Goal: Information Seeking & Learning: Learn about a topic

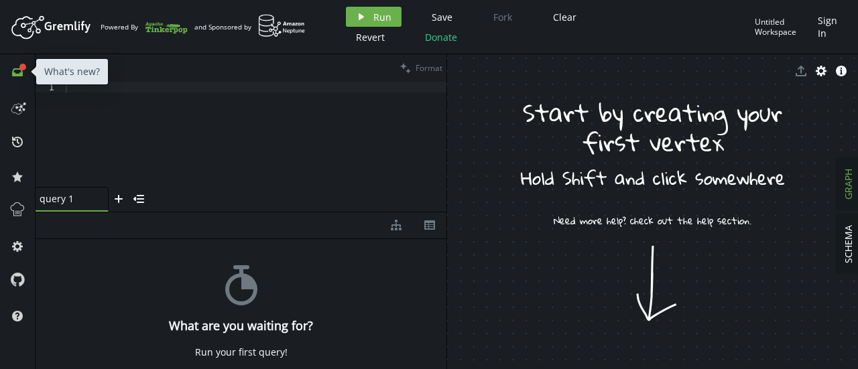
click at [19, 64] on button "full-circle inbox" at bounding box center [17, 71] width 21 height 21
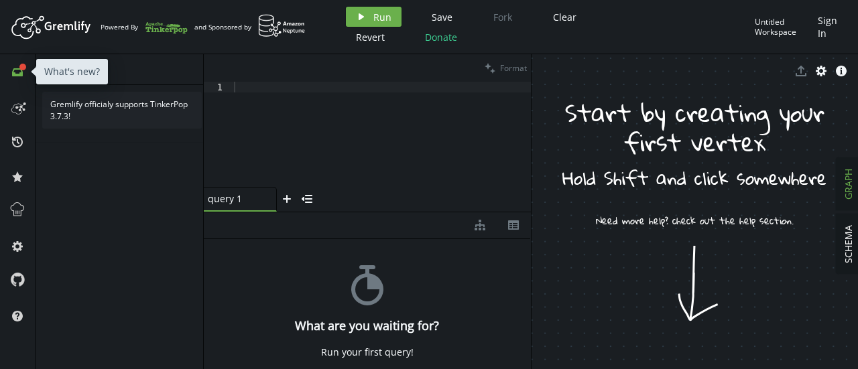
click at [16, 72] on icon "inbox" at bounding box center [17, 72] width 11 height 11
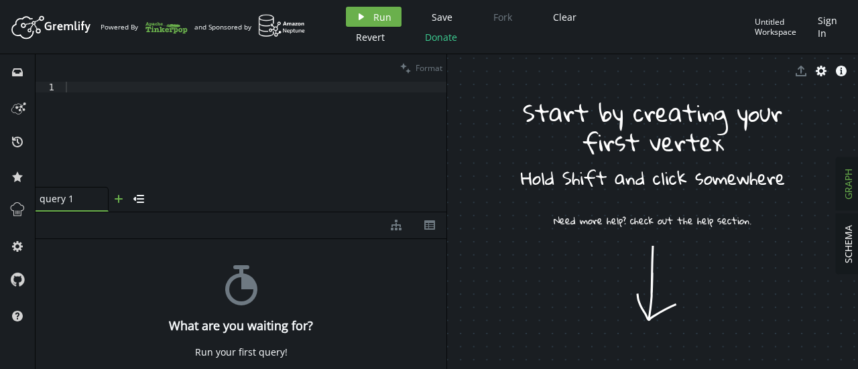
click at [113, 196] on icon "plus" at bounding box center [118, 199] width 11 height 11
click at [170, 198] on icon at bounding box center [171, 198] width 5 height 5
click at [70, 191] on div "query 1 small-cross" at bounding box center [72, 199] width 73 height 25
click at [138, 198] on icon "menu-closed" at bounding box center [138, 199] width 11 height 11
click at [42, 196] on icon "menu-open" at bounding box center [45, 201] width 11 height 11
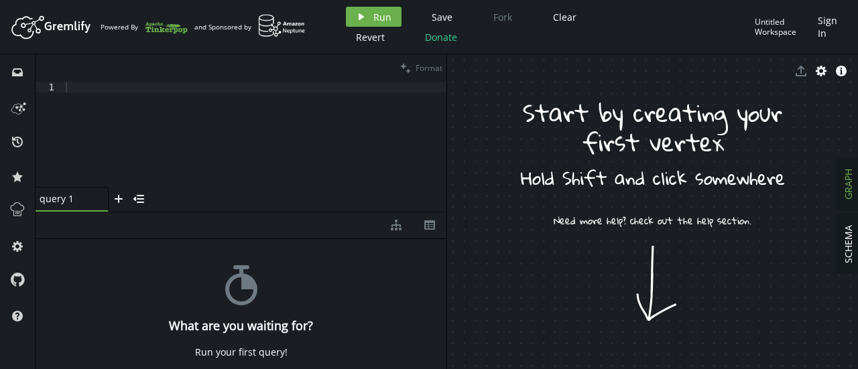
drag, startPoint x: 560, startPoint y: 173, endPoint x: 582, endPoint y: 229, distance: 59.6
drag, startPoint x: 497, startPoint y: 116, endPoint x: 507, endPoint y: 133, distance: 19.8
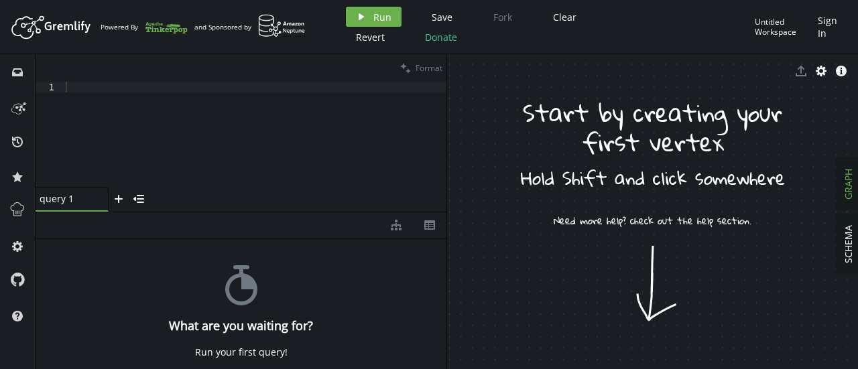
drag, startPoint x: 507, startPoint y: 133, endPoint x: 653, endPoint y: 233, distance: 176.6
drag, startPoint x: 653, startPoint y: 233, endPoint x: 645, endPoint y: 300, distance: 66.8
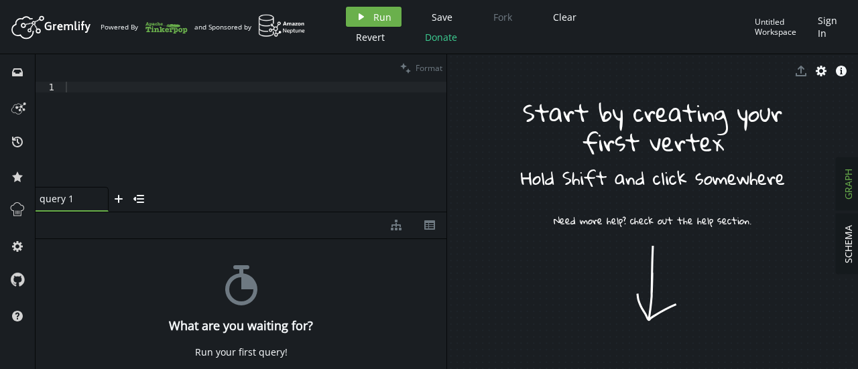
drag, startPoint x: 664, startPoint y: 243, endPoint x: 635, endPoint y: 347, distance: 108.5
drag, startPoint x: 642, startPoint y: 220, endPoint x: 635, endPoint y: 308, distance: 88.1
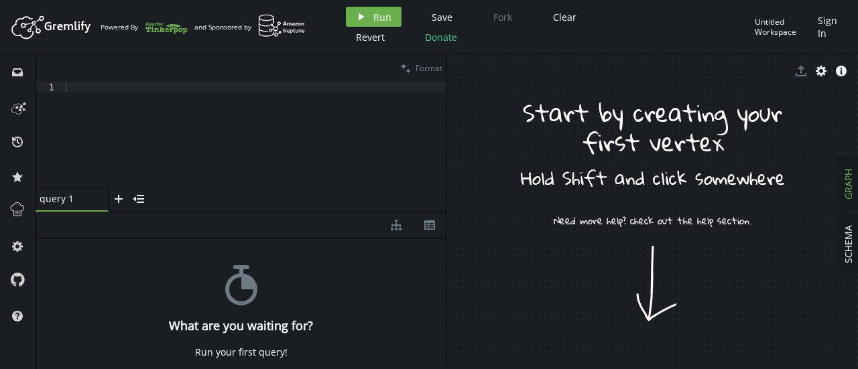
click at [851, 186] on span "GRAPH" at bounding box center [848, 184] width 13 height 31
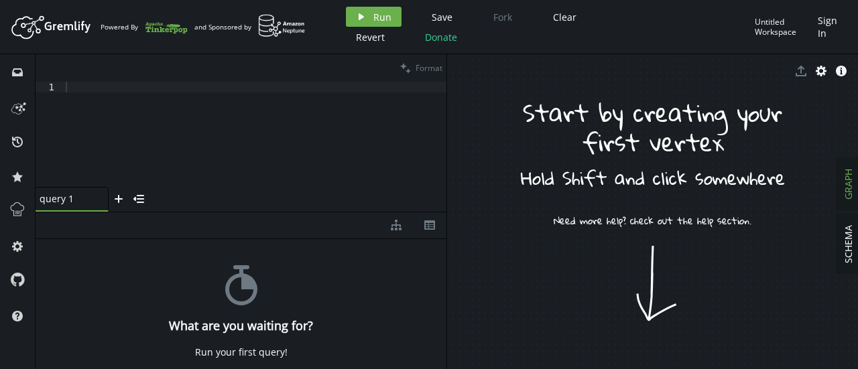
click at [362, 7] on button "play Run" at bounding box center [374, 17] width 56 height 20
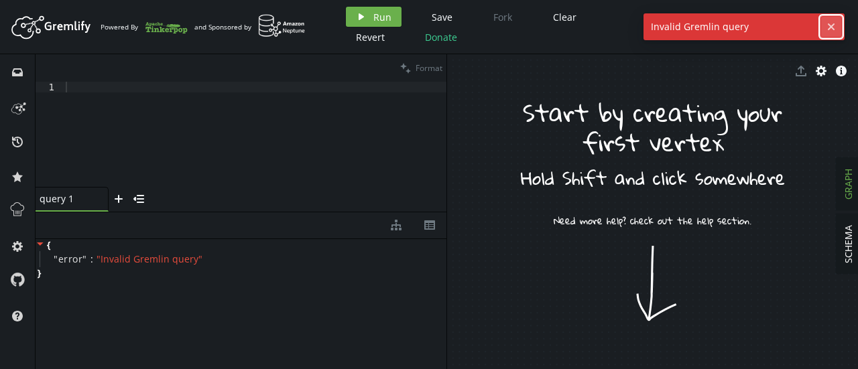
click at [832, 22] on icon "cross" at bounding box center [831, 26] width 11 height 11
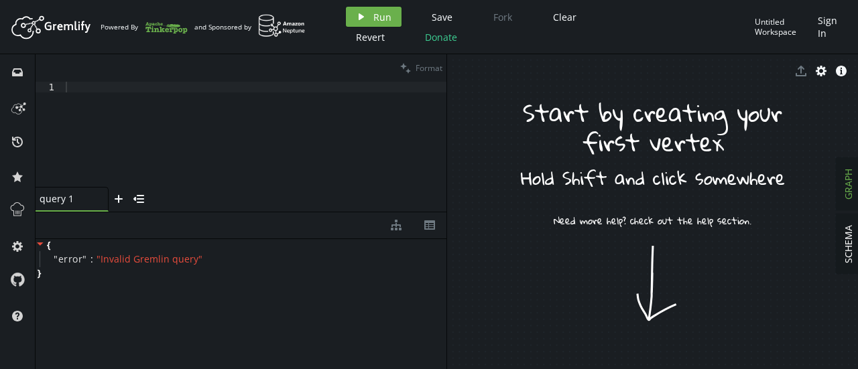
click at [236, 191] on div "query 1 small-cross plus menu-closed" at bounding box center [241, 199] width 411 height 25
click at [240, 86] on div at bounding box center [254, 145] width 383 height 127
paste textarea "g.V().has('name', 'A').out('classmate').values('name')"
click at [240, 86] on div "g . V ( ) . has ( 'name' , 'A' ) . out ( 'classmate' ) . values ( 'name' )" at bounding box center [254, 145] width 383 height 127
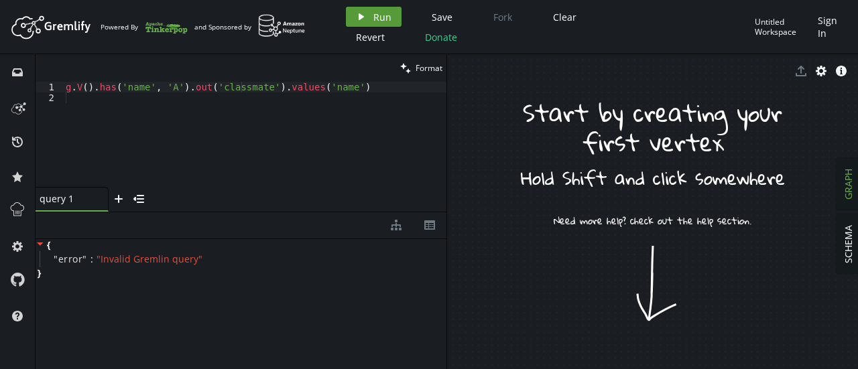
click at [367, 17] on button "play Run" at bounding box center [374, 17] width 56 height 20
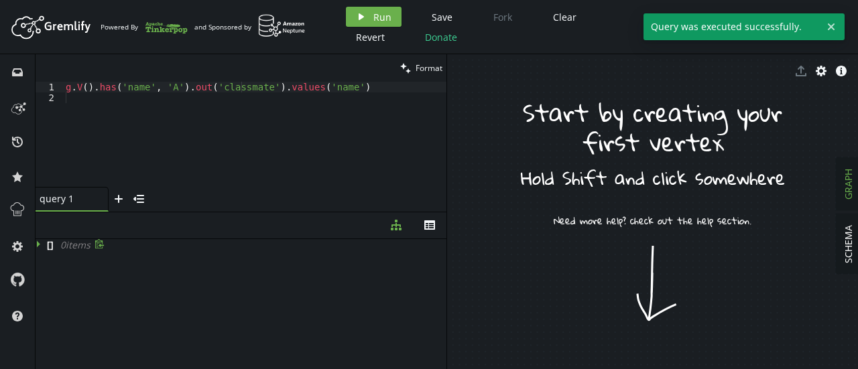
click at [40, 243] on icon at bounding box center [40, 243] width 9 height 9
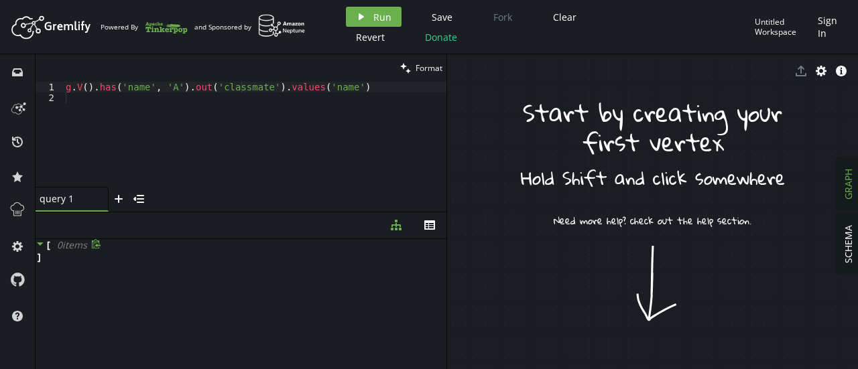
click at [95, 243] on icon at bounding box center [96, 243] width 9 height 9
click at [94, 240] on icon at bounding box center [96, 244] width 10 height 10
click at [95, 246] on icon at bounding box center [96, 244] width 10 height 10
click at [36, 243] on icon at bounding box center [40, 243] width 9 height 9
drag, startPoint x: 642, startPoint y: 241, endPoint x: 677, endPoint y: 163, distance: 85.8
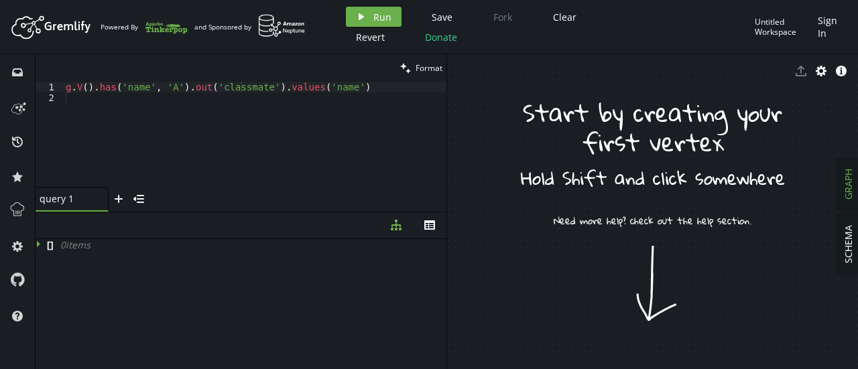
click at [372, 90] on div "g . V ( ) . has ( 'name' , 'A' ) . out ( 'classmate' ) . values ( 'name' )" at bounding box center [254, 145] width 383 height 127
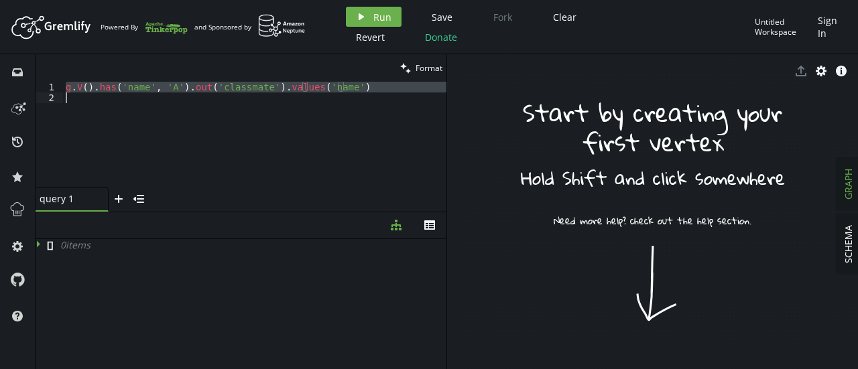
click at [372, 90] on div "g . V ( ) . has ( 'name' , 'A' ) . out ( 'classmate' ) . values ( 'name' )" at bounding box center [254, 145] width 383 height 127
type textarea "g.V().has('name', 'A').out('classmate').values('name')"
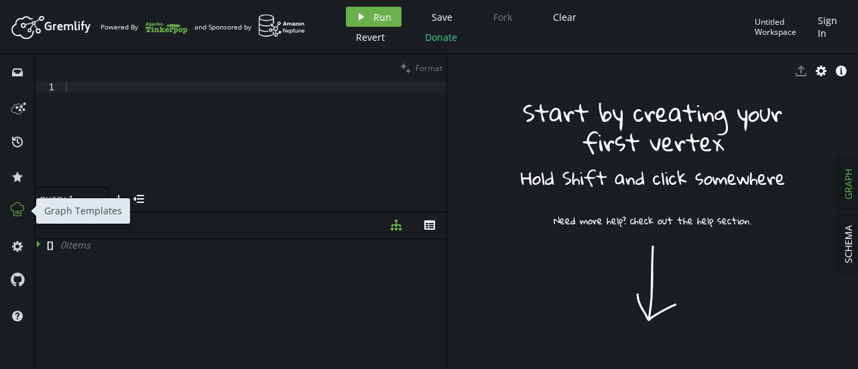
click at [16, 207] on icon at bounding box center [17, 209] width 17 height 17
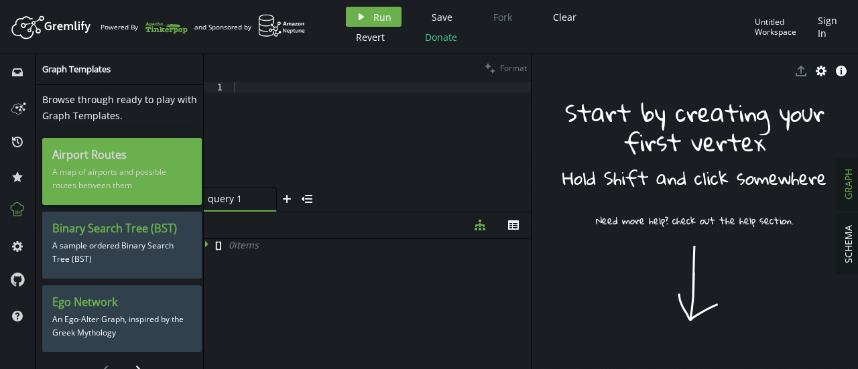
scroll to position [23, 0]
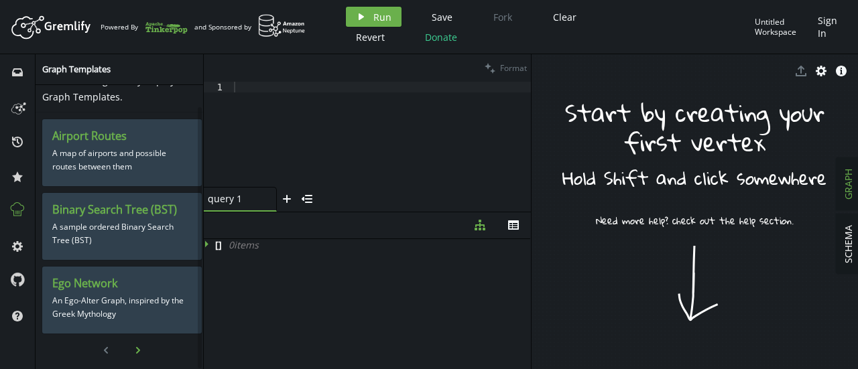
click at [135, 340] on button "chevron-right" at bounding box center [138, 350] width 20 height 20
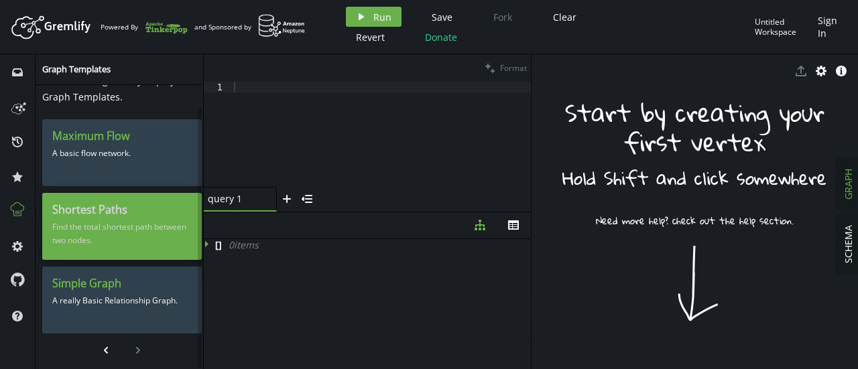
click at [118, 222] on p "Find the total shortest path between two nodes." at bounding box center [121, 234] width 139 height 34
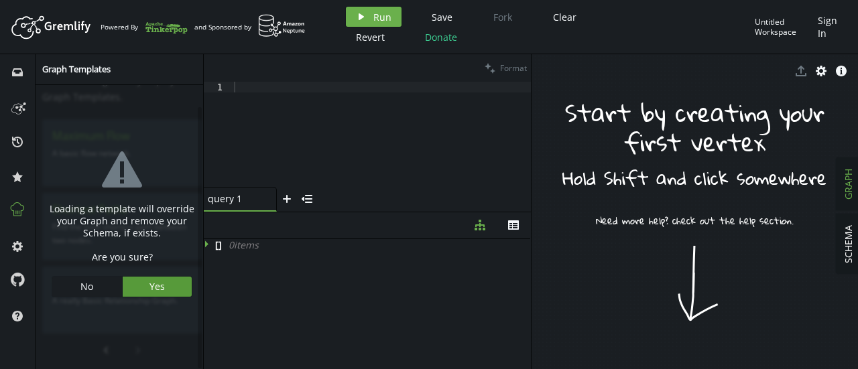
click at [138, 281] on button "Yes" at bounding box center [158, 287] width 70 height 20
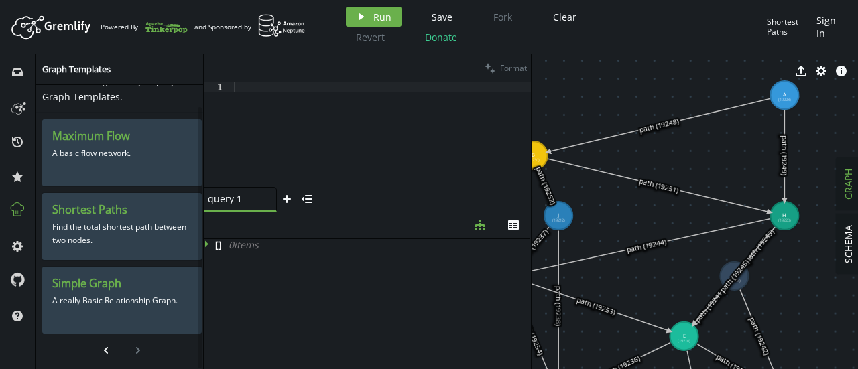
drag, startPoint x: 641, startPoint y: 255, endPoint x: 613, endPoint y: 290, distance: 44.4
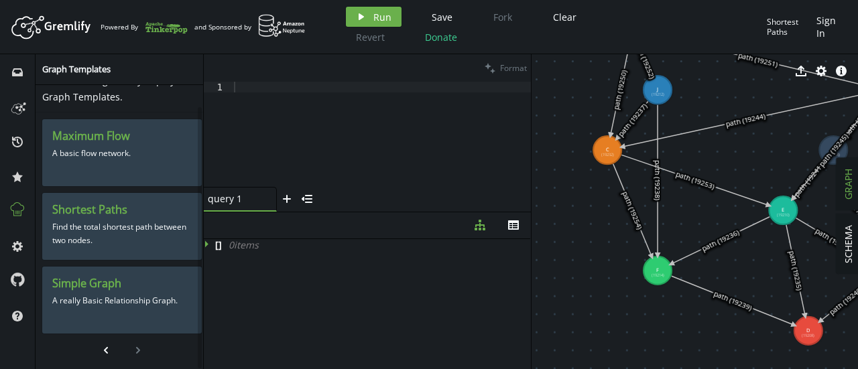
drag, startPoint x: 619, startPoint y: 261, endPoint x: 709, endPoint y: 121, distance: 165.8
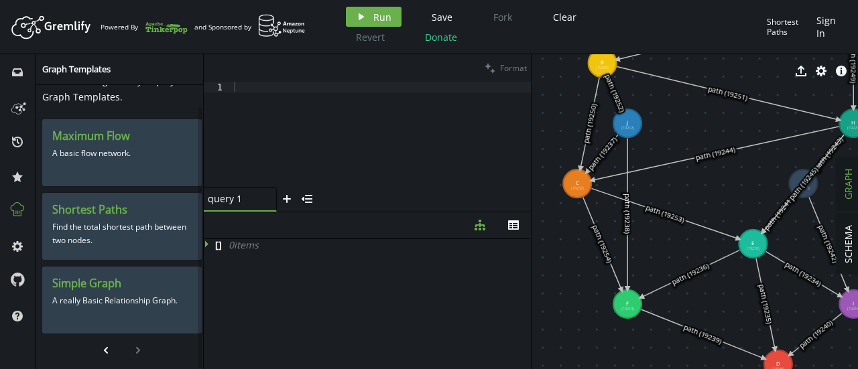
drag, startPoint x: 675, startPoint y: 216, endPoint x: 650, endPoint y: 261, distance: 51.3
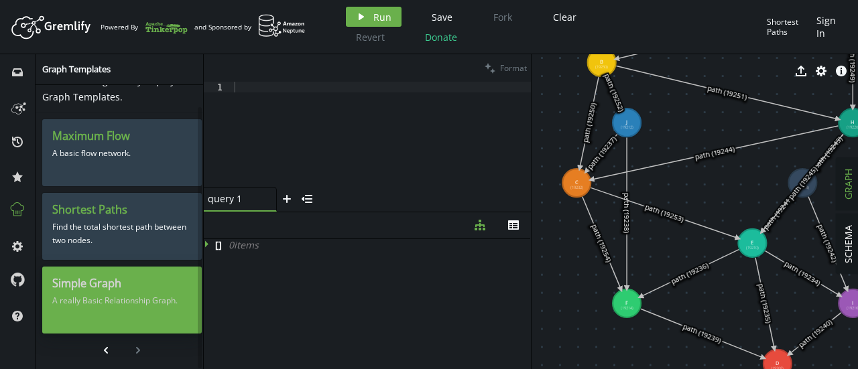
click at [99, 291] on p "A really Basic Relationship Graph." at bounding box center [121, 301] width 139 height 20
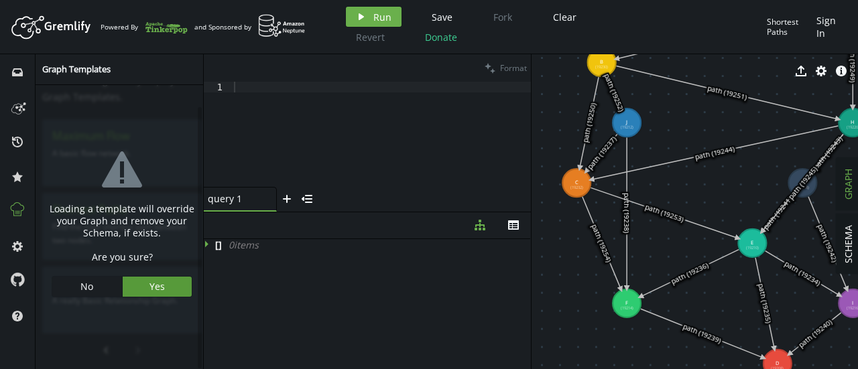
click at [149, 285] on span "Yes" at bounding box center [156, 286] width 15 height 13
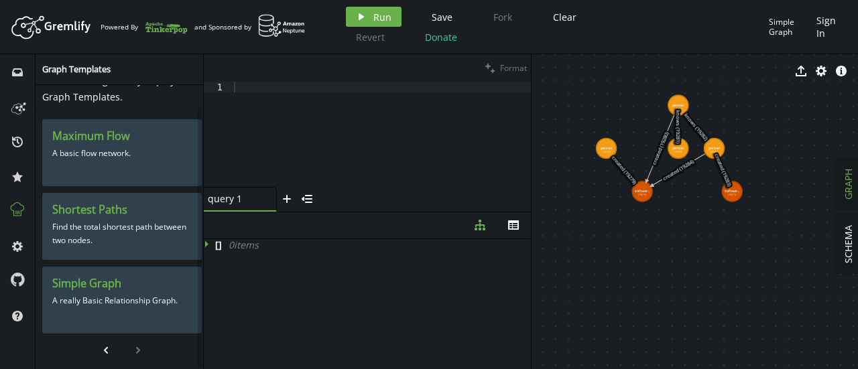
drag, startPoint x: 641, startPoint y: 135, endPoint x: 700, endPoint y: 167, distance: 66.9
click at [700, 167] on icon at bounding box center [678, 170] width 54 height 32
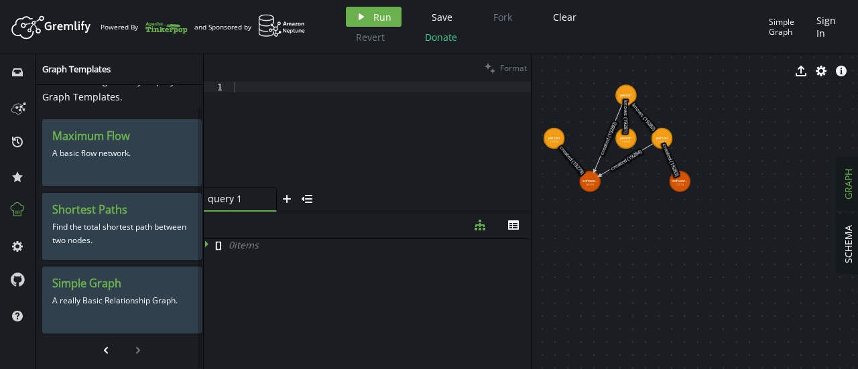
drag, startPoint x: 700, startPoint y: 167, endPoint x: 635, endPoint y: 151, distance: 67.0
click at [635, 151] on icon at bounding box center [626, 160] width 54 height 32
click at [848, 247] on span "SCHEMA" at bounding box center [848, 244] width 13 height 38
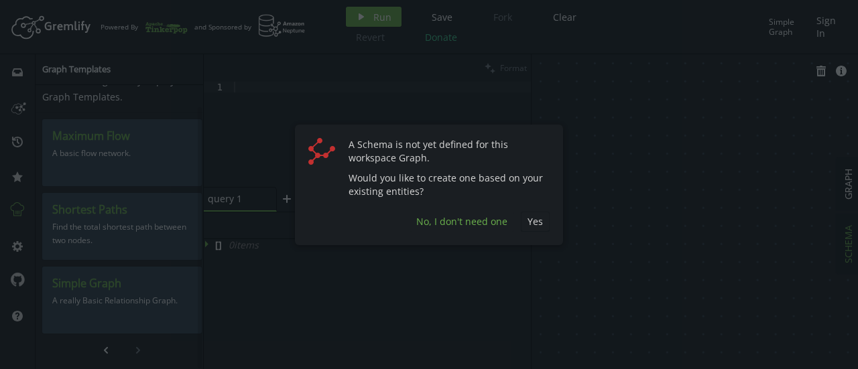
click at [490, 223] on span "No, I don't need one" at bounding box center [461, 221] width 91 height 13
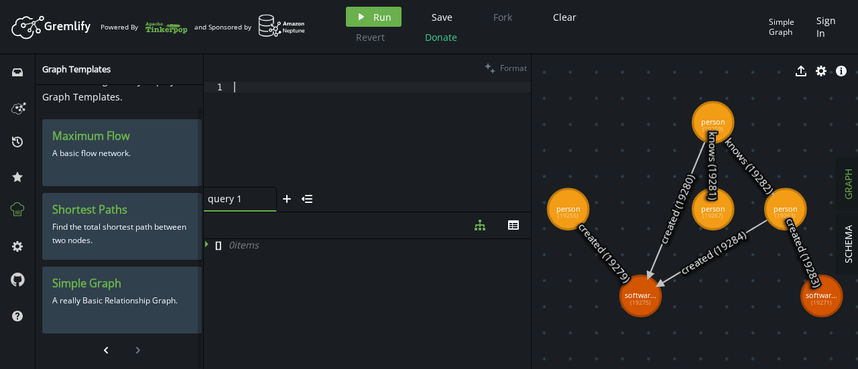
click at [255, 90] on div at bounding box center [381, 145] width 300 height 127
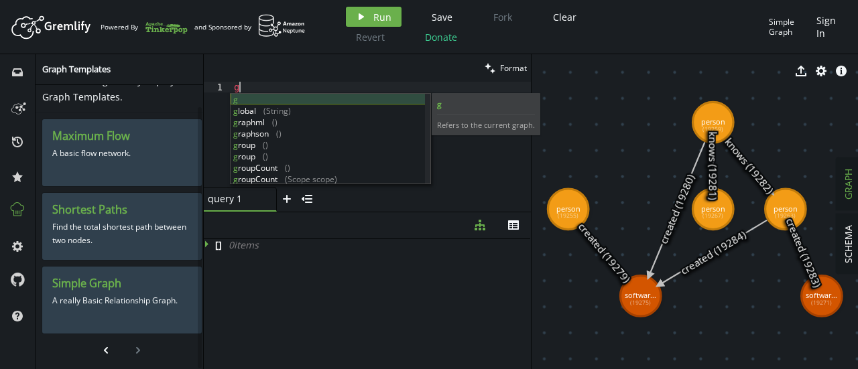
click at [288, 104] on div "g g lobal (String) g raphml () g raphson () g roup () g roup () g roupCount () …" at bounding box center [328, 151] width 195 height 114
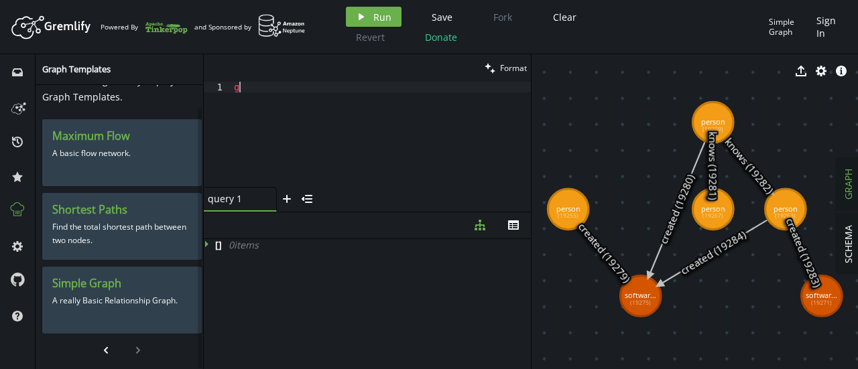
click at [283, 91] on div "g" at bounding box center [381, 145] width 300 height 127
click at [8, 81] on button "inbox" at bounding box center [17, 71] width 21 height 21
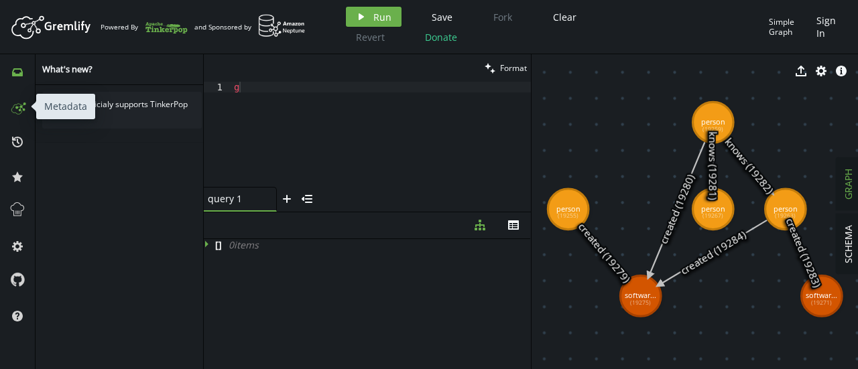
click at [20, 117] on icon at bounding box center [17, 106] width 21 height 21
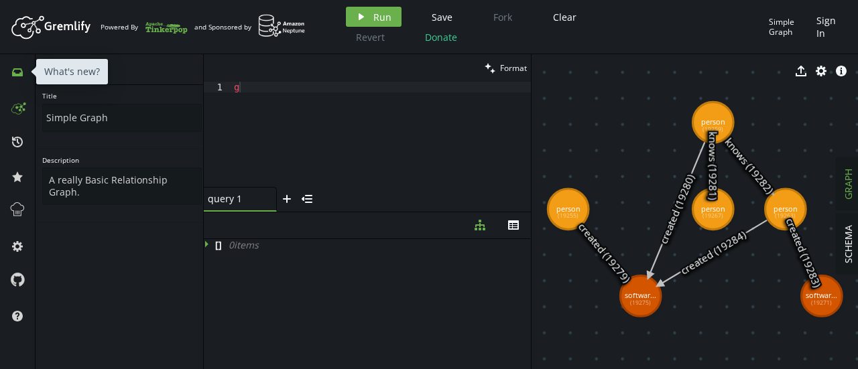
click at [18, 77] on icon "inbox" at bounding box center [17, 72] width 11 height 11
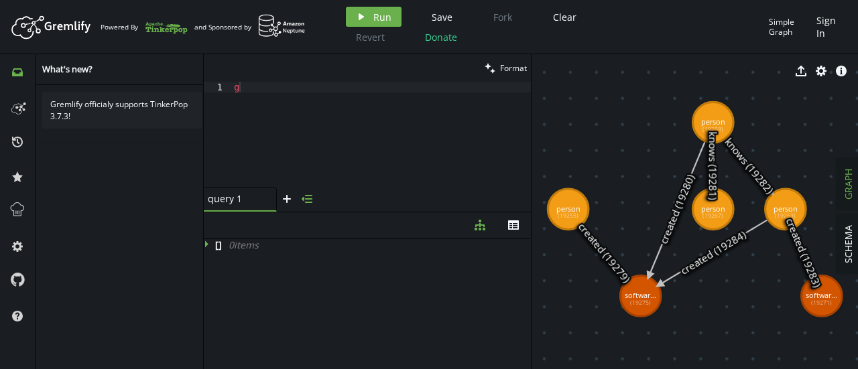
click at [304, 194] on icon "menu-closed" at bounding box center [307, 199] width 11 height 11
click at [208, 198] on icon "button" at bounding box center [213, 201] width 11 height 8
click at [7, 78] on button "inbox" at bounding box center [17, 71] width 21 height 21
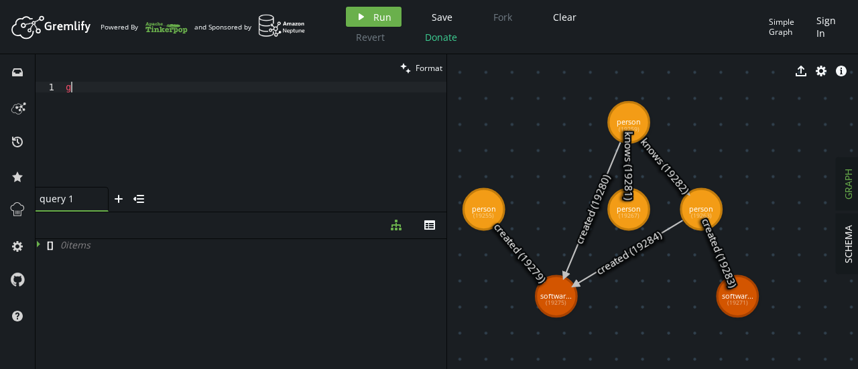
click at [114, 88] on div "g" at bounding box center [254, 145] width 383 height 127
type textarea "g.V()"
click at [367, 19] on button "play Run" at bounding box center [374, 17] width 56 height 20
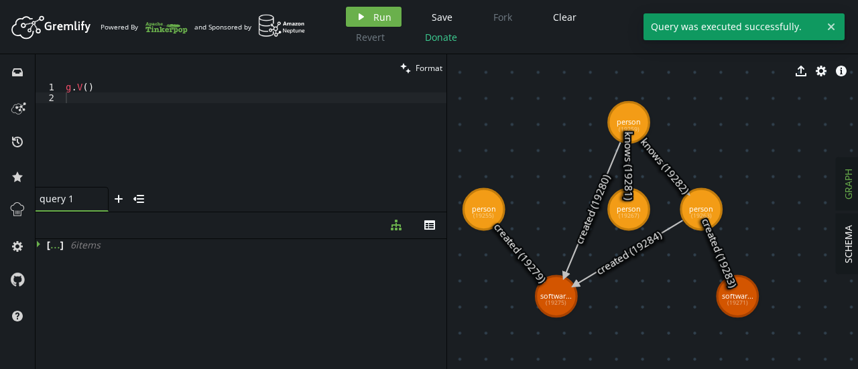
click at [38, 246] on icon at bounding box center [40, 243] width 9 height 9
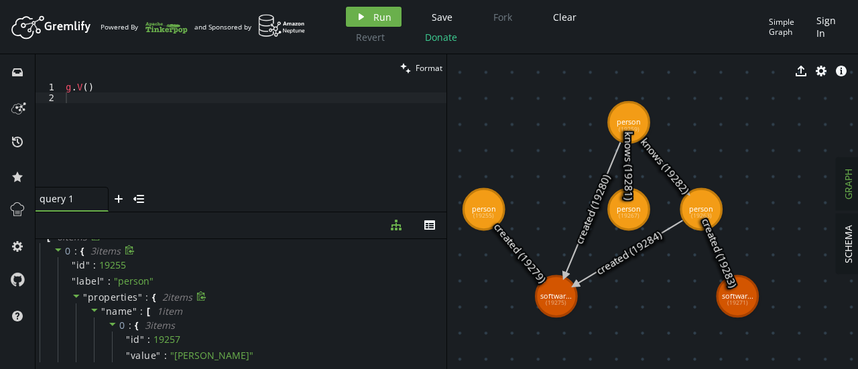
scroll to position [9, 0]
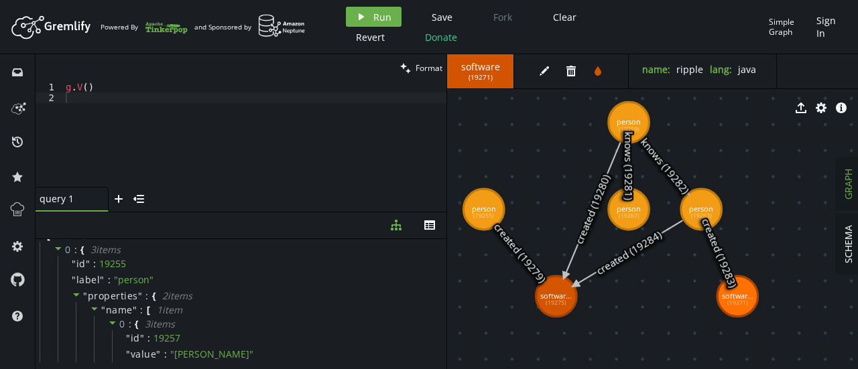
click at [629, 155] on icon at bounding box center [629, 166] width 0 height 44
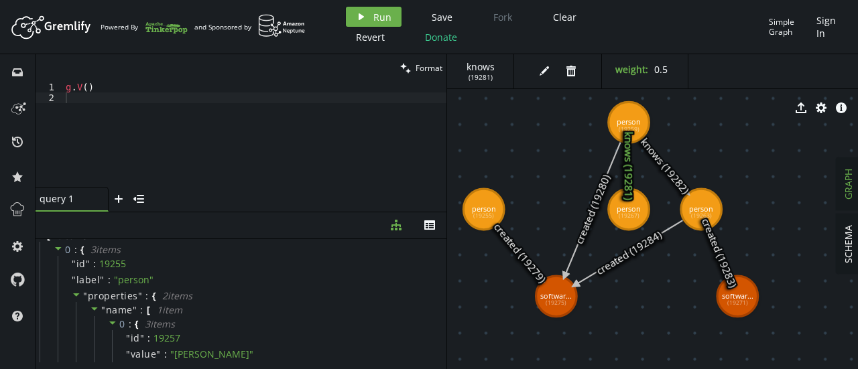
click at [597, 194] on icon at bounding box center [592, 210] width 56 height 134
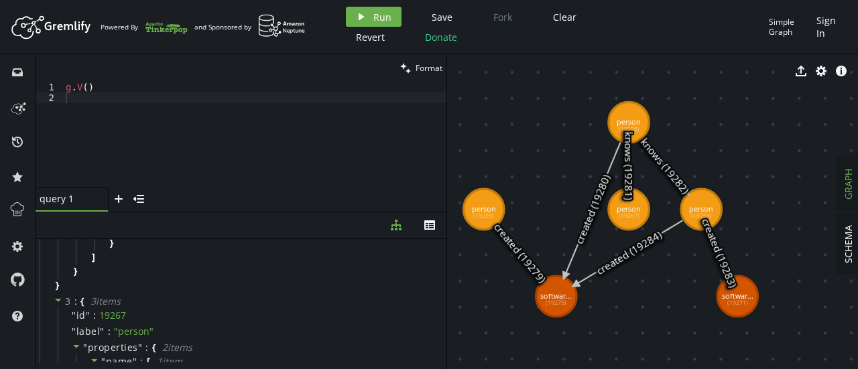
scroll to position [853, 0]
click at [162, 351] on span "2 item s" at bounding box center [177, 344] width 30 height 13
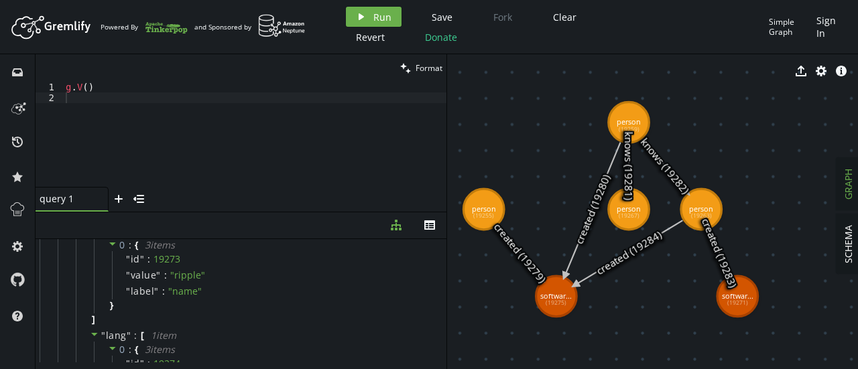
scroll to position [1268, 0]
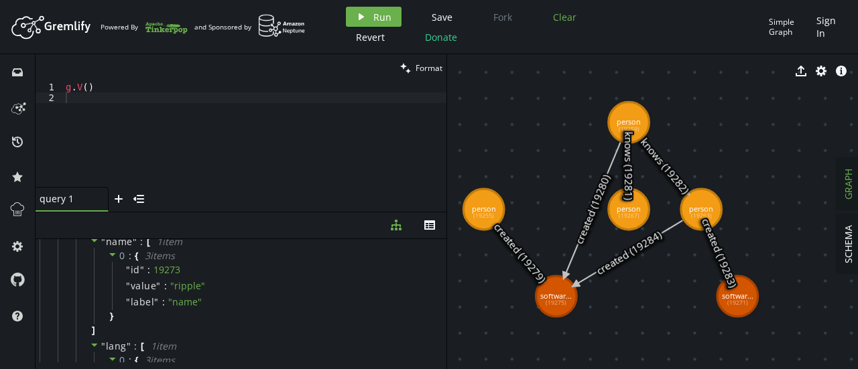
click at [560, 25] on button "Clear" at bounding box center [565, 17] width 44 height 20
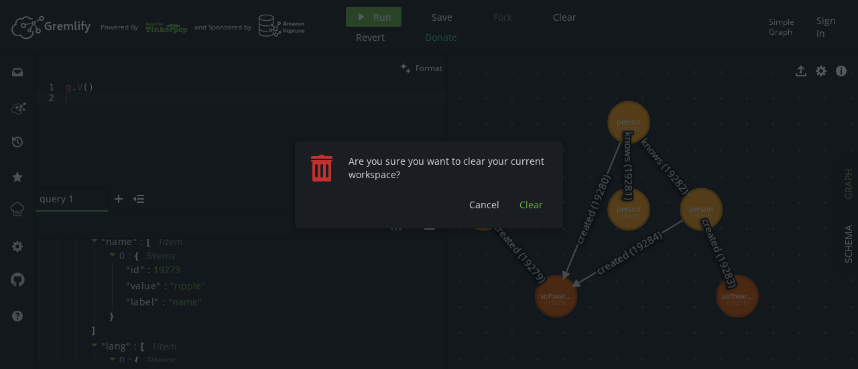
click at [527, 200] on span "Clear" at bounding box center [530, 204] width 23 height 13
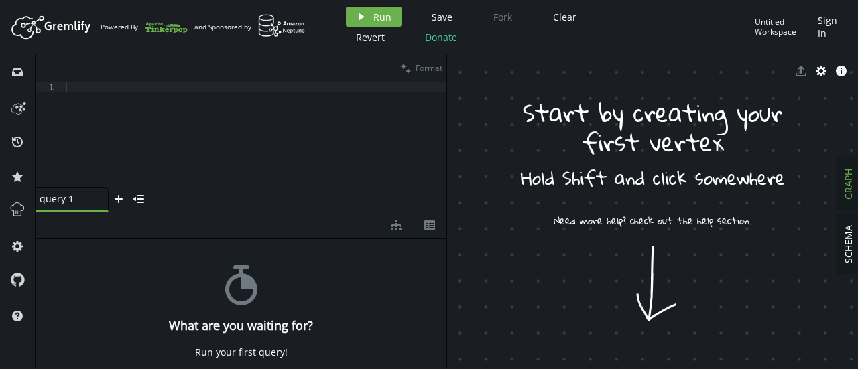
scroll to position [0, 0]
click at [223, 182] on div at bounding box center [254, 145] width 383 height 127
click at [129, 90] on div at bounding box center [254, 145] width 383 height 127
click at [75, 88] on div "g . V ( ) ( 'person' )" at bounding box center [254, 145] width 383 height 127
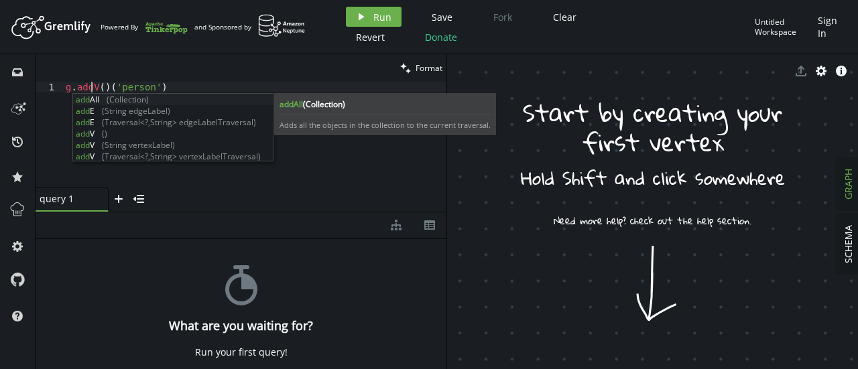
scroll to position [0, 25]
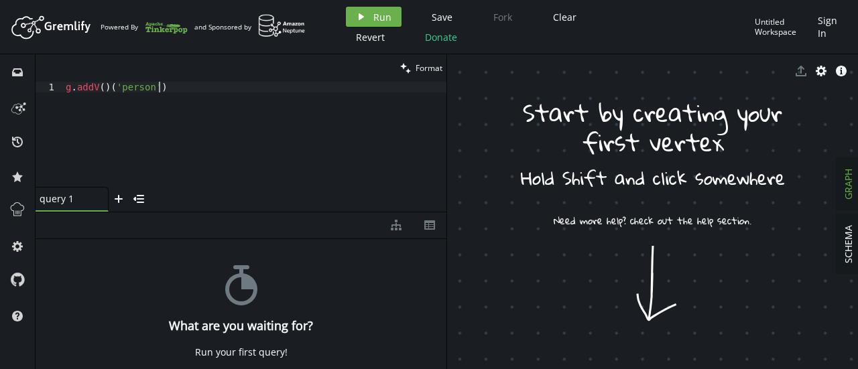
click at [168, 88] on div "g . addV ( ) ( 'person' )" at bounding box center [254, 145] width 383 height 127
click at [296, 82] on div "g . addV ( ) ( 'person' ) . property ( 'name' , 'A' )" at bounding box center [254, 145] width 383 height 127
type textarea "g.addV()('person').property('name','A')"
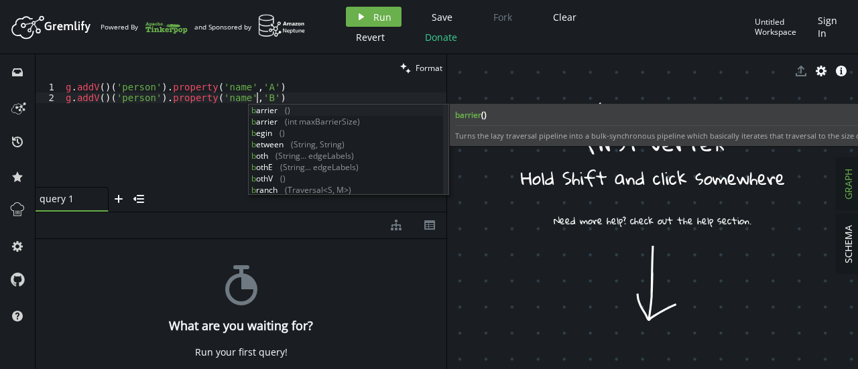
type textarea "g.addV()('person').property('name','B')"
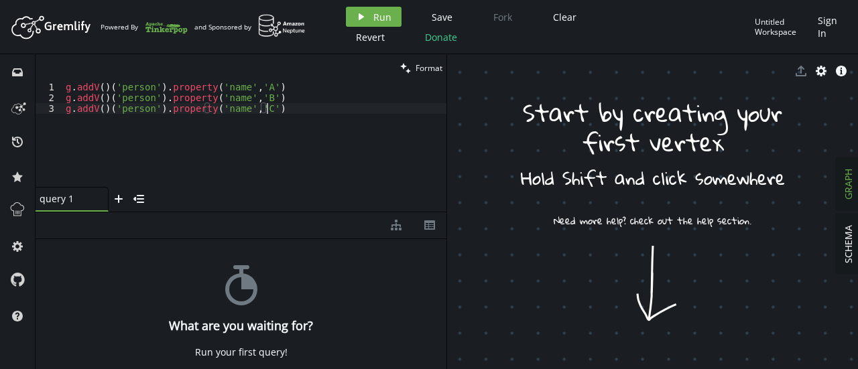
click at [293, 105] on div "g . addV ( ) ( 'person' ) . property ( 'name' , 'A' ) g . addV ( ) ( 'person' )…" at bounding box center [254, 145] width 383 height 127
click at [289, 88] on div "g . addV ( ) ( 'person' ) . property ( 'name' , 'A' ) g . addV ( ) ( 'person' )…" at bounding box center [254, 145] width 383 height 127
click at [280, 99] on div "g . addV ( ) ( 'person' ) . property ( 'name' , 'A' ) g . addV ( ) ( 'person' )…" at bounding box center [254, 145] width 383 height 127
click at [273, 112] on div "g . addV ( ) ( 'person' ) . property ( 'name' , 'A' ) g . addV ( ) ( 'person' )…" at bounding box center [254, 145] width 383 height 127
click at [382, 14] on span "Run" at bounding box center [382, 17] width 18 height 13
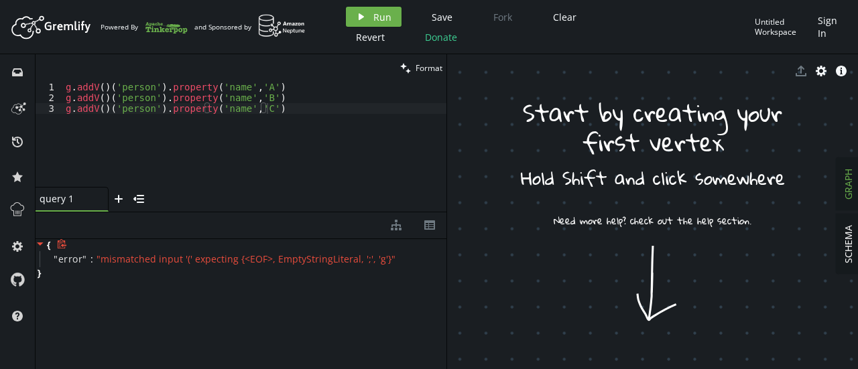
click at [57, 249] on span at bounding box center [63, 245] width 12 height 13
click at [58, 249] on icon at bounding box center [62, 244] width 10 height 10
click at [36, 247] on icon at bounding box center [40, 243] width 9 height 9
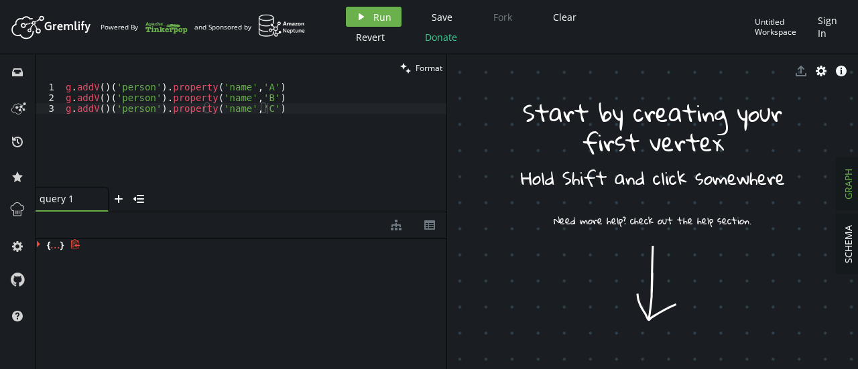
click at [36, 247] on icon at bounding box center [40, 243] width 9 height 9
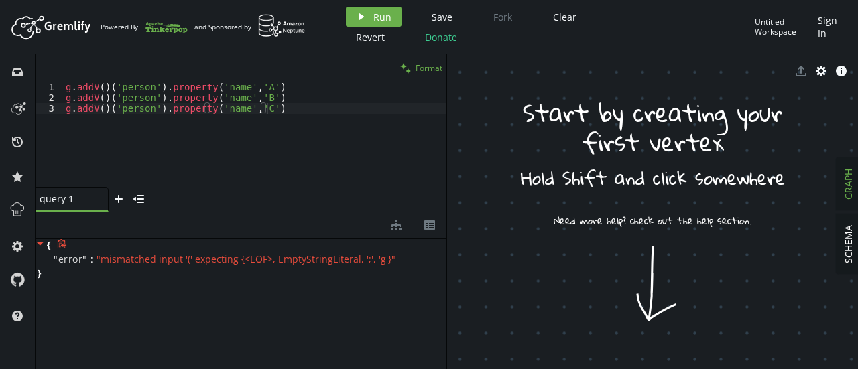
click at [432, 64] on span "Format" at bounding box center [429, 67] width 27 height 11
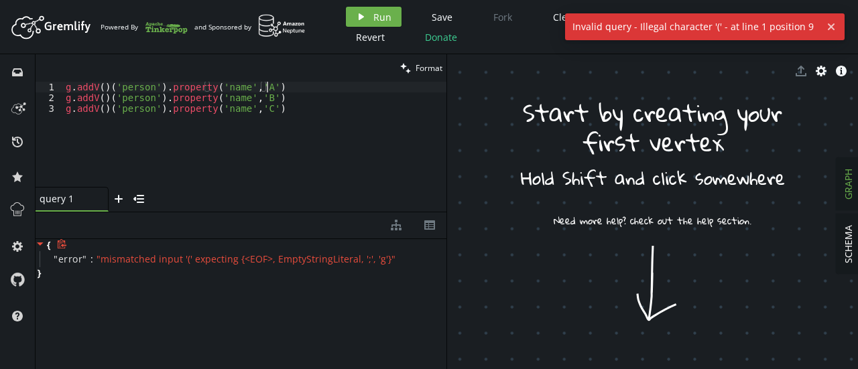
click at [280, 90] on div "g . addV ( ) ( 'person' ) . property ( 'name' , 'A' ) g . addV ( ) ( 'person' )…" at bounding box center [254, 145] width 383 height 127
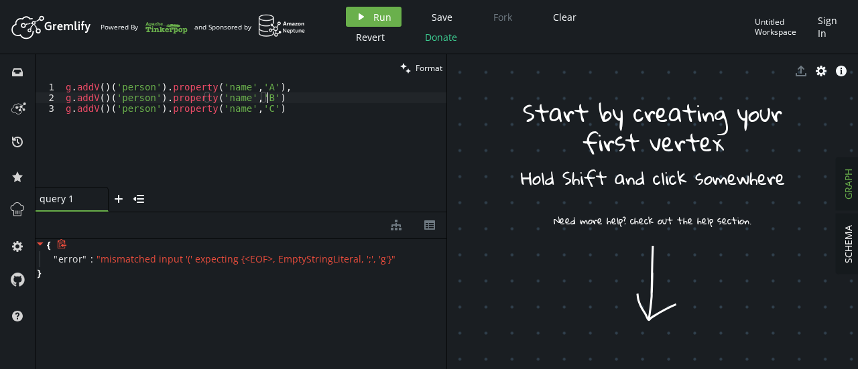
click at [279, 99] on div "g . addV ( ) ( 'person' ) . property ( 'name' , 'A' ) , g . addV ( ) ( 'person'…" at bounding box center [254, 145] width 383 height 127
click at [279, 111] on div "g . addV ( ) ( 'person' ) . property ( 'name' , 'A' ) , g . addV ( ) ( 'person'…" at bounding box center [254, 145] width 383 height 127
click at [387, 14] on span "Run" at bounding box center [382, 17] width 18 height 13
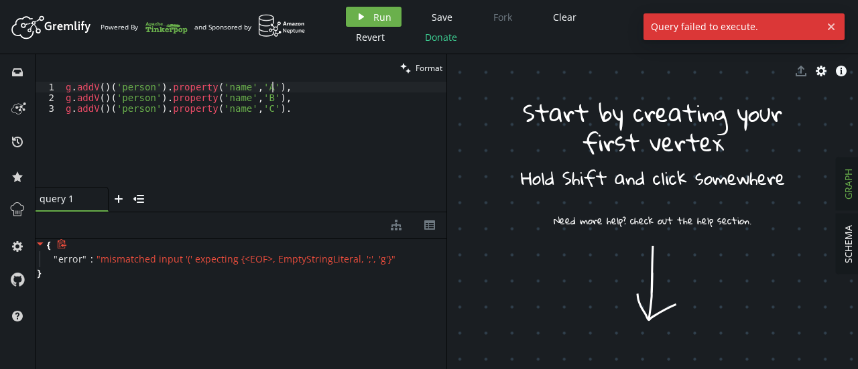
click at [304, 82] on div "g . addV ( ) ( 'person' ) . property ( 'name' , 'A' ) , g . addV ( ) ( 'person'…" at bounding box center [254, 145] width 383 height 127
click at [297, 96] on div "g . addV ( ) ( 'person' ) . property ( 'name' , 'A' ) ; g . addV ( ) ( 'person'…" at bounding box center [254, 145] width 383 height 127
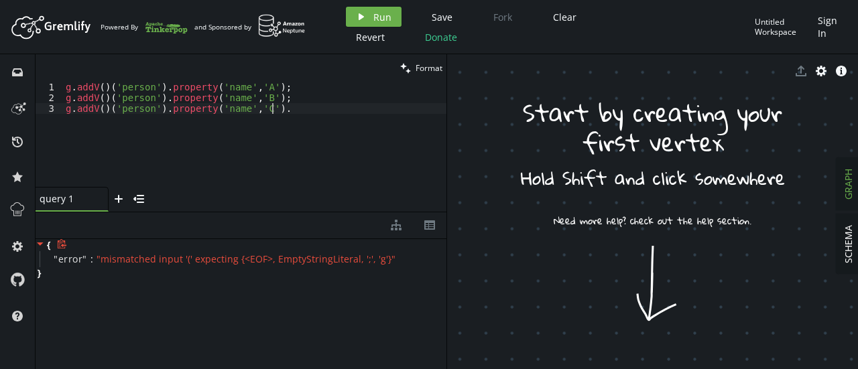
click at [288, 108] on div "g . addV ( ) ( 'person' ) . property ( 'name' , 'A' ) ; g . addV ( ) ( 'person'…" at bounding box center [254, 145] width 383 height 127
click at [377, 23] on button "play Run" at bounding box center [374, 17] width 56 height 20
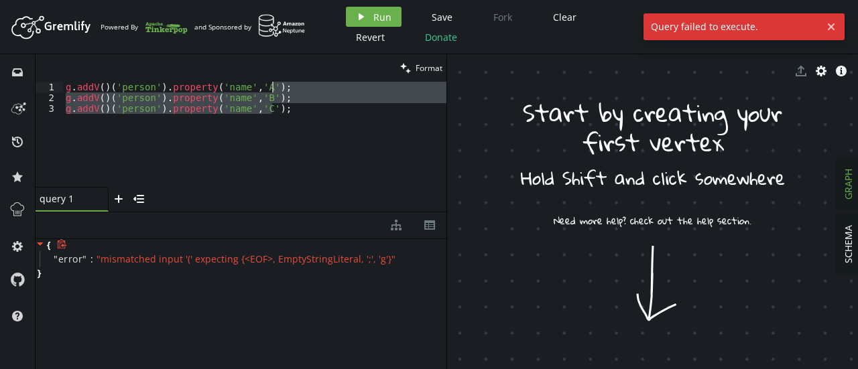
drag, startPoint x: 303, startPoint y: 111, endPoint x: 286, endPoint y: 90, distance: 27.1
click at [286, 90] on div "g . addV ( ) ( 'person' ) . property ( 'name' , 'A' ) ; g . addV ( ) ( 'person'…" at bounding box center [254, 145] width 383 height 127
click at [286, 90] on div "g . addV ( ) ( 'person' ) . property ( 'name' , 'A' ) ; g . addV ( ) ( 'person'…" at bounding box center [254, 134] width 383 height 105
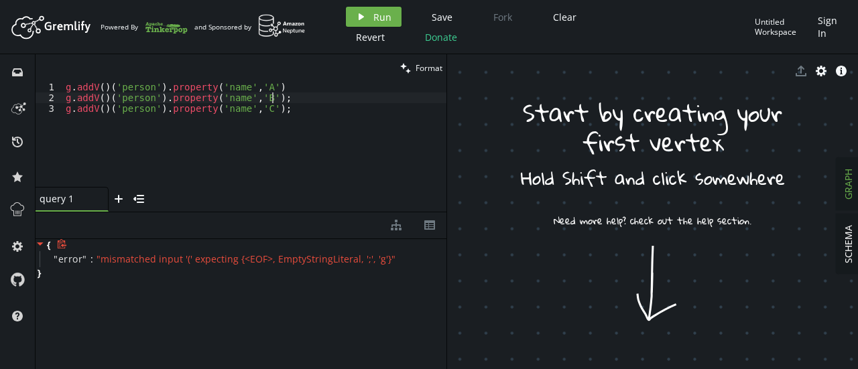
scroll to position [0, 200]
click at [274, 134] on div "g . addV ( ) ( 'person' ) . property ( 'name' , 'A' ) g . addV ( ) ( 'person' )…" at bounding box center [254, 145] width 383 height 127
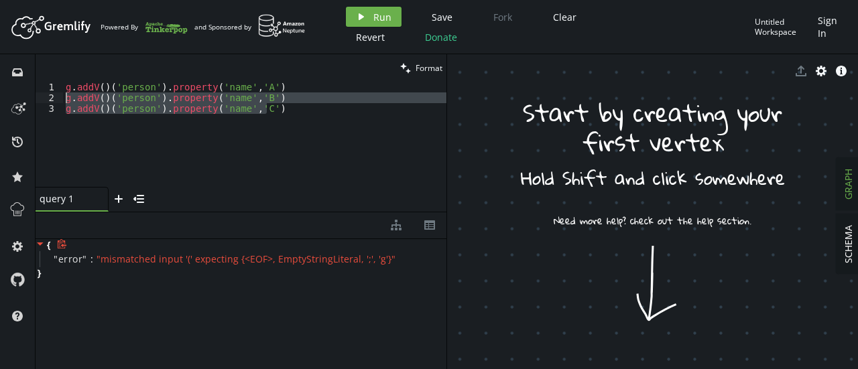
drag, startPoint x: 275, startPoint y: 114, endPoint x: 59, endPoint y: 94, distance: 217.3
click at [59, 94] on div "g.addV()('person').property('name','C') 1 2 3 g . addV ( ) ( 'person' ) . prope…" at bounding box center [241, 134] width 411 height 105
type textarea "g.addV()('person').property('name','B') g.addV()('person').property('name','C')"
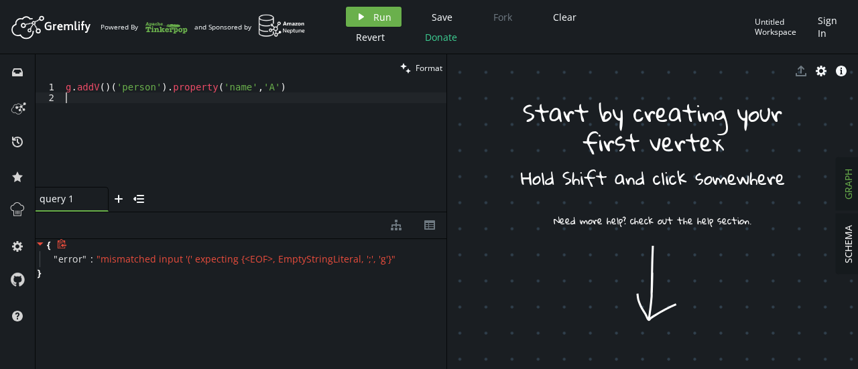
scroll to position [0, 0]
click at [377, 19] on span "Run" at bounding box center [382, 17] width 18 height 13
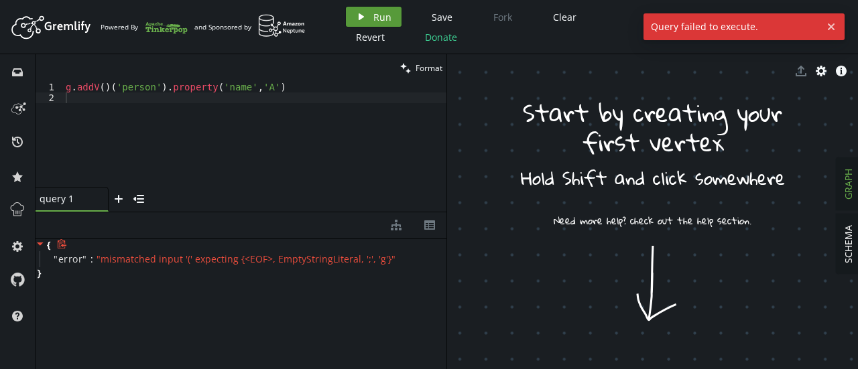
click at [377, 19] on span "Run" at bounding box center [382, 17] width 18 height 13
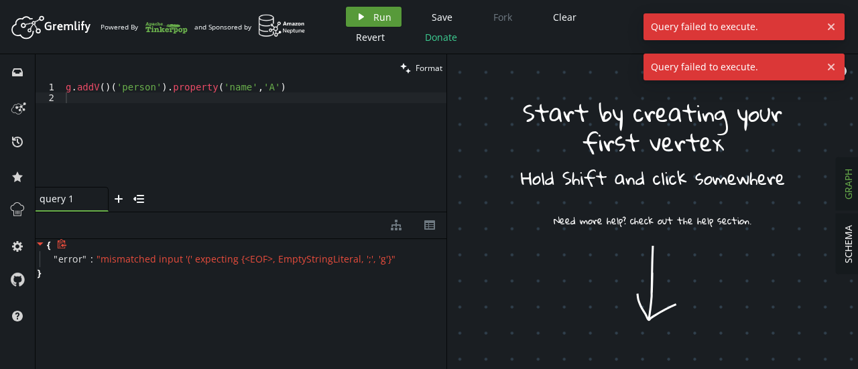
click at [377, 19] on span "Run" at bounding box center [382, 17] width 18 height 13
click at [294, 92] on div "g . addV ( ) ( 'person' ) . property ( 'name' , 'A' )" at bounding box center [254, 145] width 383 height 127
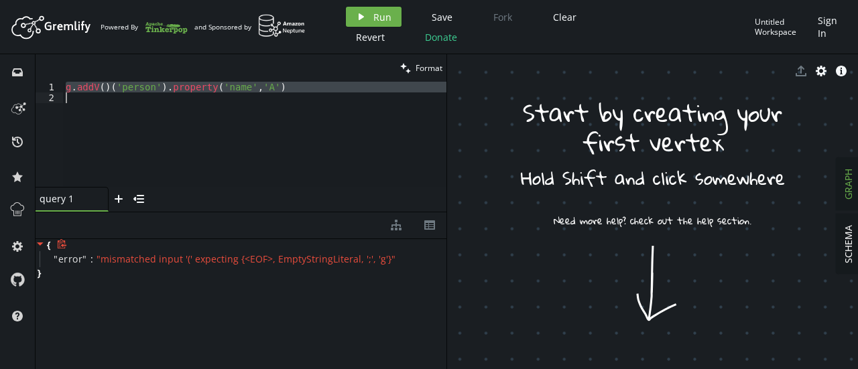
click at [107, 89] on div "g . addV ( ) ( 'person' ) . property ( 'name' , 'A' )" at bounding box center [254, 134] width 383 height 105
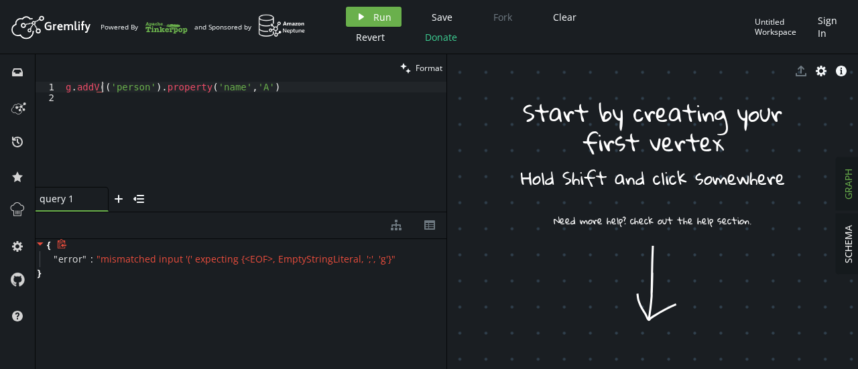
type textarea "g.addV('person').property('name','A')"
click at [285, 88] on div "g . addV ( 'person' ) . property ( 'name' , 'A' )" at bounding box center [254, 145] width 383 height 127
paste textarea "g.addV()('person').property('name','C')"
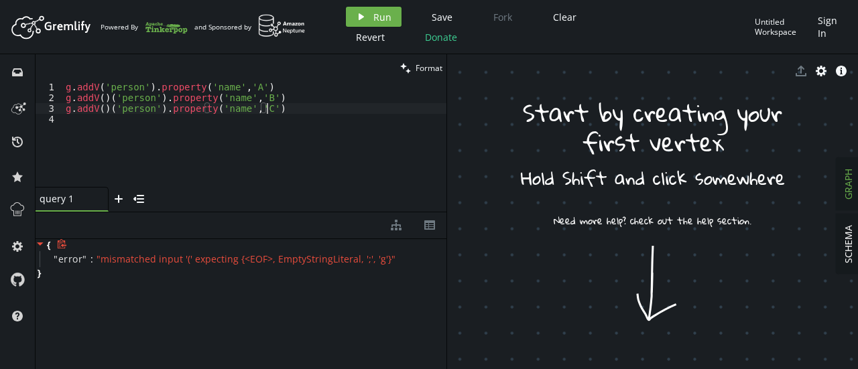
click at [107, 100] on div "g . addV ( 'person' ) . property ( 'name' , 'A' ) g . addV ( ) ( 'person' ) . p…" at bounding box center [254, 145] width 383 height 127
click at [106, 111] on div "g . addV ( 'person' ) . property ( 'name' , 'A' ) g . addV ( 'person' ) . prope…" at bounding box center [254, 145] width 383 height 127
type textarea "g.addV('person').property('name','C')"
click at [185, 124] on div "g . addV ( 'person' ) . property ( 'name' , 'A' ) g . addV ( 'person' ) . prope…" at bounding box center [254, 145] width 383 height 127
click at [376, 16] on span "Run" at bounding box center [382, 17] width 18 height 13
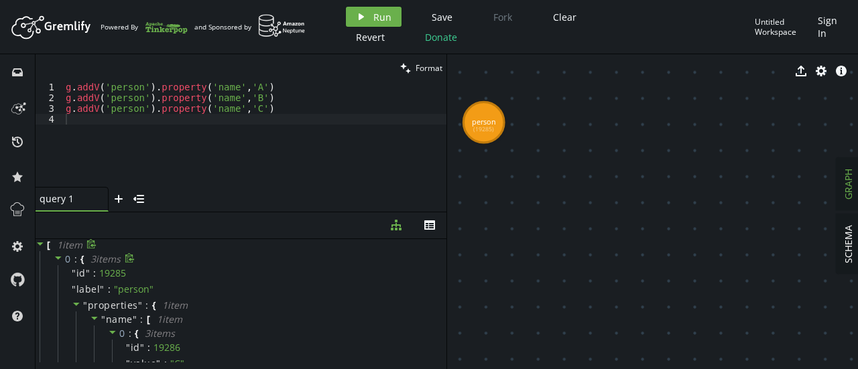
click at [103, 261] on span "3 item s" at bounding box center [105, 259] width 30 height 13
click at [101, 271] on div "19285" at bounding box center [112, 273] width 27 height 12
click at [111, 298] on div "" properties " : { 1 item " name " : [ 1 item 0 : { 3 item s " id " : 19286 " v…" at bounding box center [250, 364] width 385 height 133
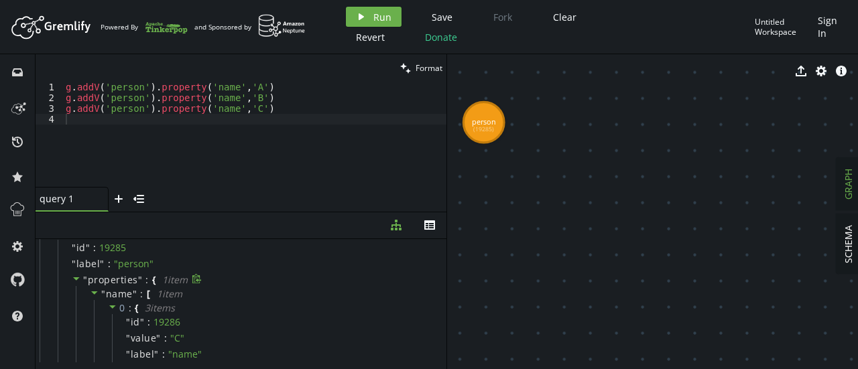
scroll to position [32, 0]
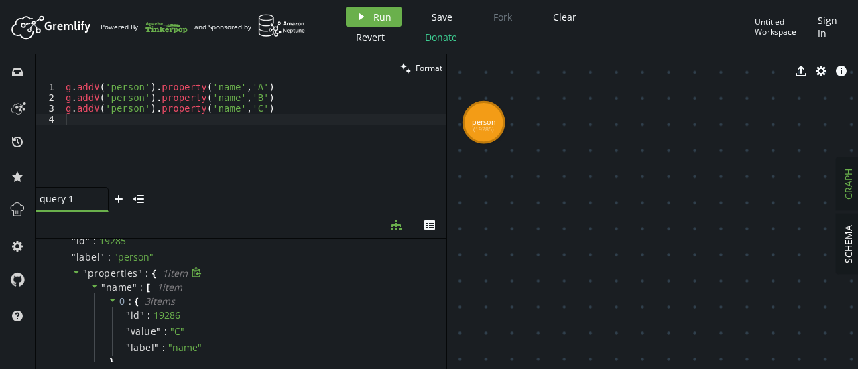
click at [111, 298] on icon at bounding box center [112, 300] width 9 height 9
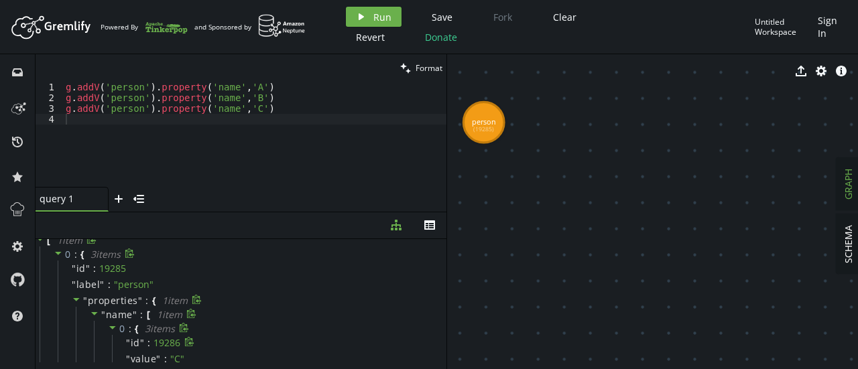
scroll to position [3, 0]
click at [174, 301] on span "1 item" at bounding box center [174, 302] width 25 height 13
click at [41, 243] on icon at bounding box center [40, 244] width 7 height 3
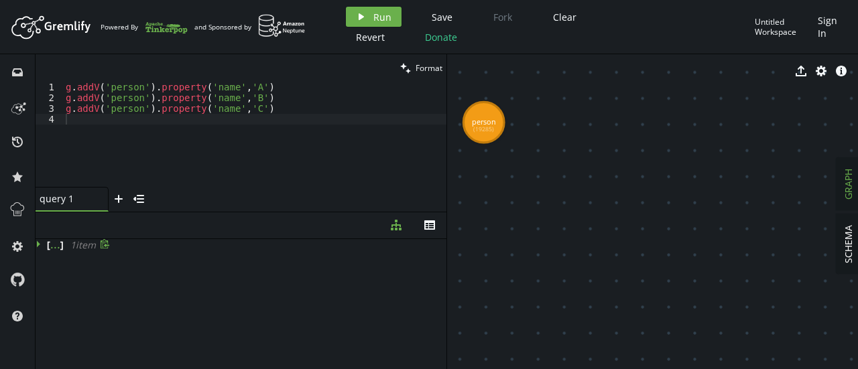
click at [131, 309] on div "[ ... ] 1 item" at bounding box center [241, 301] width 411 height 124
click at [56, 243] on div "..." at bounding box center [55, 244] width 10 height 7
click at [75, 328] on span "}" at bounding box center [74, 329] width 5 height 12
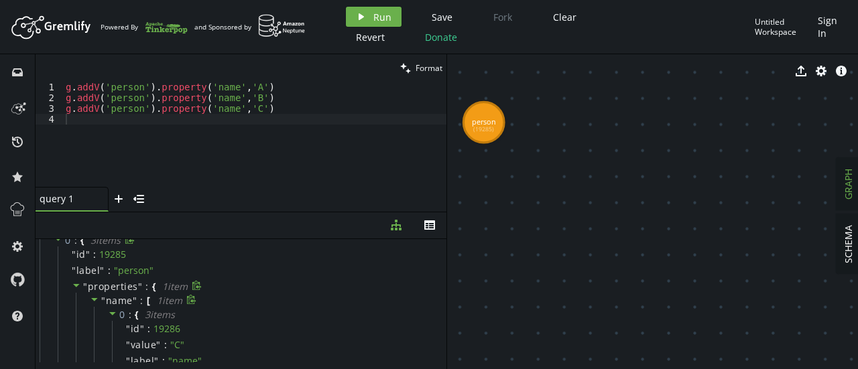
scroll to position [0, 0]
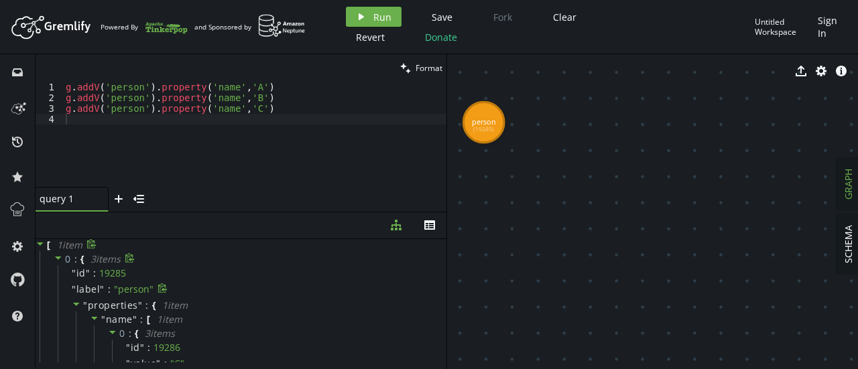
click at [161, 286] on icon at bounding box center [161, 287] width 9 height 9
click at [162, 286] on span "✔" at bounding box center [166, 289] width 8 height 13
drag, startPoint x: 483, startPoint y: 120, endPoint x: 556, endPoint y: 141, distance: 75.9
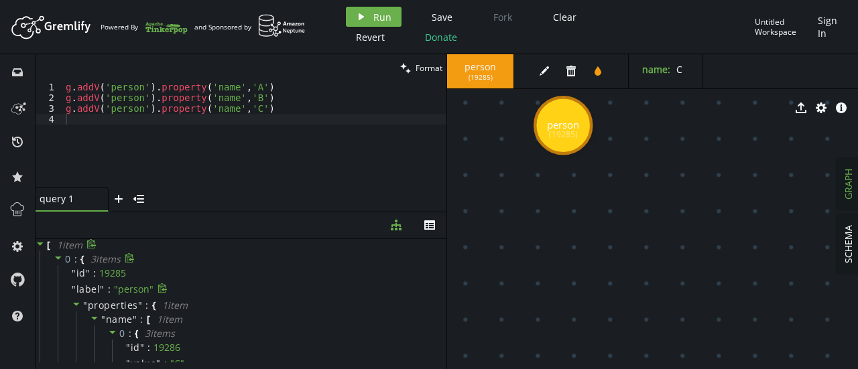
click at [566, 111] on div "export cog info-sign" at bounding box center [652, 108] width 411 height 34
click at [683, 64] on span "name : C" at bounding box center [665, 70] width 47 height 12
click at [665, 105] on div "export cog info-sign" at bounding box center [652, 108] width 411 height 34
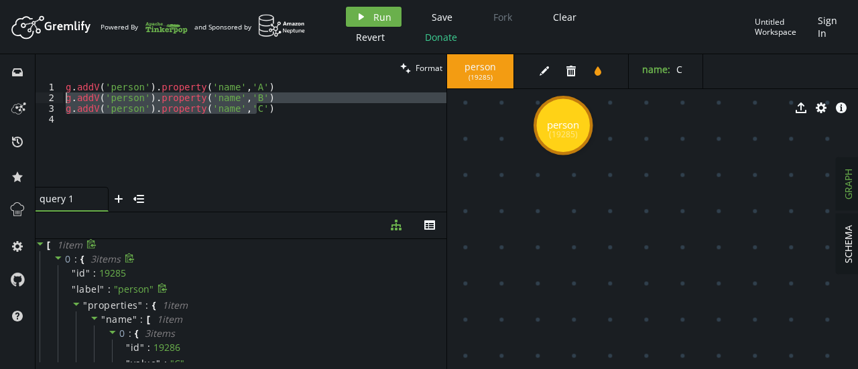
drag, startPoint x: 261, startPoint y: 109, endPoint x: 38, endPoint y: 97, distance: 224.2
click at [38, 97] on div "g.addV('person').property('name','C') 1 2 3 4 g . addV ( 'person' ) . property …" at bounding box center [241, 134] width 411 height 105
type textarea "g.addV('person').property('name','B') g.addV('person').property('name','C')"
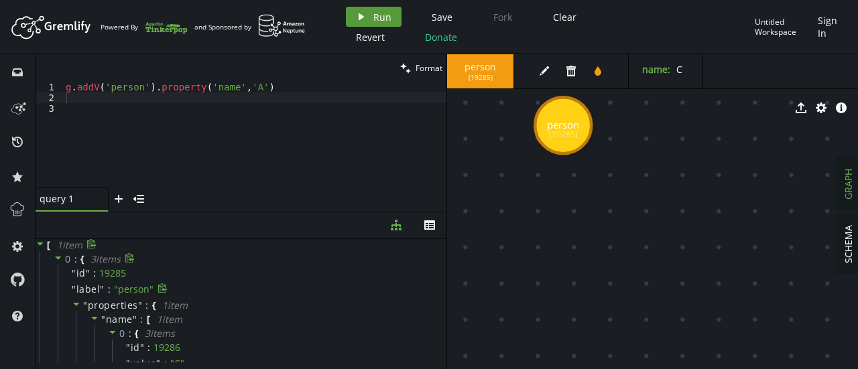
click at [376, 10] on button "play Run" at bounding box center [374, 17] width 56 height 20
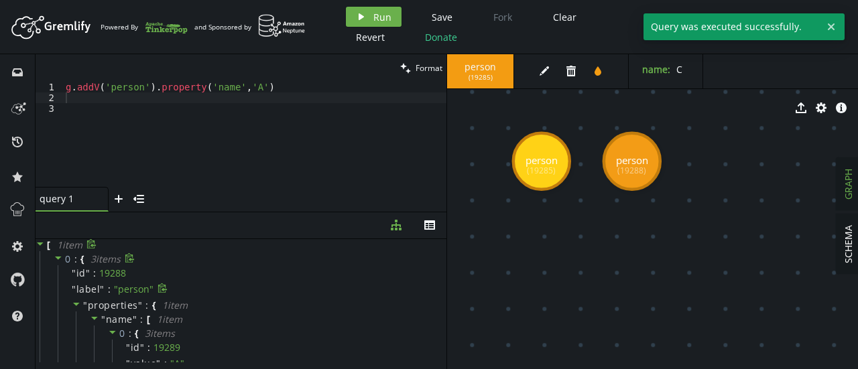
drag, startPoint x: 566, startPoint y: 159, endPoint x: 643, endPoint y: 223, distance: 100.9
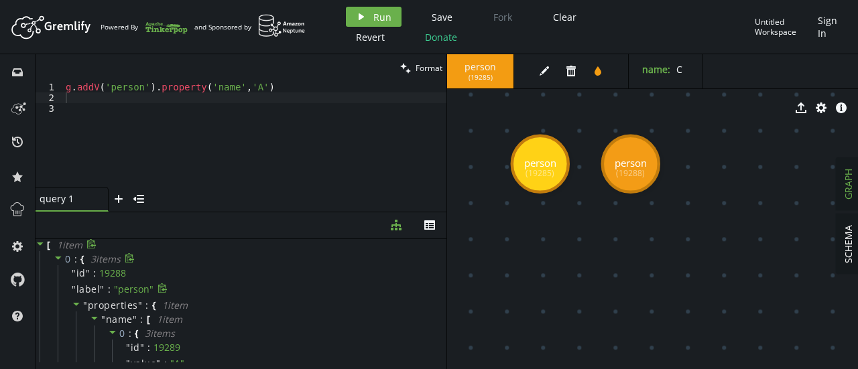
type textarea "g.addV('person').property('name','A')"
click at [286, 84] on div "g . addV ( 'person' ) . property ( 'name' , 'A' )" at bounding box center [254, 145] width 383 height 127
paste textarea ""person""
type textarea ""person""
paste textarea ""person""
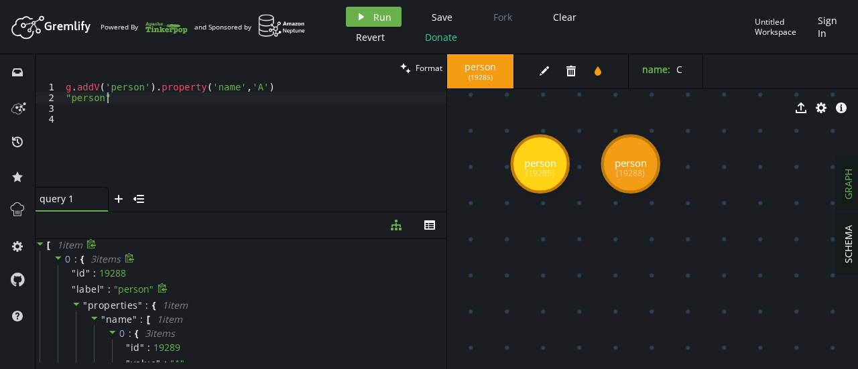
paste textarea ""person""
type textarea ""person""
click at [248, 86] on div "g . addV ( 'person' ) . property ( 'name' , 'A' )" at bounding box center [254, 145] width 383 height 127
click at [370, 11] on button "play Run" at bounding box center [374, 17] width 56 height 20
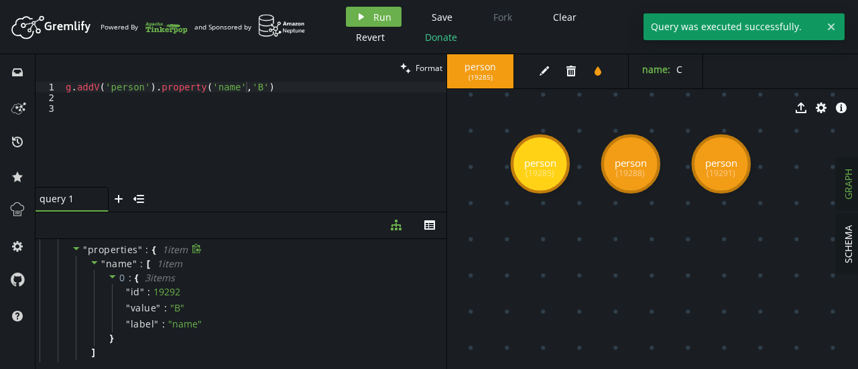
scroll to position [0, 0]
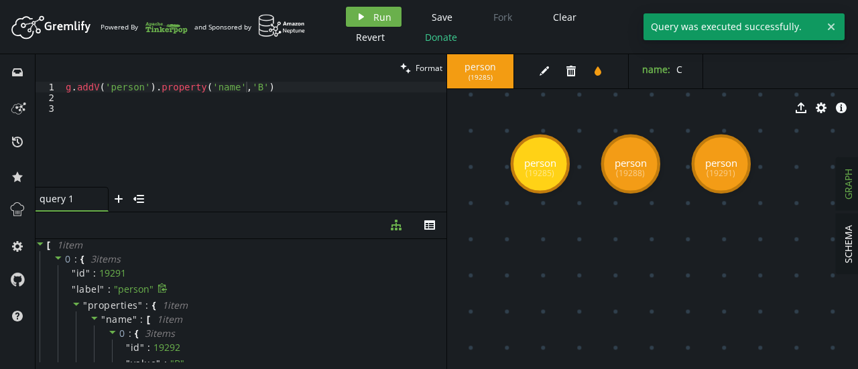
click at [36, 244] on icon at bounding box center [40, 243] width 9 height 9
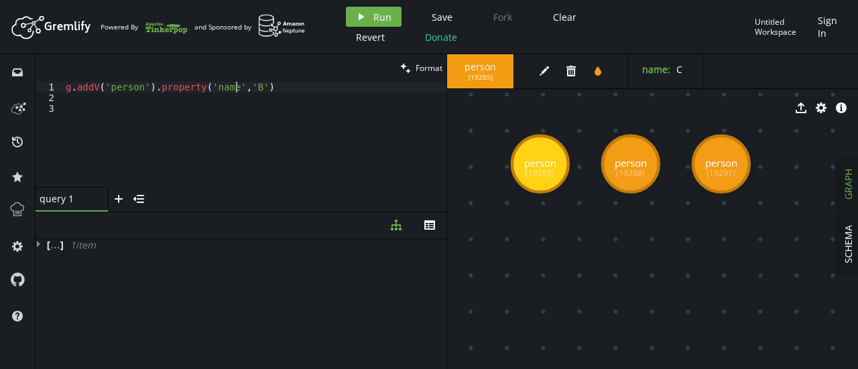
click at [237, 90] on div "g . addV ( 'person' ) . property ( 'name' , 'B' )" at bounding box center [254, 145] width 383 height 127
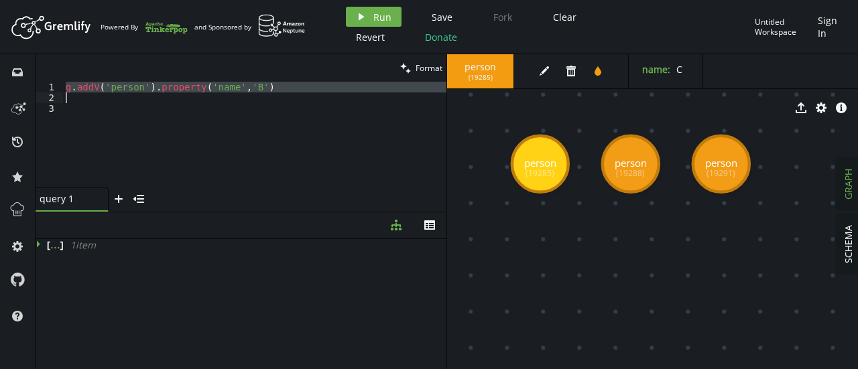
click at [237, 90] on div "g . addV ( 'person' ) . property ( 'name' , 'B' )" at bounding box center [254, 145] width 383 height 127
type textarea "g.addV('person').property('name','B')"
click at [560, 17] on span "Clear" at bounding box center [564, 17] width 23 height 13
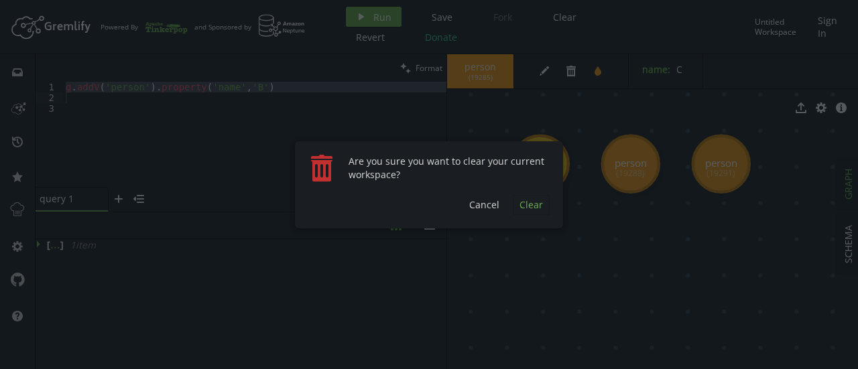
click at [515, 204] on button "Clear" at bounding box center [531, 205] width 37 height 20
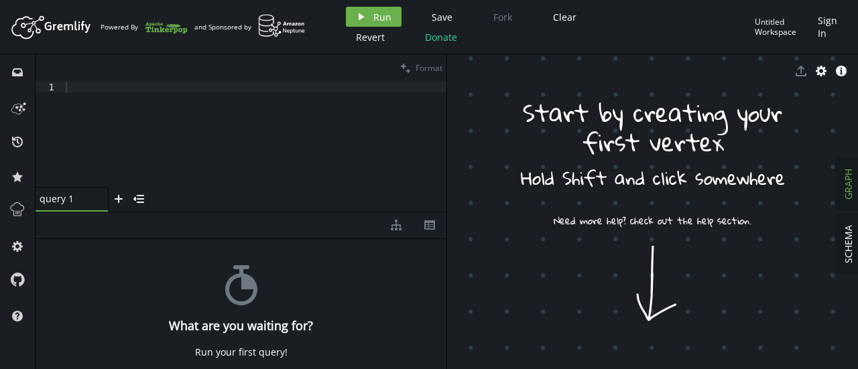
click at [251, 94] on div at bounding box center [254, 145] width 383 height 127
click at [377, 19] on span "Run" at bounding box center [382, 17] width 18 height 13
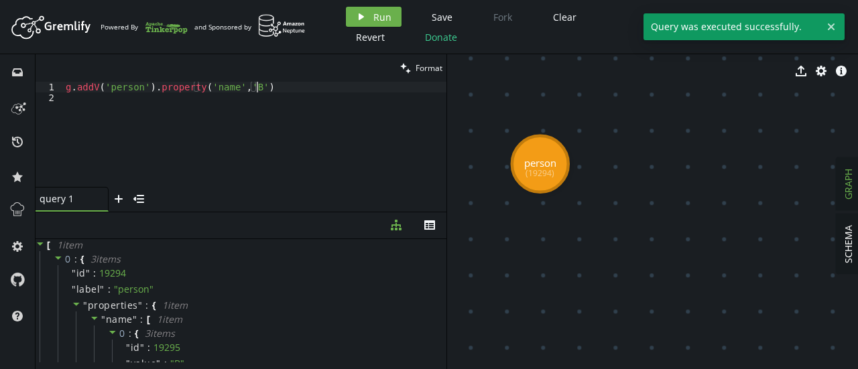
click at [269, 89] on div "g . addV ( 'person' ) . property ( 'name' , 'B' )" at bounding box center [254, 145] width 383 height 127
click at [247, 88] on div "g . addV ( 'person' ) . property ( 'name' , 'B' )" at bounding box center [254, 145] width 383 height 127
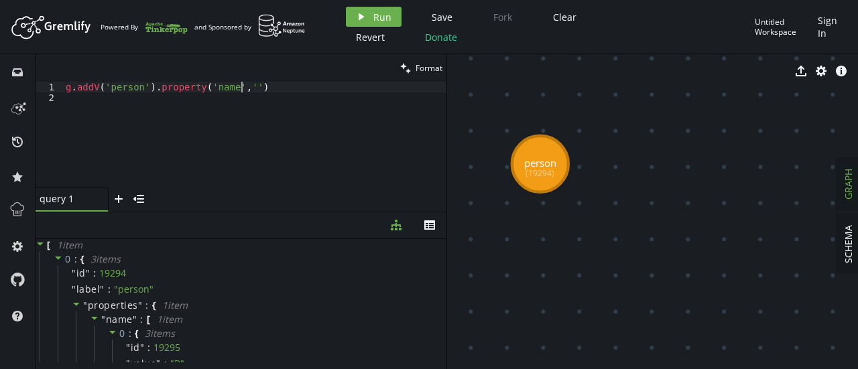
scroll to position [0, 180]
click at [364, 17] on icon "play" at bounding box center [361, 16] width 11 height 11
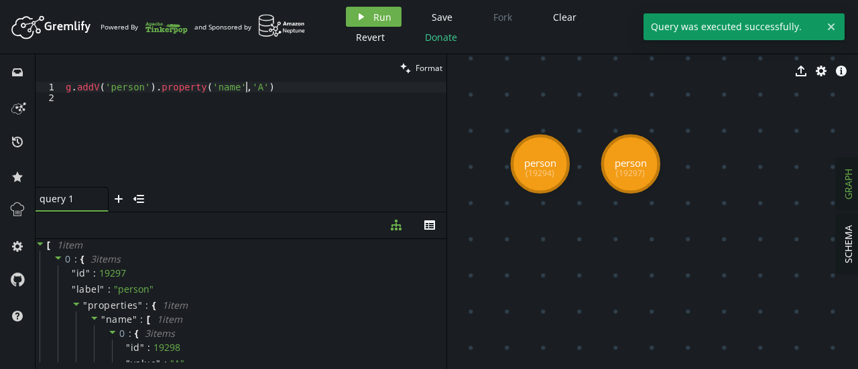
click at [248, 85] on div "g . addV ( 'person' ) . property ( 'name' , 'A' )" at bounding box center [254, 145] width 383 height 127
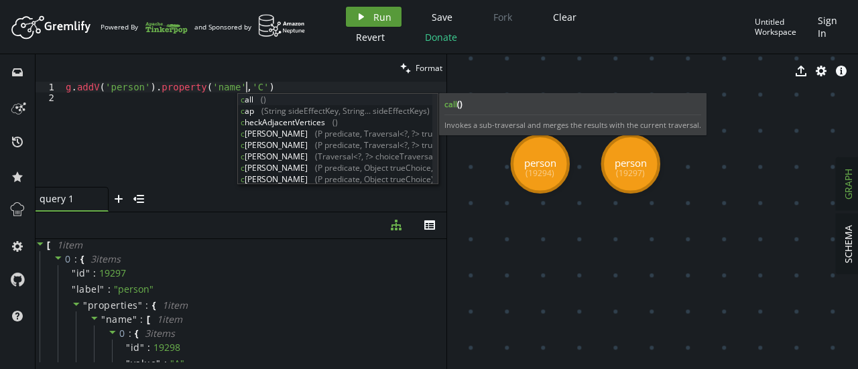
type textarea "g.addV('person').property('name','C')"
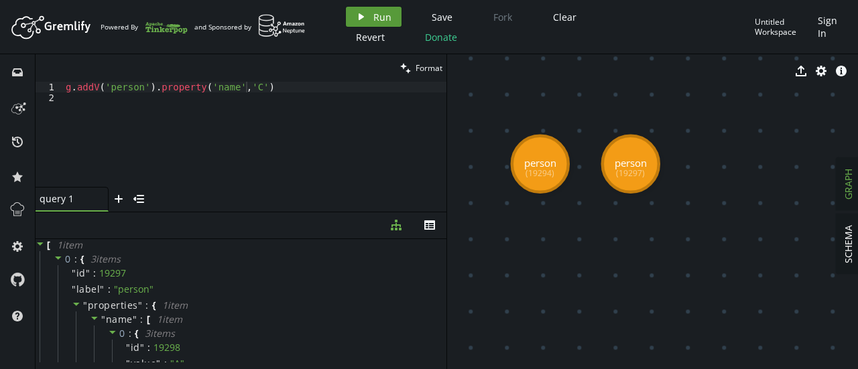
click at [363, 25] on button "play Run" at bounding box center [374, 17] width 56 height 20
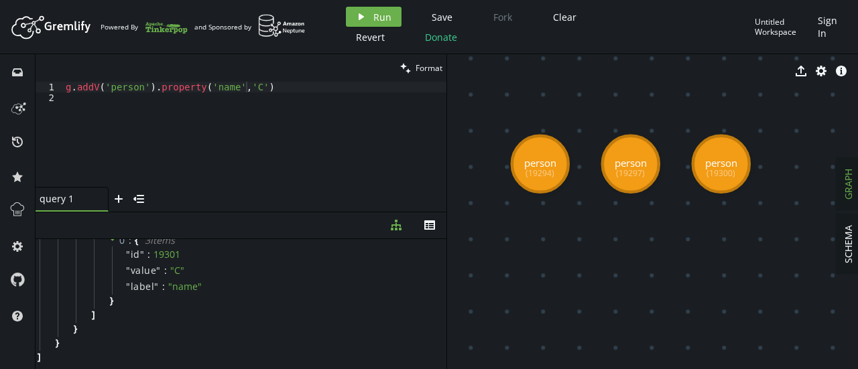
scroll to position [0, 0]
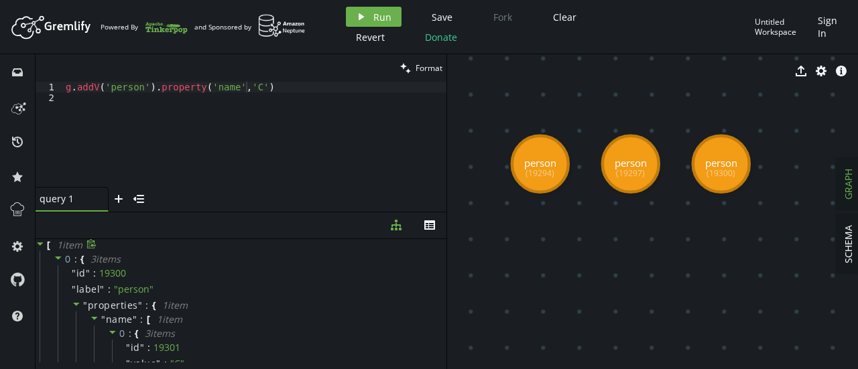
click at [44, 247] on div at bounding box center [41, 245] width 11 height 12
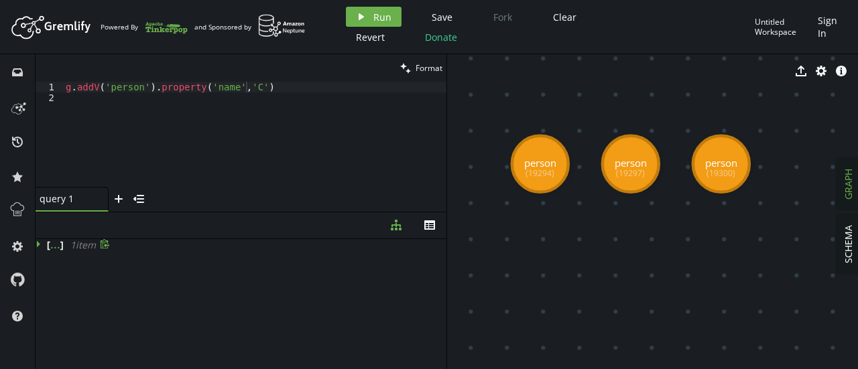
click at [44, 247] on div at bounding box center [41, 245] width 11 height 12
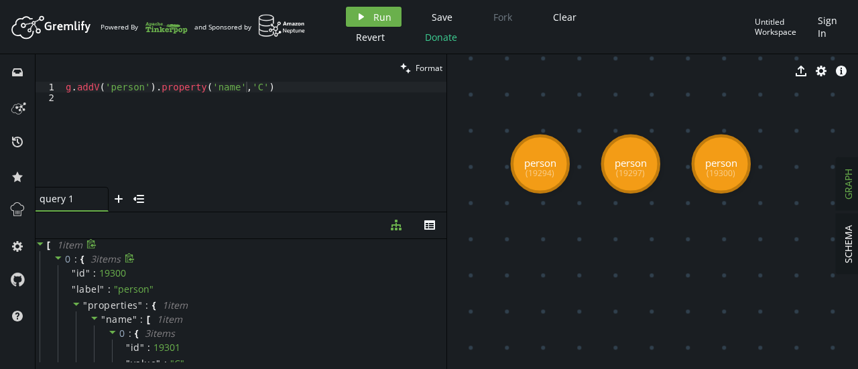
click at [130, 259] on icon at bounding box center [129, 257] width 9 height 9
click at [91, 248] on icon at bounding box center [91, 243] width 9 height 9
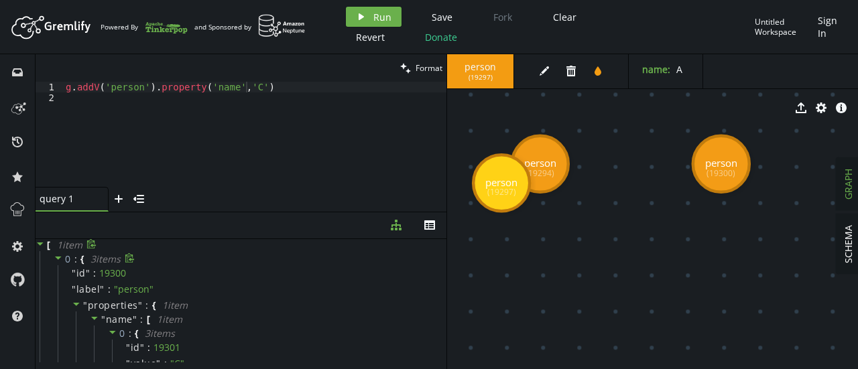
drag, startPoint x: 653, startPoint y: 166, endPoint x: 500, endPoint y: 183, distance: 153.7
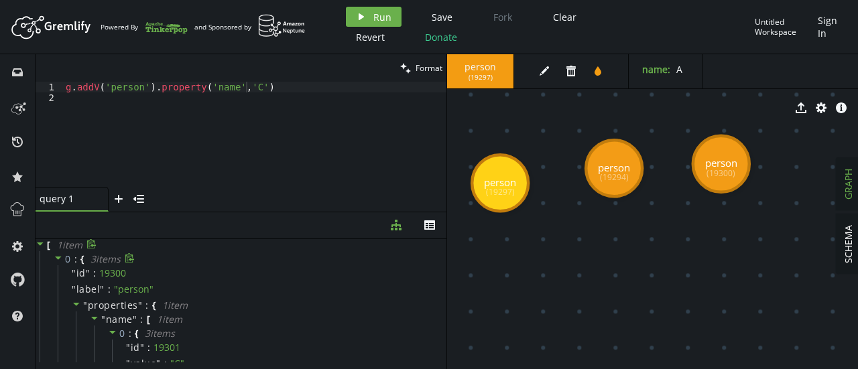
drag, startPoint x: 543, startPoint y: 151, endPoint x: 614, endPoint y: 168, distance: 73.0
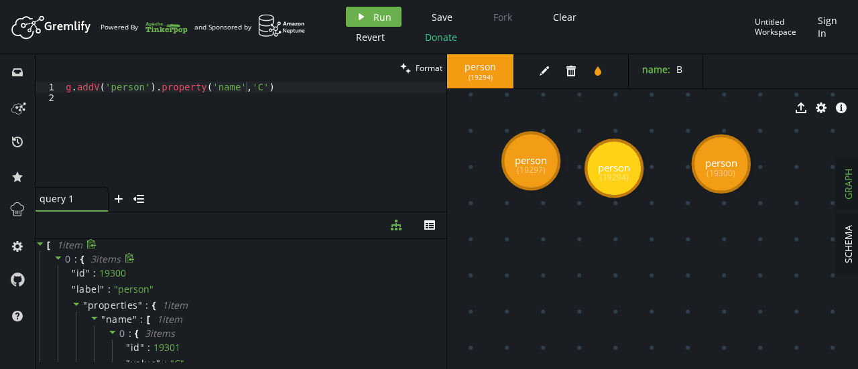
drag, startPoint x: 504, startPoint y: 191, endPoint x: 529, endPoint y: 167, distance: 34.6
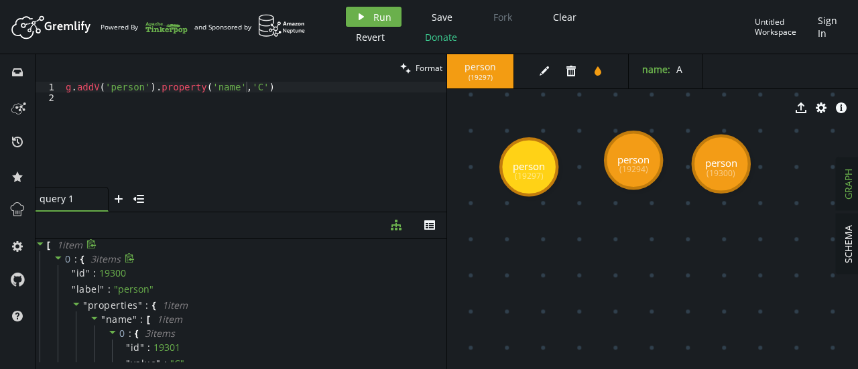
drag, startPoint x: 617, startPoint y: 167, endPoint x: 634, endPoint y: 160, distance: 18.7
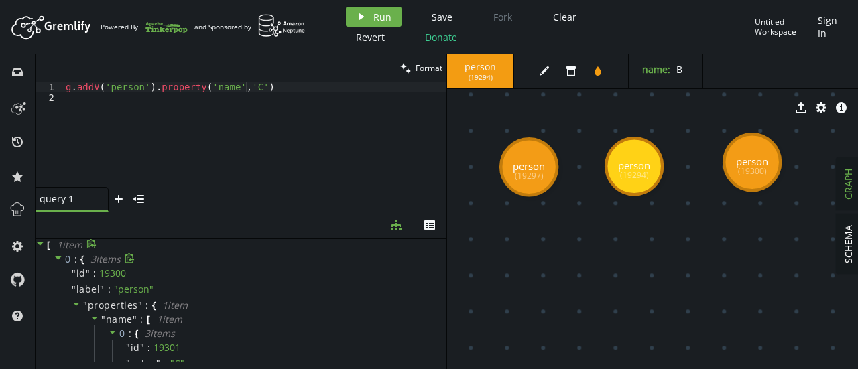
drag, startPoint x: 725, startPoint y: 147, endPoint x: 752, endPoint y: 163, distance: 31.3
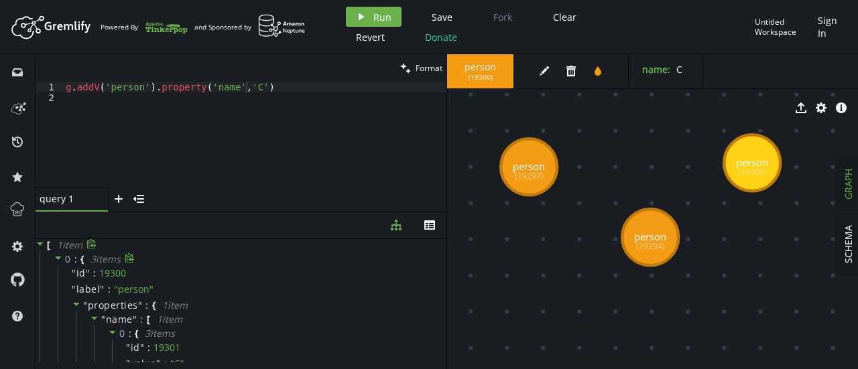
drag, startPoint x: 649, startPoint y: 167, endPoint x: 649, endPoint y: 238, distance: 71.0
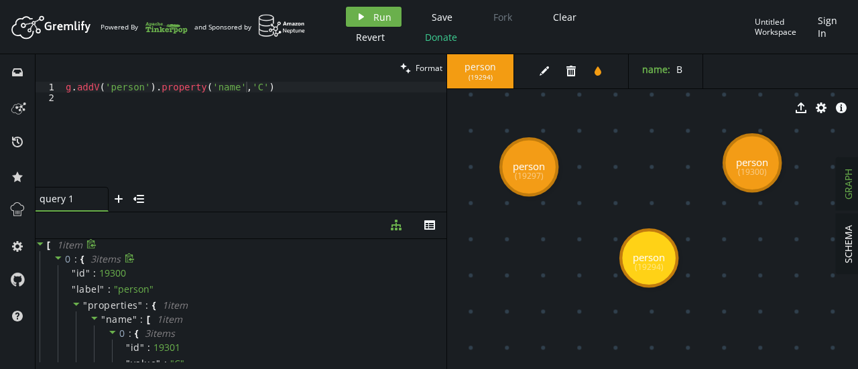
drag, startPoint x: 649, startPoint y: 238, endPoint x: 649, endPoint y: 257, distance: 19.4
drag, startPoint x: 526, startPoint y: 168, endPoint x: 533, endPoint y: 164, distance: 8.4
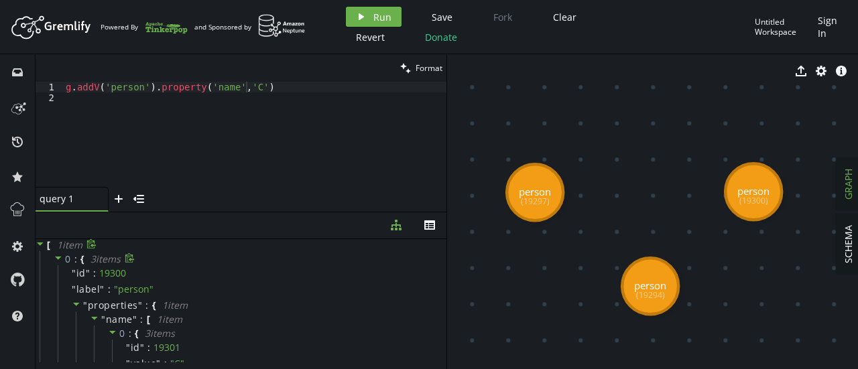
drag, startPoint x: 573, startPoint y: 173, endPoint x: 574, endPoint y: 203, distance: 30.2
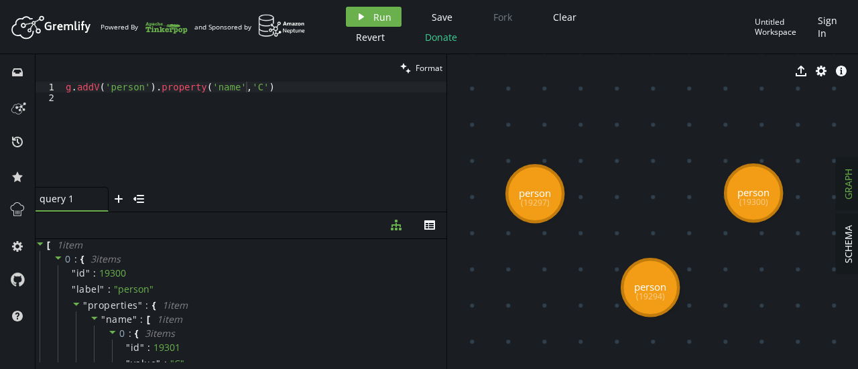
click at [40, 249] on span at bounding box center [40, 245] width 9 height 13
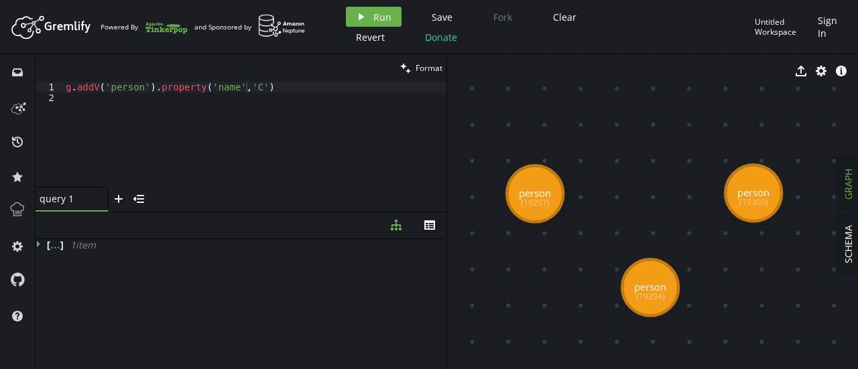
click at [182, 352] on div "[ ... ] 1 item" at bounding box center [241, 301] width 411 height 124
click at [398, 226] on icon "diagram-tree" at bounding box center [396, 225] width 11 height 11
click at [424, 226] on icon "button" at bounding box center [429, 224] width 11 height 9
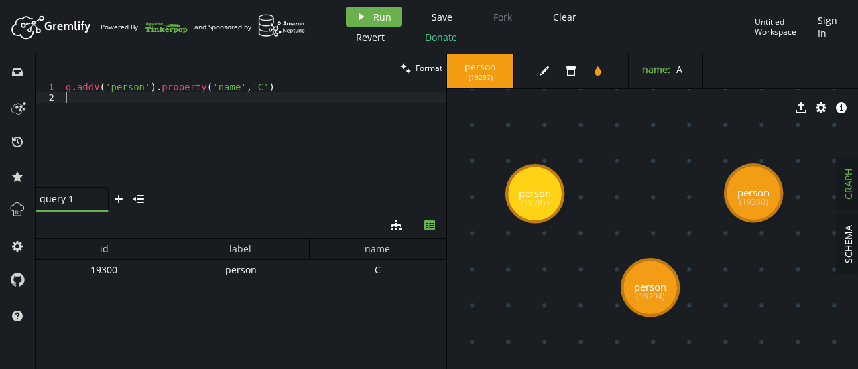
click at [416, 171] on div "g . addV ( 'person' ) . property ( 'name' , 'C' )" at bounding box center [254, 145] width 383 height 127
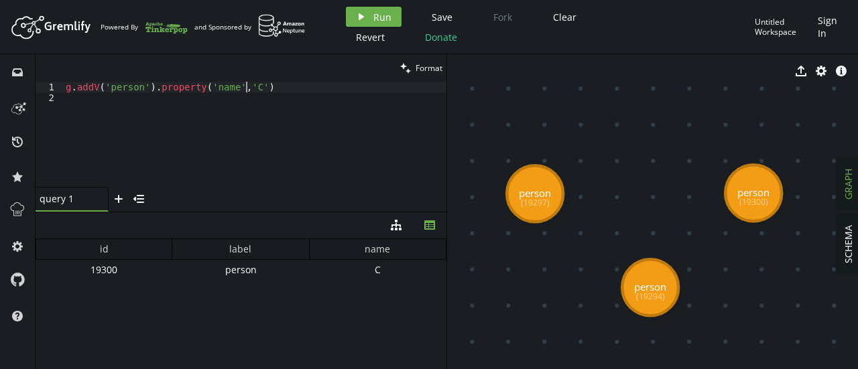
click at [245, 82] on div "g . addV ( 'person' ) . property ( 'name' , 'C' )" at bounding box center [254, 145] width 383 height 127
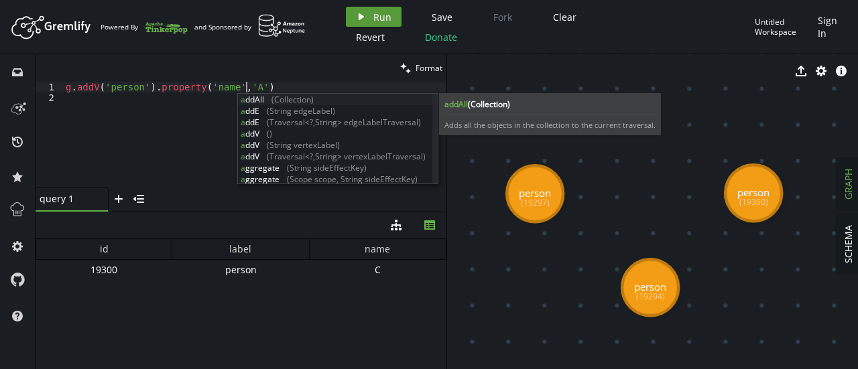
type textarea "g.addV('person').property('name','A')"
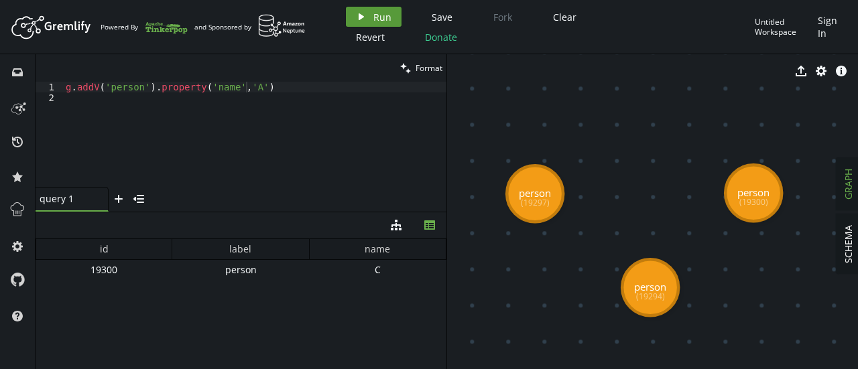
click at [382, 18] on span "Run" at bounding box center [382, 17] width 18 height 13
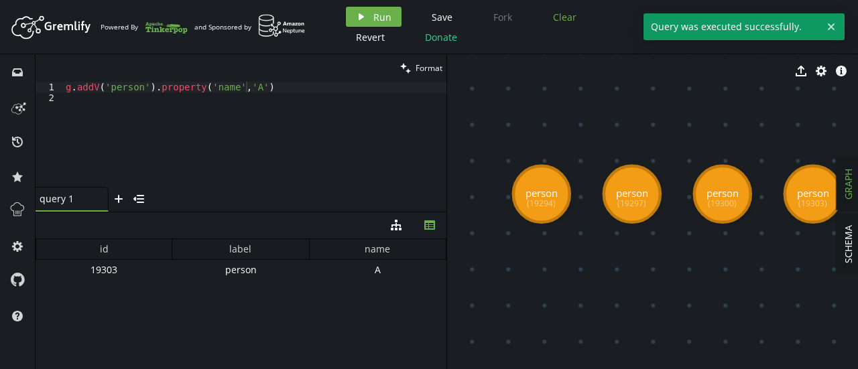
click at [569, 19] on span "Clear" at bounding box center [564, 17] width 23 height 13
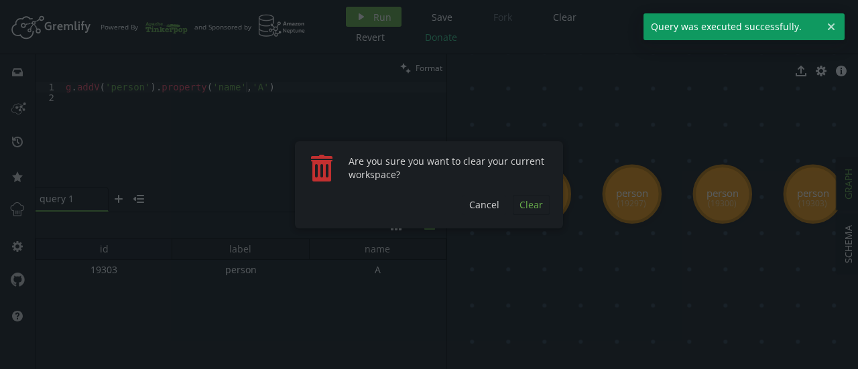
click at [520, 201] on span "Clear" at bounding box center [530, 204] width 23 height 13
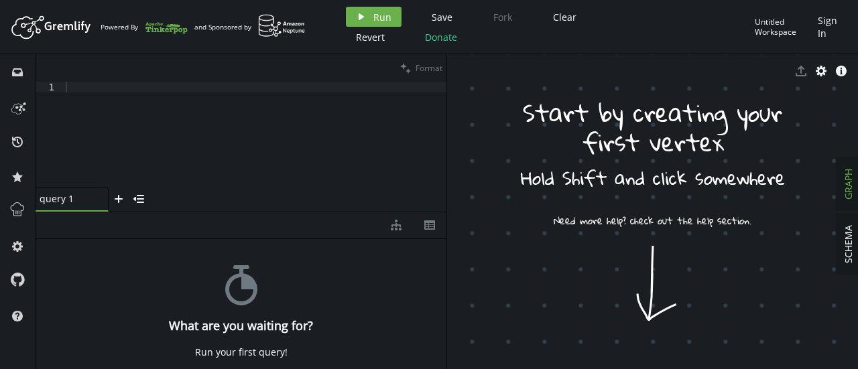
scroll to position [0, 0]
click at [252, 93] on div at bounding box center [254, 145] width 383 height 127
click at [198, 118] on div "g . V ( 'person' )" at bounding box center [254, 145] width 383 height 127
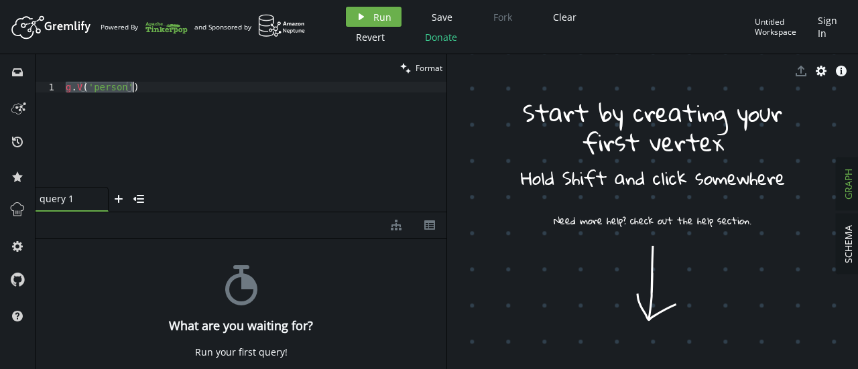
click at [198, 118] on div "g . V ( 'person' )" at bounding box center [254, 145] width 383 height 127
paste textarea "]"
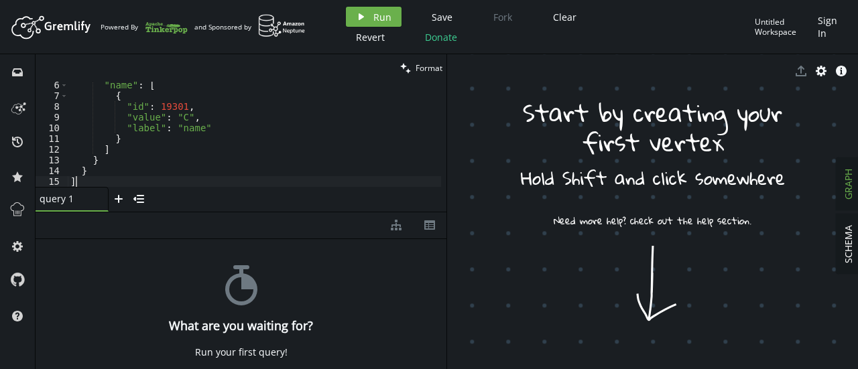
scroll to position [55, 0]
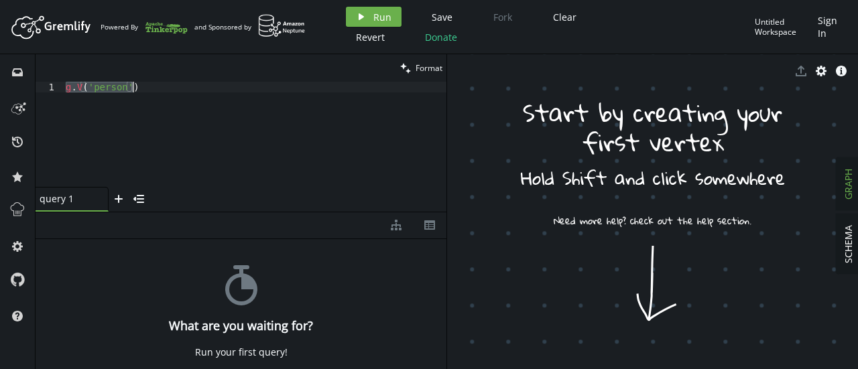
type textarea "g.V('person')"
click at [198, 115] on div "g . V ( 'person' )" at bounding box center [254, 134] width 383 height 105
click at [174, 90] on div "g . V ( 'person' )" at bounding box center [254, 145] width 383 height 127
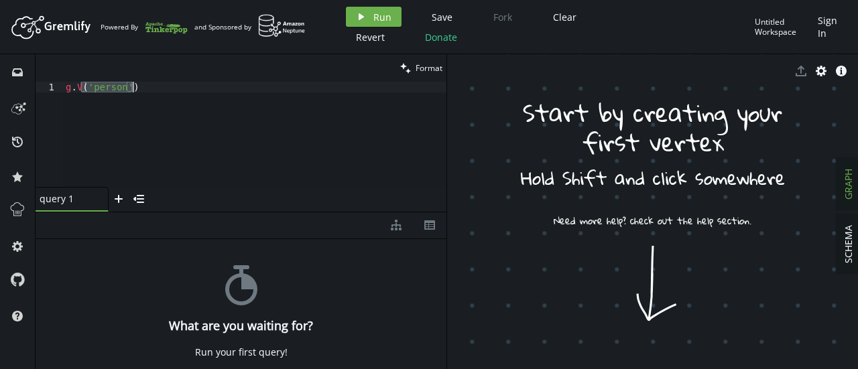
click at [174, 90] on div "g . V ( 'person' )" at bounding box center [254, 134] width 383 height 105
click at [174, 90] on div "g . V ( 'person' )" at bounding box center [254, 145] width 383 height 127
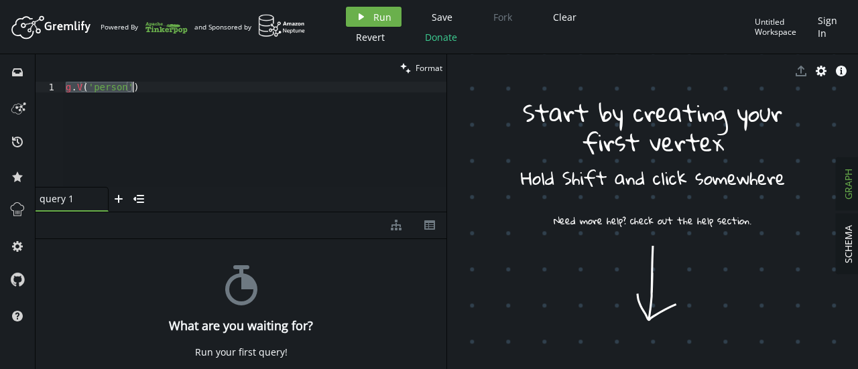
click at [154, 82] on div "g . V ( 'person' )" at bounding box center [254, 134] width 383 height 105
click at [154, 82] on div "g . V ( 'person' )" at bounding box center [254, 145] width 383 height 127
click at [143, 104] on div "g . addV ( 'person' ) . property ( 'name' , 'A' )" at bounding box center [254, 145] width 383 height 127
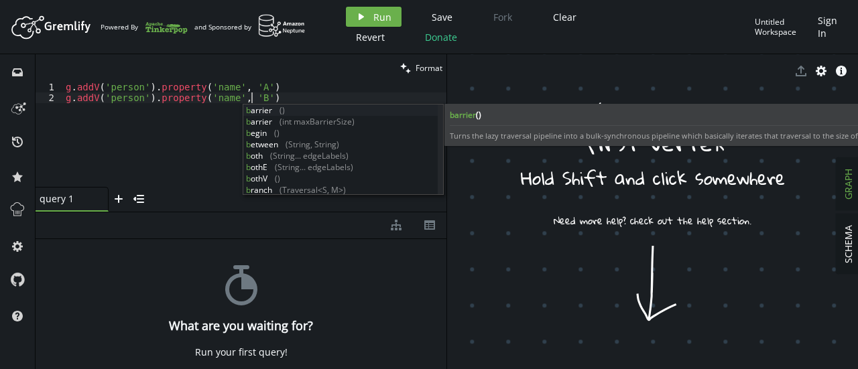
scroll to position [0, 186]
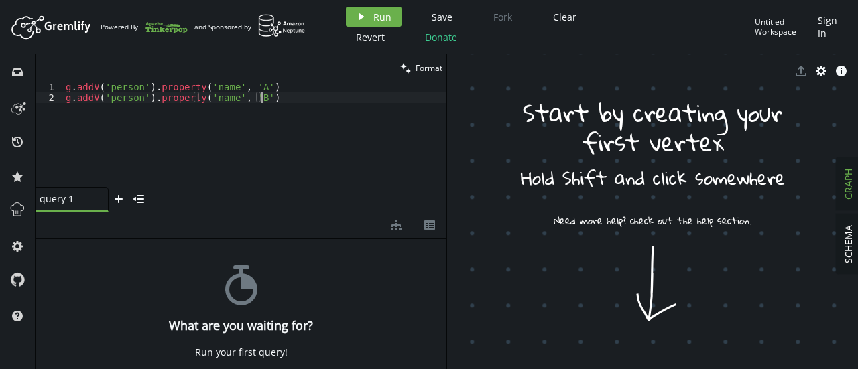
click at [275, 93] on div "g . addV ( 'person' ) . property ( 'name' , 'A' ) g . addV ( 'person' ) . prope…" at bounding box center [254, 145] width 383 height 127
type textarea "g.addV('person').property('name', 'B')"
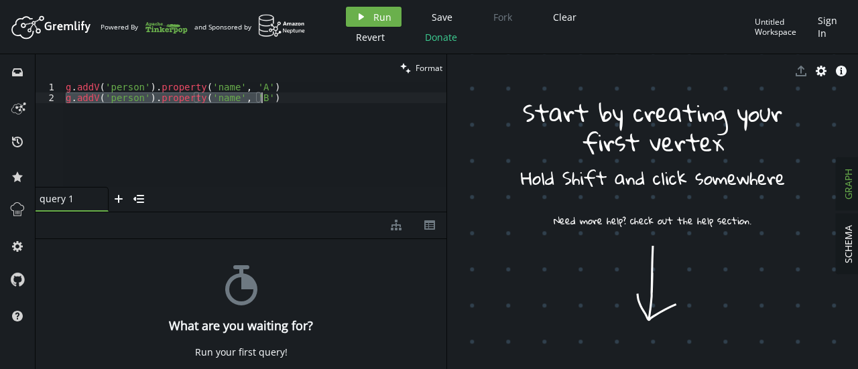
click at [275, 93] on div "g . addV ( 'person' ) . property ( 'name' , 'A' ) g . addV ( 'person' ) . prope…" at bounding box center [254, 134] width 383 height 105
paste textarea "g.addV('person').property('name', 'B')"
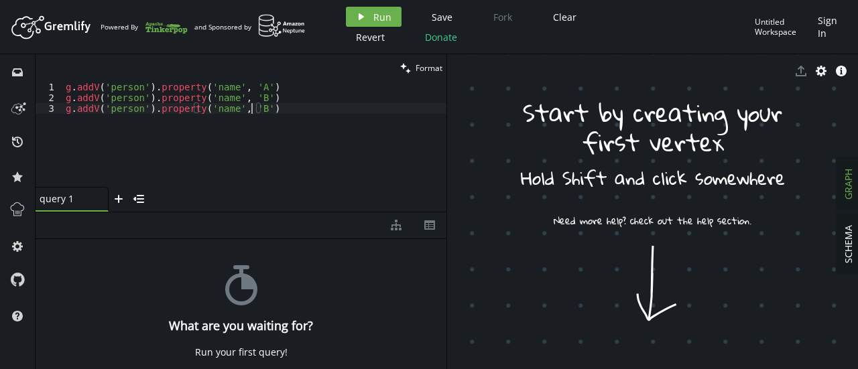
click at [252, 108] on div "g . addV ( 'person' ) . property ( 'name' , 'A' ) g . addV ( 'person' ) . prope…" at bounding box center [254, 145] width 383 height 127
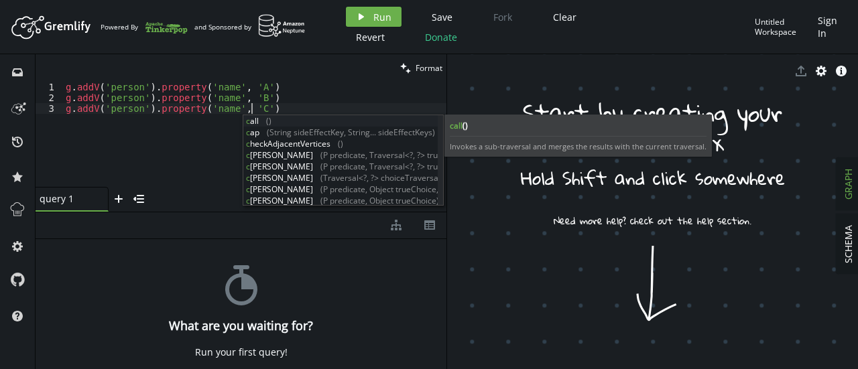
scroll to position [0, 186]
type textarea "g.addV('person').property('name', 'C')"
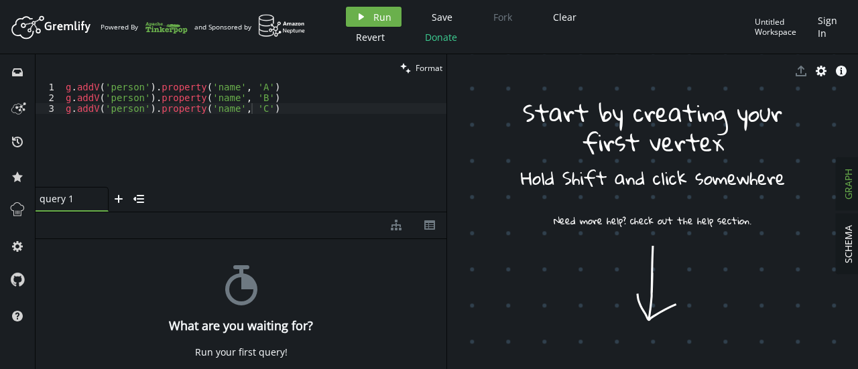
click at [322, 275] on div "stopwatch What are you waiting for? Run your first query!" at bounding box center [241, 301] width 411 height 124
click at [58, 199] on div "query 1" at bounding box center [67, 199] width 54 height 12
type input "query all"
click at [279, 214] on div "diagram-tree th" at bounding box center [241, 225] width 411 height 27
click at [370, 15] on button "play Run" at bounding box center [374, 17] width 56 height 20
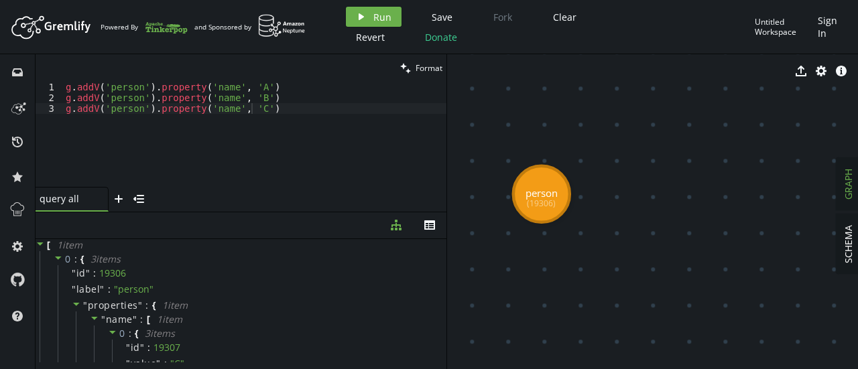
click at [76, 204] on div "query all" at bounding box center [67, 199] width 54 height 12
click at [267, 107] on div "g . addV ( 'person' ) . property ( 'name' , 'A' ) g . addV ( 'person' ) . prope…" at bounding box center [254, 145] width 383 height 127
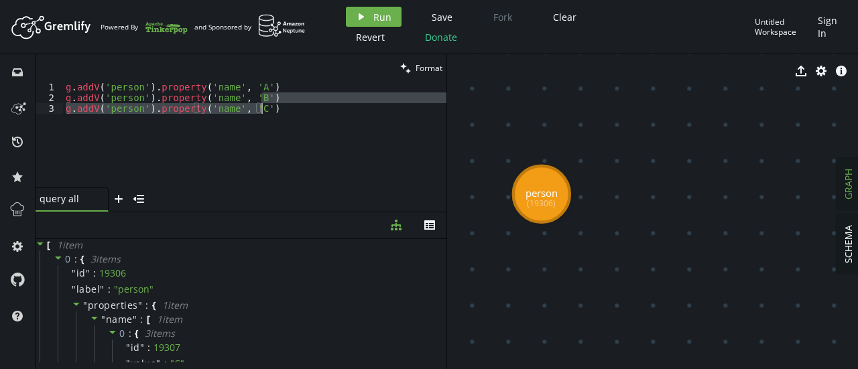
click at [267, 107] on div "g . addV ( 'person' ) . property ( 'name' , 'A' ) g . addV ( 'person' ) . prope…" at bounding box center [254, 134] width 383 height 105
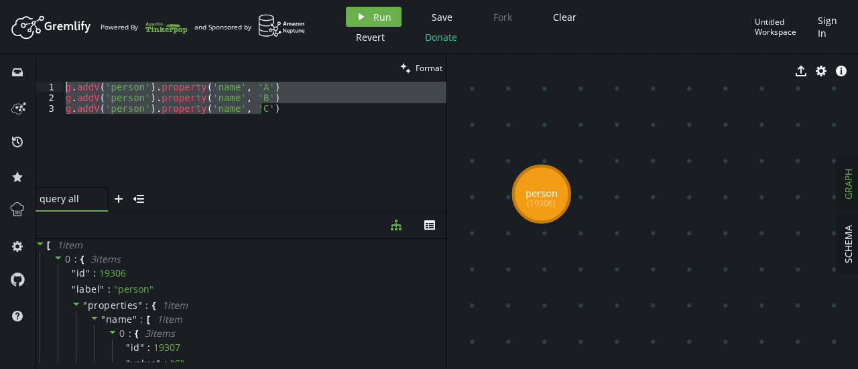
drag, startPoint x: 267, startPoint y: 107, endPoint x: 55, endPoint y: 86, distance: 212.8
click at [55, 86] on div "g.addV('person').property('name', 'C') 1 2 3 g . addV ( 'person' ) . property (…" at bounding box center [241, 134] width 411 height 105
type textarea "g.addV('person').property('name', 'A') g.addV('person').property('name', 'B')"
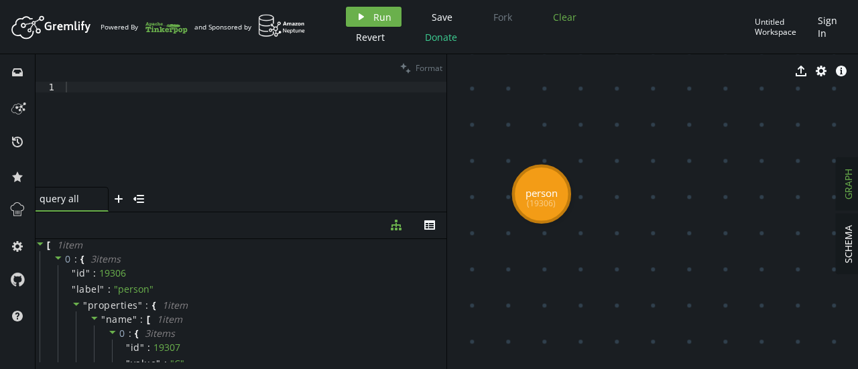
click at [566, 10] on button "Clear" at bounding box center [565, 17] width 44 height 20
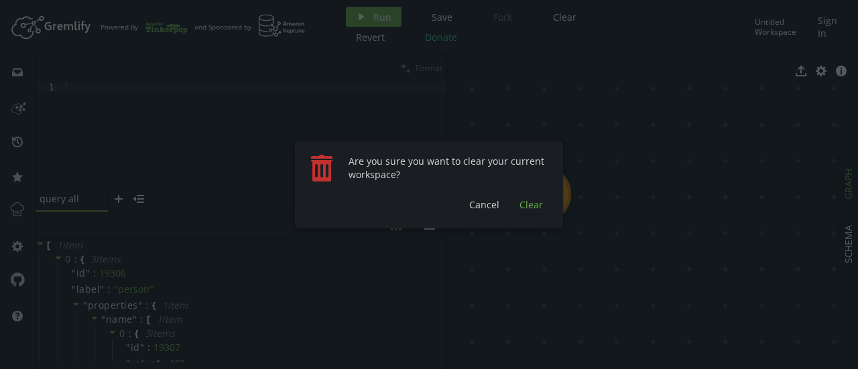
click at [523, 199] on span "Clear" at bounding box center [530, 204] width 23 height 13
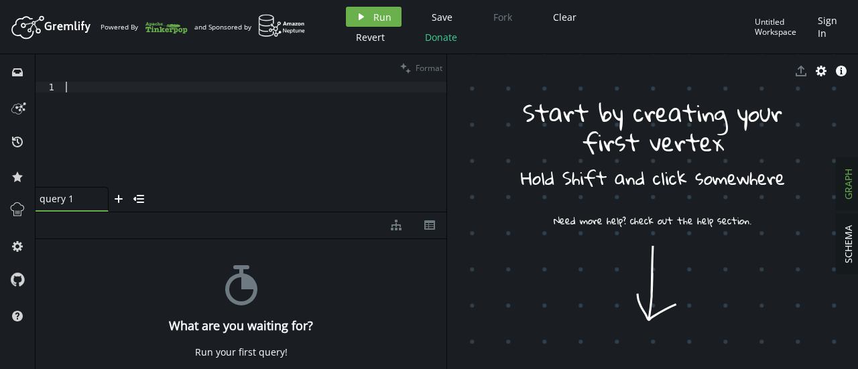
click at [295, 127] on div at bounding box center [254, 145] width 383 height 127
click at [103, 89] on div at bounding box center [254, 145] width 383 height 127
paste textarea "g.addV('person').property('name', 'C')"
type textarea "g.addV('person').property('name', 'C')"
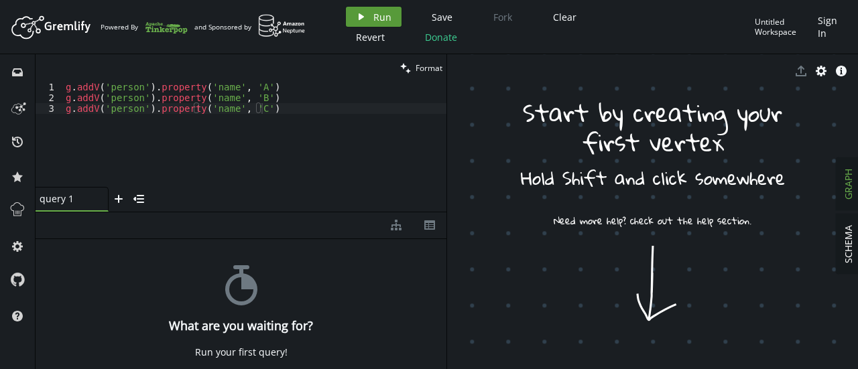
click at [382, 14] on span "Run" at bounding box center [382, 17] width 18 height 13
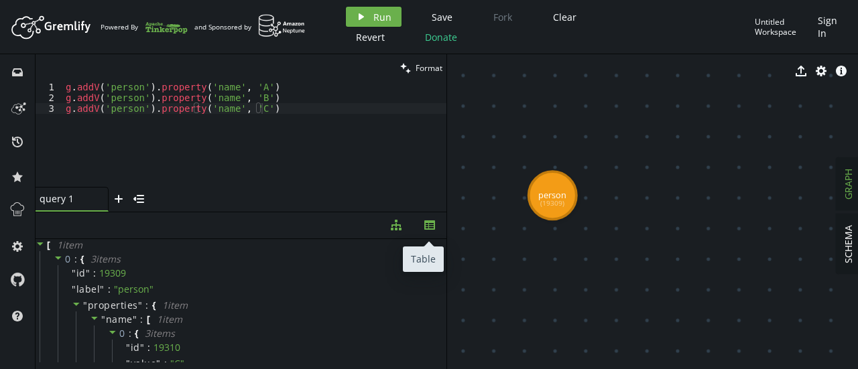
click at [432, 228] on icon "th" at bounding box center [429, 225] width 11 height 11
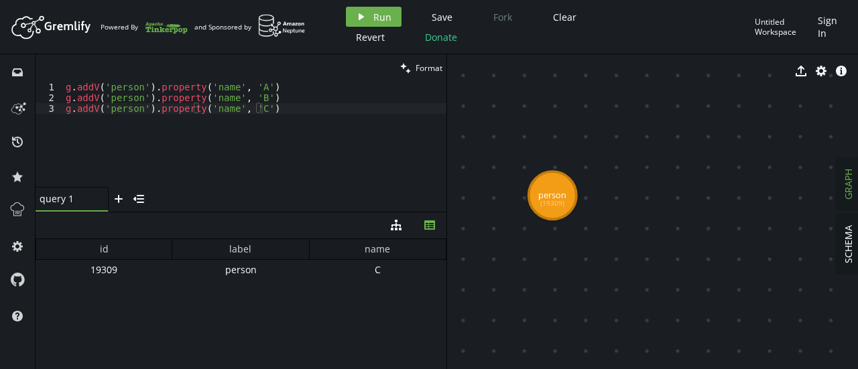
click at [300, 305] on div "id label name 19309 person C" at bounding box center [241, 301] width 411 height 124
click at [73, 198] on div "query 1 query 1" at bounding box center [68, 199] width 57 height 12
type input "query 2"
click at [359, 18] on icon "button" at bounding box center [361, 16] width 5 height 7
click at [93, 197] on div "query 2 small-cross" at bounding box center [72, 199] width 64 height 12
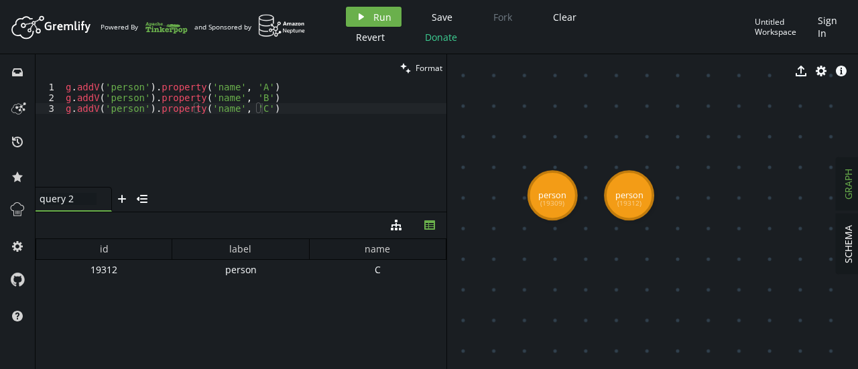
click at [76, 199] on div "query 2 query 2" at bounding box center [68, 199] width 57 height 12
type input "query 3"
click at [370, 24] on button "play Run" at bounding box center [374, 17] width 56 height 20
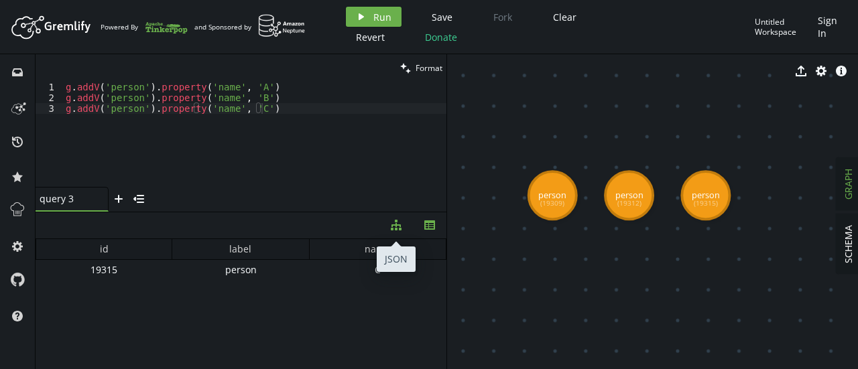
click at [395, 228] on icon "button" at bounding box center [396, 225] width 11 height 11
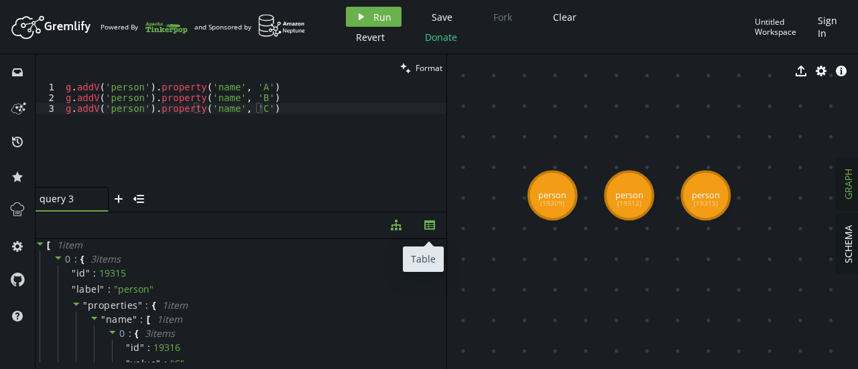
click at [428, 229] on icon "button" at bounding box center [429, 224] width 11 height 9
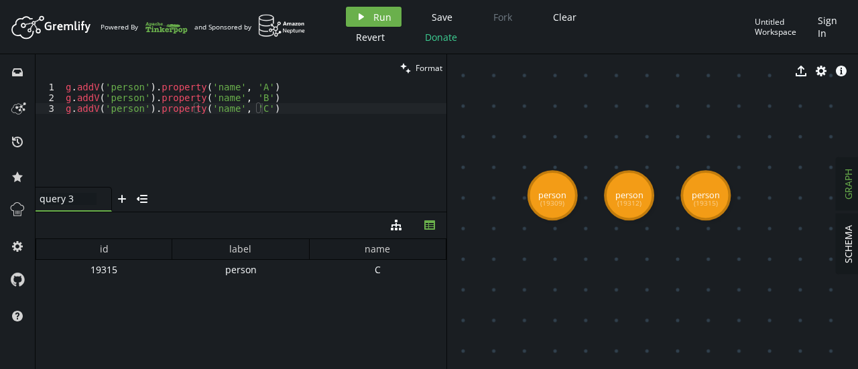
click at [81, 198] on div "query 3 query 3" at bounding box center [68, 199] width 57 height 12
type input "query all"
click at [385, 13] on span "Run" at bounding box center [382, 17] width 18 height 13
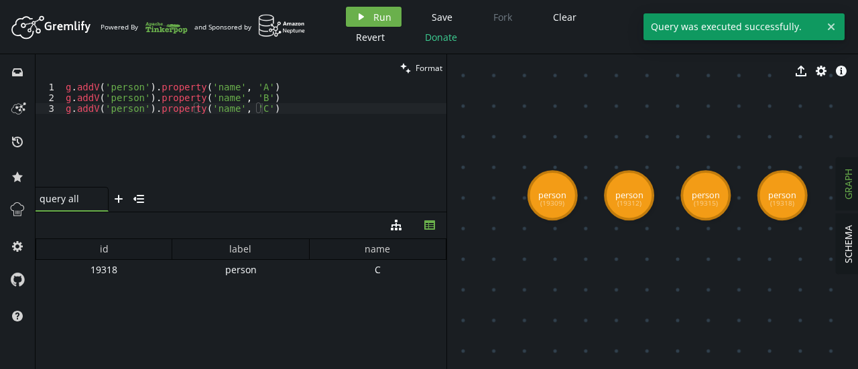
scroll to position [0, 1]
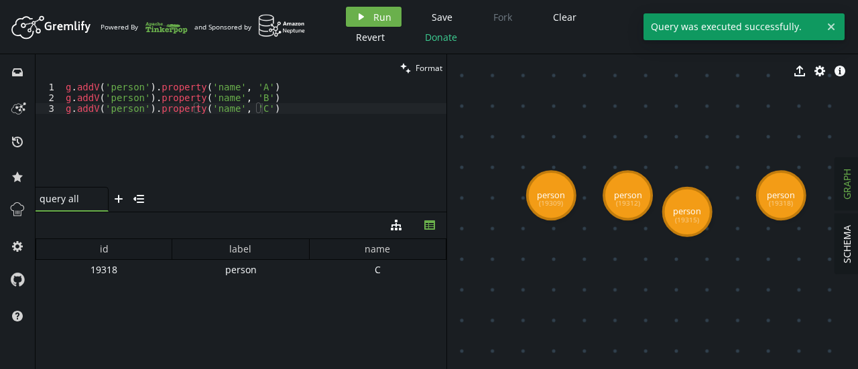
drag, startPoint x: 696, startPoint y: 207, endPoint x: 694, endPoint y: 200, distance: 6.8
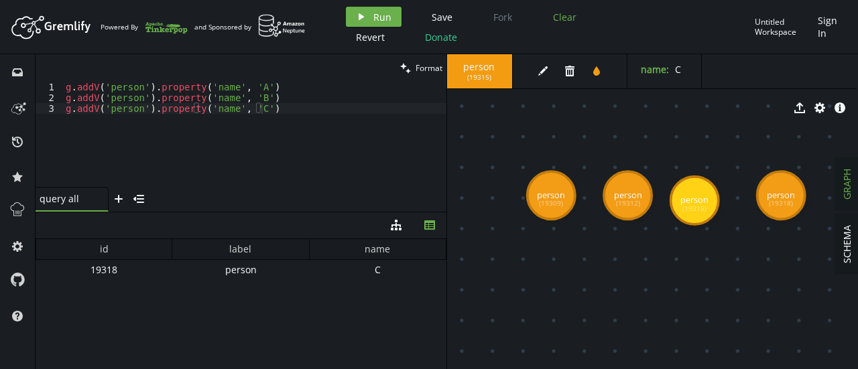
click at [562, 24] on button "Clear" at bounding box center [565, 17] width 44 height 20
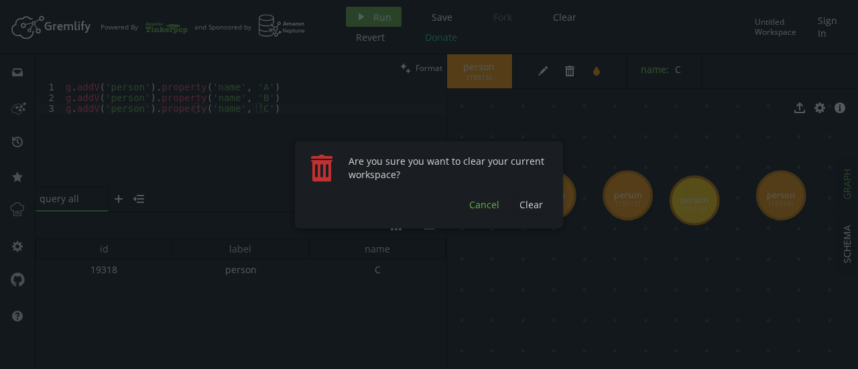
click at [487, 203] on span "Cancel" at bounding box center [484, 204] width 30 height 13
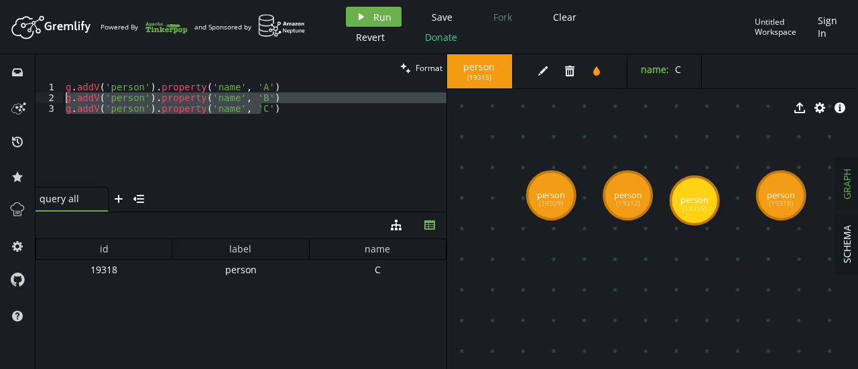
drag, startPoint x: 299, startPoint y: 107, endPoint x: 16, endPoint y: 88, distance: 283.4
click at [16, 88] on div "inbox history star cog help clean Format g.addV('person').property('name', 'C')…" at bounding box center [429, 211] width 858 height 315
type textarea "g.addV('person').property('name', 'A') g.addV('person').property('name', 'B')"
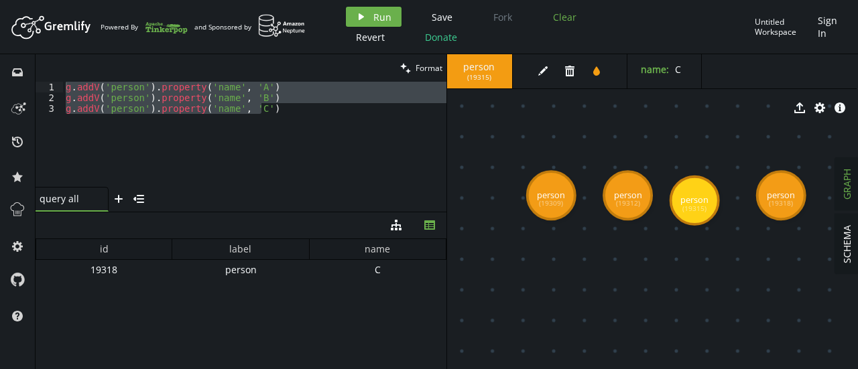
click at [553, 20] on span "Clear" at bounding box center [564, 17] width 23 height 13
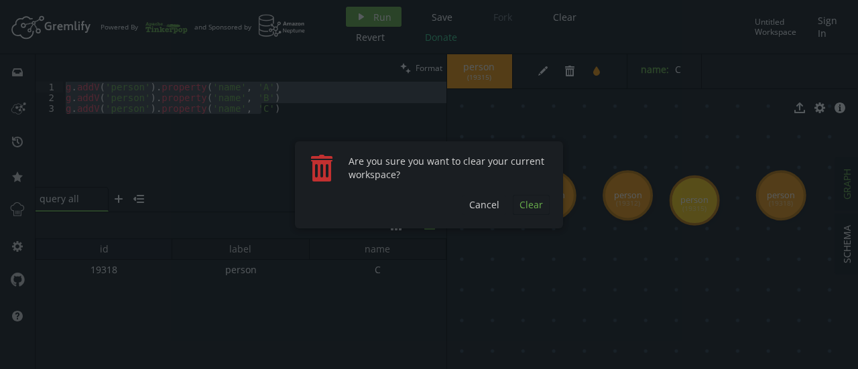
click at [519, 203] on button "Clear" at bounding box center [531, 205] width 37 height 20
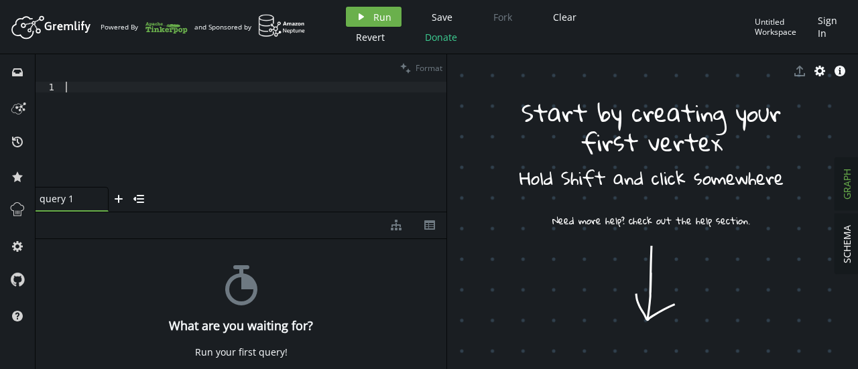
click at [260, 94] on div at bounding box center [254, 145] width 383 height 127
paste textarea "g.addV('person').property('name', 'C')"
type textarea "g.addV('person').property('name', 'C')"
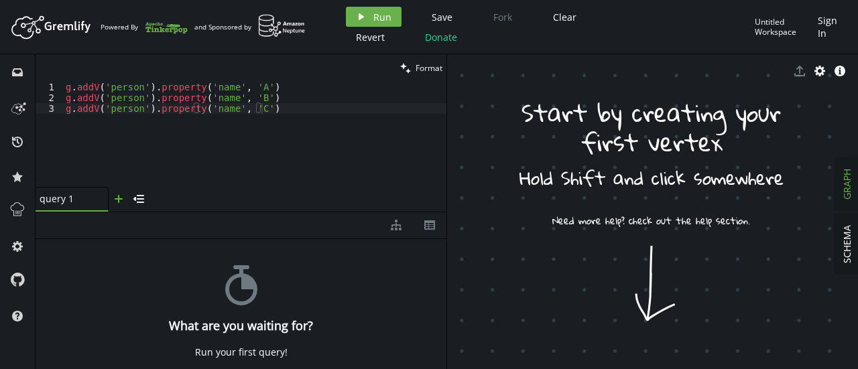
click at [115, 198] on icon "plus" at bounding box center [118, 199] width 11 height 11
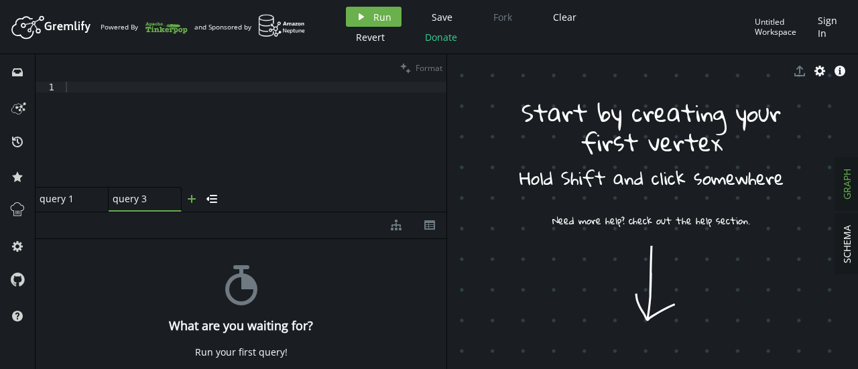
click at [198, 197] on button "plus" at bounding box center [192, 199] width 20 height 25
click at [151, 202] on div "query 3 query 3" at bounding box center [141, 199] width 57 height 12
type input "query 2"
click at [226, 202] on div "query 4" at bounding box center [216, 199] width 54 height 12
type input "query 3"
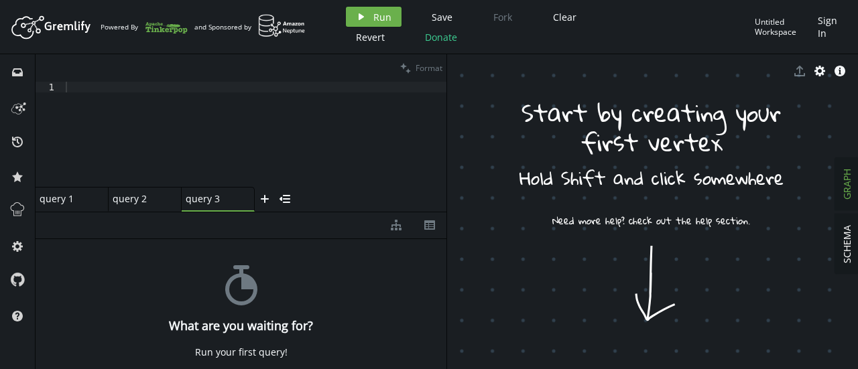
click at [228, 85] on div at bounding box center [254, 145] width 383 height 127
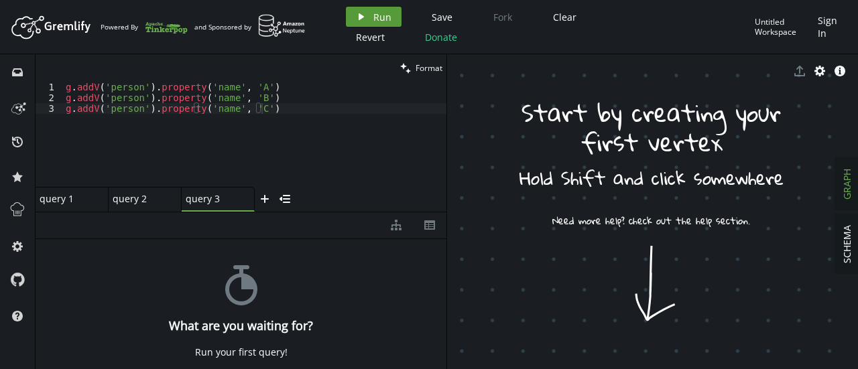
click at [363, 17] on icon "play" at bounding box center [361, 16] width 11 height 11
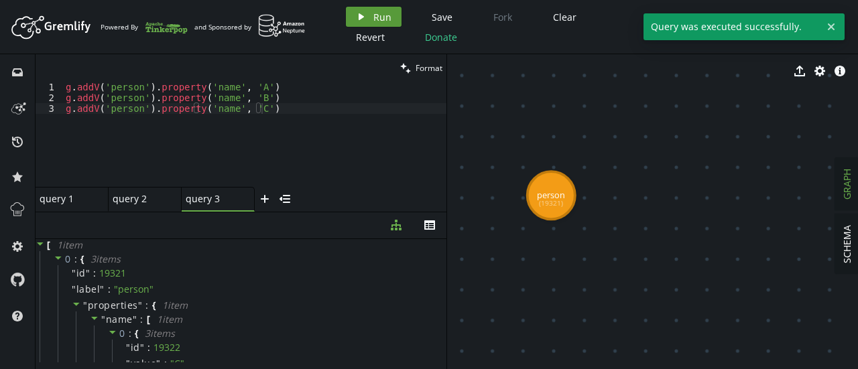
click at [363, 17] on icon "play" at bounding box center [361, 16] width 11 height 11
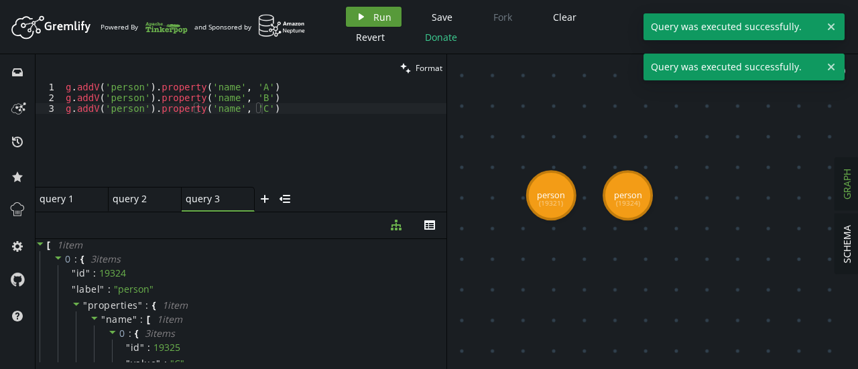
click at [363, 17] on icon "play" at bounding box center [361, 16] width 11 height 11
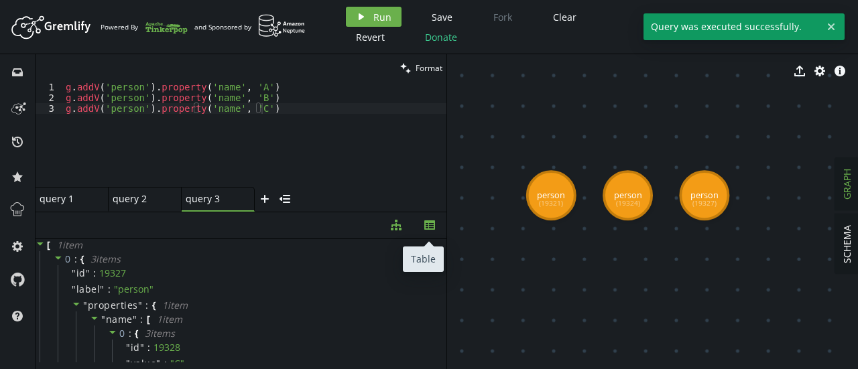
click at [433, 222] on icon "button" at bounding box center [429, 224] width 11 height 9
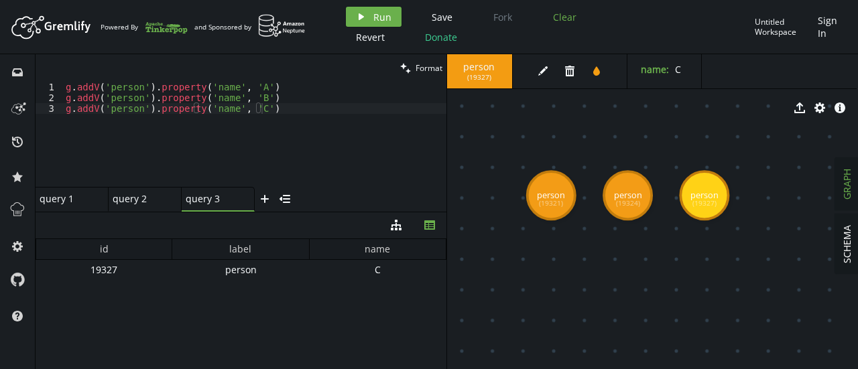
click at [564, 21] on span "Clear" at bounding box center [564, 17] width 23 height 13
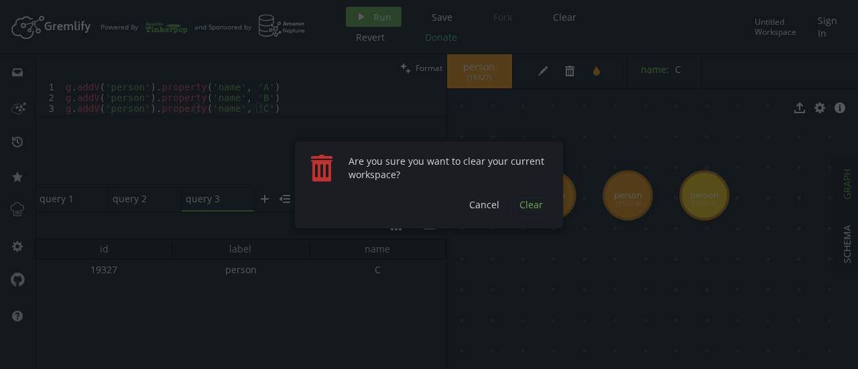
click at [516, 200] on button "Clear" at bounding box center [531, 205] width 37 height 20
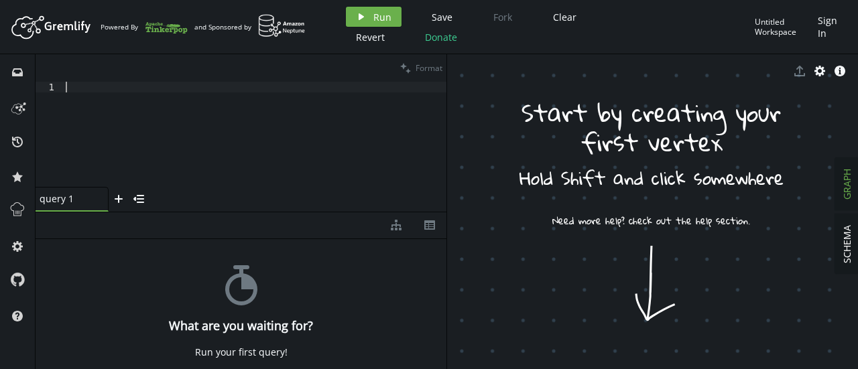
click at [298, 90] on div at bounding box center [254, 145] width 383 height 127
paste textarea "g.addV('person').property('name', 'C')"
type textarea "g.addV('person').property('name', 'C')"
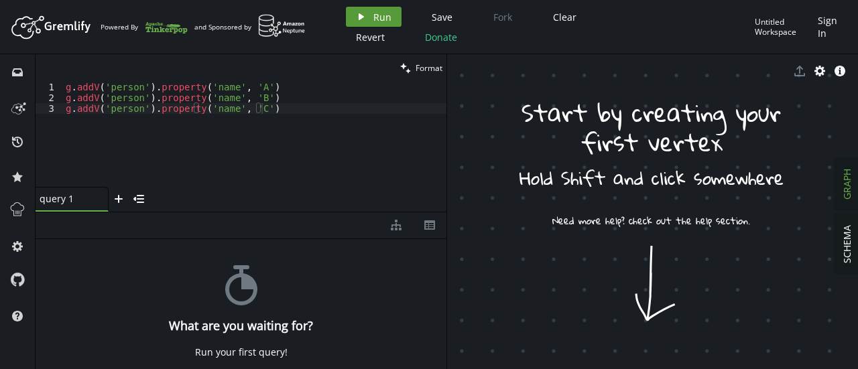
click at [366, 21] on button "play Run" at bounding box center [374, 17] width 56 height 20
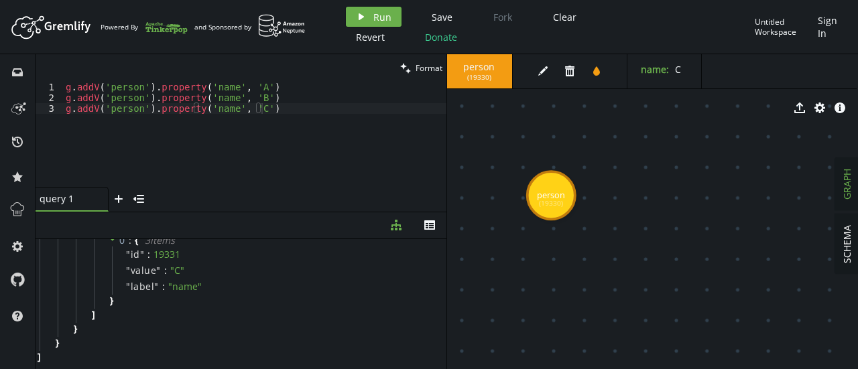
scroll to position [0, 0]
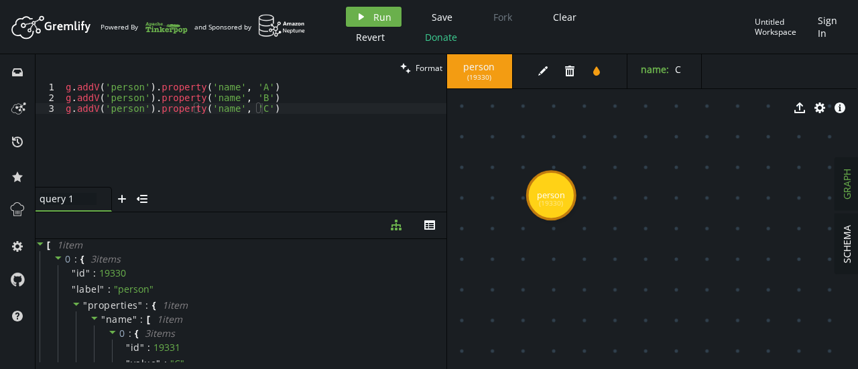
click at [80, 198] on div "query 1 query 1" at bounding box center [68, 199] width 57 height 12
type input "query all"
click at [375, 21] on span "Run" at bounding box center [382, 17] width 18 height 13
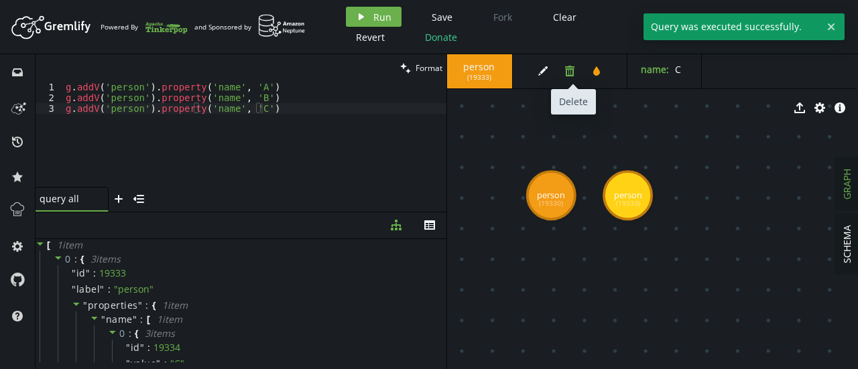
click at [567, 68] on icon "button" at bounding box center [569, 71] width 9 height 11
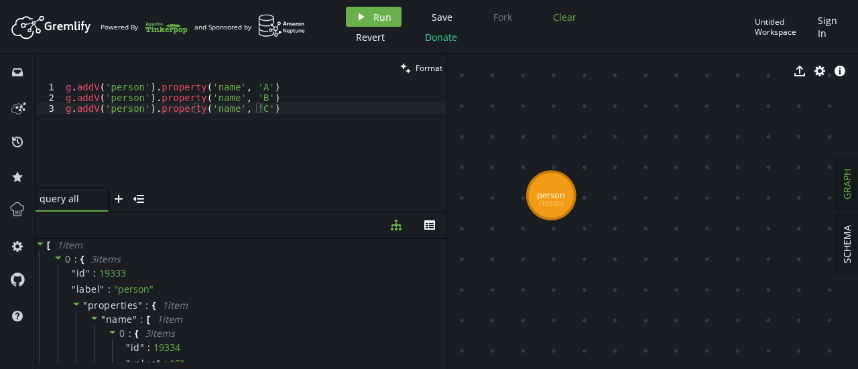
click at [566, 9] on button "Clear" at bounding box center [565, 17] width 44 height 20
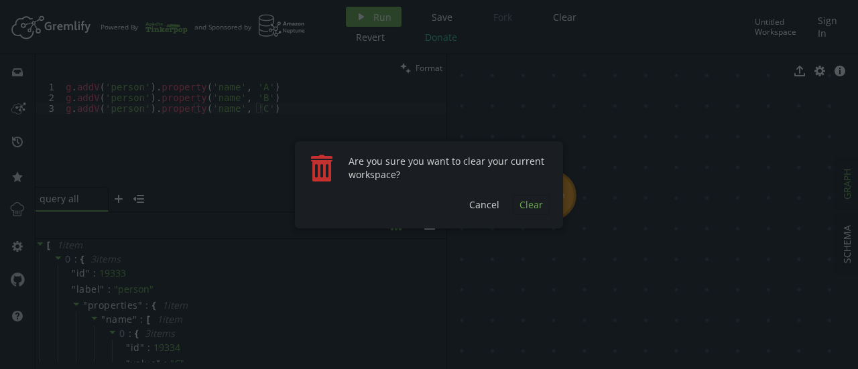
click at [530, 208] on span "Clear" at bounding box center [530, 204] width 23 height 13
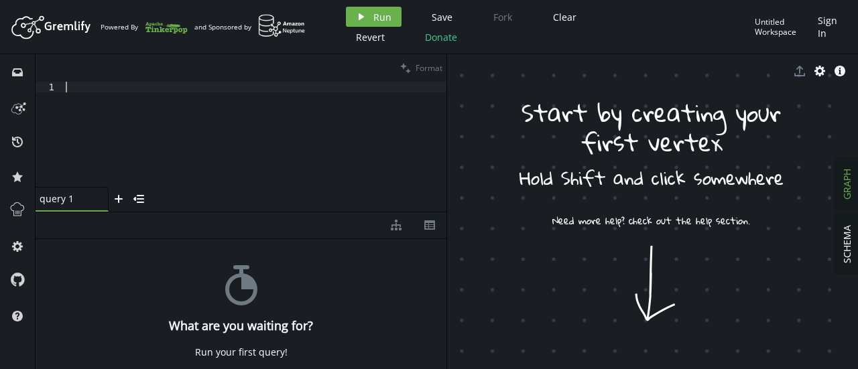
click at [285, 85] on div at bounding box center [254, 145] width 383 height 127
paste textarea "g.addV('person').property('name', 'C')"
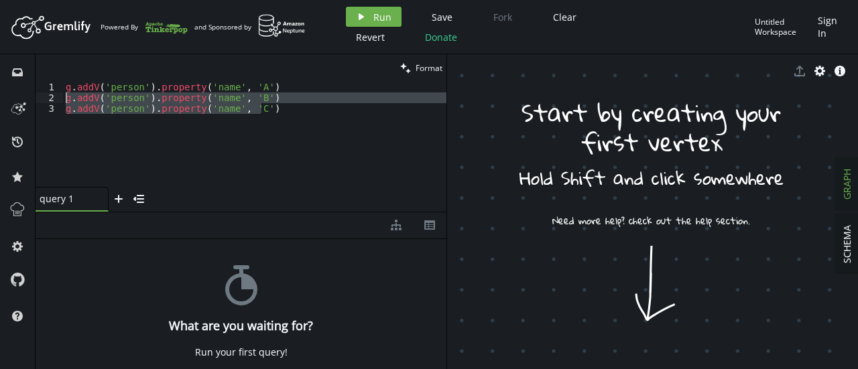
drag, startPoint x: 283, startPoint y: 104, endPoint x: 0, endPoint y: 99, distance: 282.9
click at [0, 99] on div "inbox history star cog help clean Format g.addV('person').property('name', 'C')…" at bounding box center [429, 211] width 858 height 315
click at [176, 157] on div "g . addV ( 'person' ) . property ( 'name' , 'A' ) g . addV ( 'person' ) . prope…" at bounding box center [254, 134] width 383 height 105
drag, startPoint x: 267, startPoint y: 116, endPoint x: 61, endPoint y: 101, distance: 207.0
click at [61, 101] on div "g.addV('person').property('name', 'C') 1 2 3 g . addV ( 'person' ) . property (…" at bounding box center [241, 134] width 411 height 105
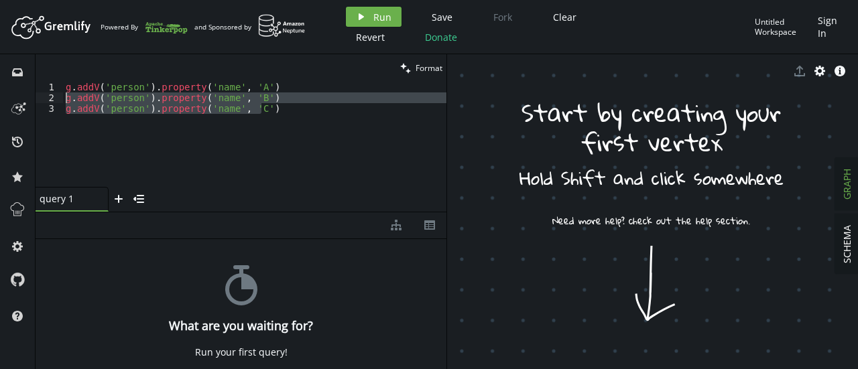
type textarea "g.addV('person').property('name', 'B') g.addV('person').property('name', 'C')"
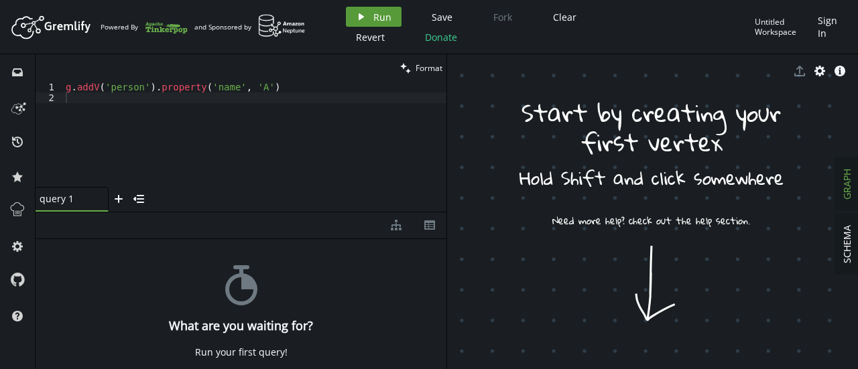
click at [364, 15] on icon "play" at bounding box center [361, 16] width 11 height 11
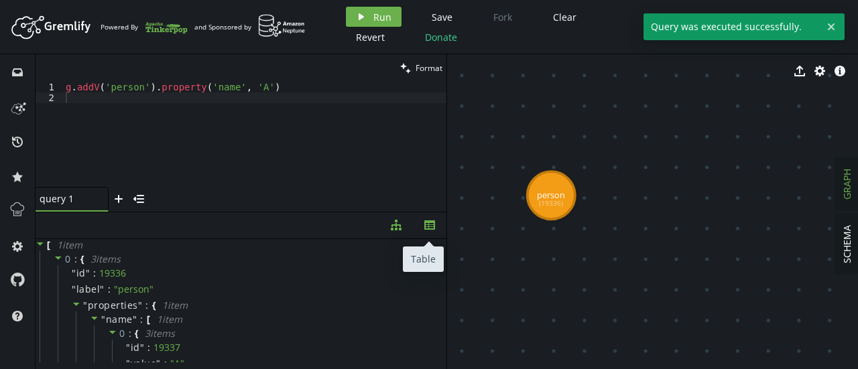
click at [441, 219] on button "th" at bounding box center [430, 225] width 34 height 26
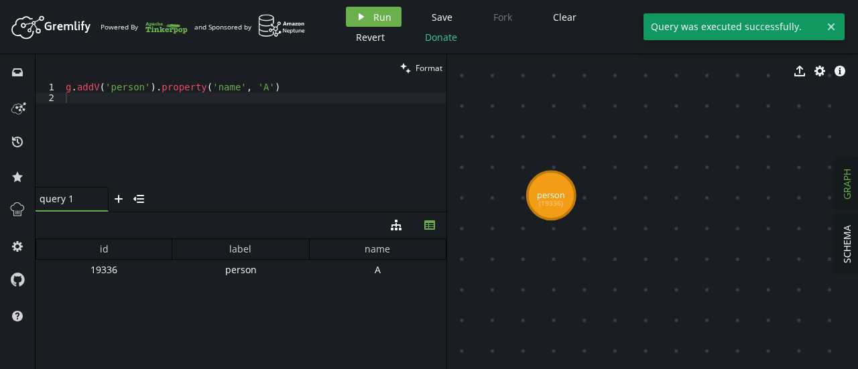
click at [218, 99] on div "g . addV ( 'person' ) . property ( 'name' , 'A' )" at bounding box center [254, 145] width 383 height 127
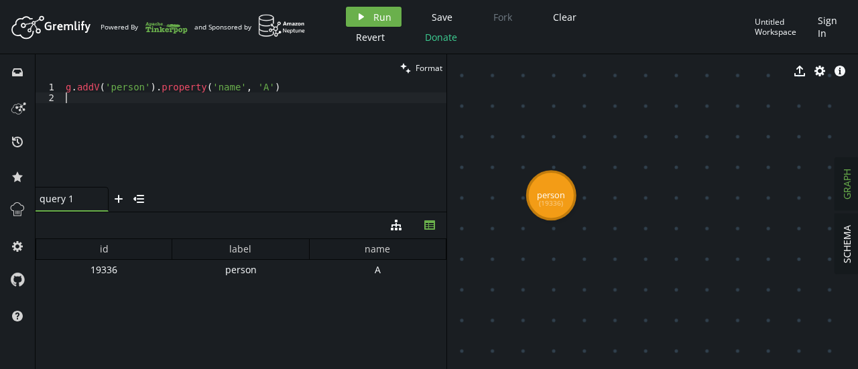
paste textarea "g.addV('person').property('name', 'C')"
type textarea "g.addV('person').property('name', 'C')"
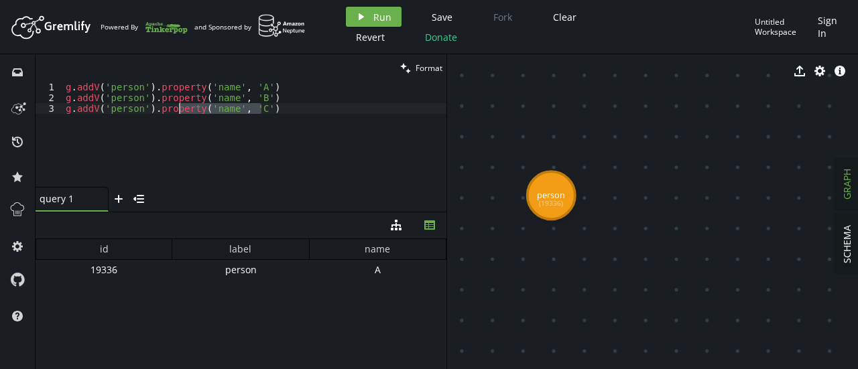
drag, startPoint x: 290, startPoint y: 109, endPoint x: 88, endPoint y: 111, distance: 201.1
click at [88, 111] on div "g . addV ( 'person' ) . property ( 'name' , 'A' ) g . addV ( 'person' ) . prope…" at bounding box center [254, 145] width 383 height 127
click at [139, 129] on div "g . addV ( 'person' ) . property ( 'name' , 'A' ) g . addV ( 'person' ) . prope…" at bounding box center [254, 134] width 383 height 105
drag, startPoint x: 271, startPoint y: 109, endPoint x: 49, endPoint y: 109, distance: 221.8
click at [49, 109] on div "g.addV('person').property('name', 'C') 1 2 3 g . addV ( 'person' ) . property (…" at bounding box center [241, 134] width 411 height 105
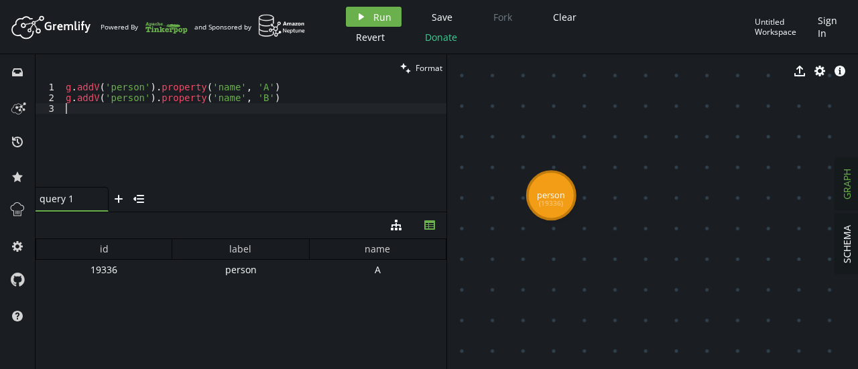
click at [285, 105] on div "g . addV ( 'person' ) . property ( 'name' , 'A' ) g . addV ( 'person' ) . prope…" at bounding box center [254, 145] width 383 height 127
click at [290, 92] on div "g . addV ( 'person' ) . property ( 'name' , 'A' ) g . addV ( 'person' ) . prope…" at bounding box center [254, 145] width 383 height 127
click at [275, 103] on div "g . addV ( 'person' ) . property ( 'name' , 'A' ) g . addV ( 'person' ) . prope…" at bounding box center [254, 145] width 383 height 127
type textarea "g.addV('person').property('name', 'B')"
click at [292, 78] on div "clean Format" at bounding box center [241, 67] width 411 height 27
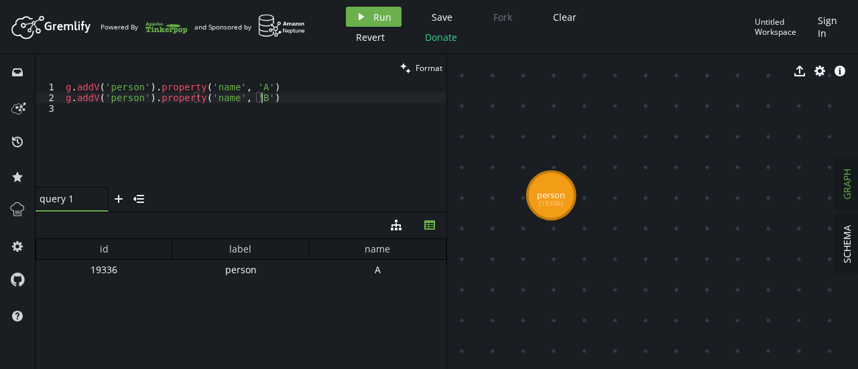
click at [292, 103] on div "g . addV ( 'person' ) . property ( 'name' , 'A' ) g . addV ( 'person' ) . prope…" at bounding box center [254, 145] width 383 height 127
click at [378, 7] on button "play Run" at bounding box center [374, 17] width 56 height 20
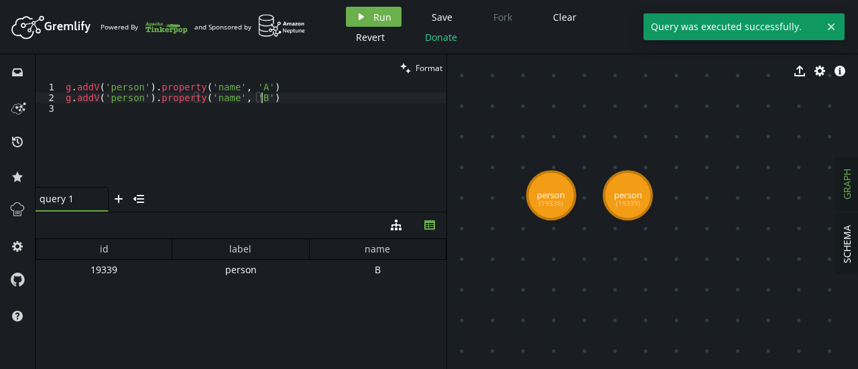
click at [279, 101] on div "g . addV ( 'person' ) . property ( 'name' , 'A' ) g . addV ( 'person' ) . prope…" at bounding box center [254, 145] width 383 height 127
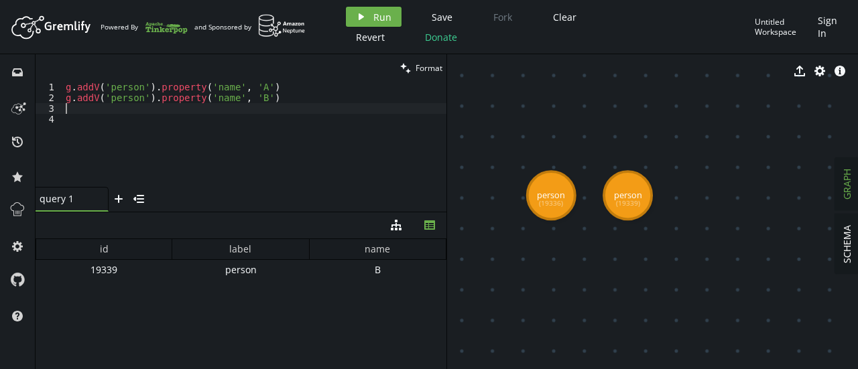
paste textarea "g.addV('person').property('name', 'C')"
click at [371, 21] on button "play Run" at bounding box center [374, 17] width 56 height 20
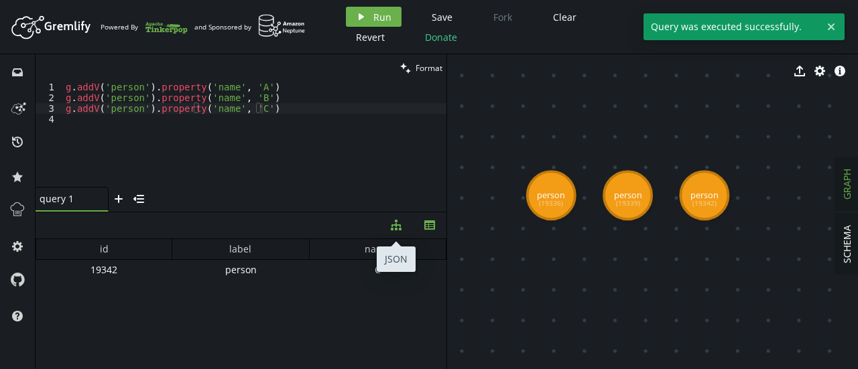
click at [397, 224] on icon "diagram-tree" at bounding box center [396, 225] width 11 height 11
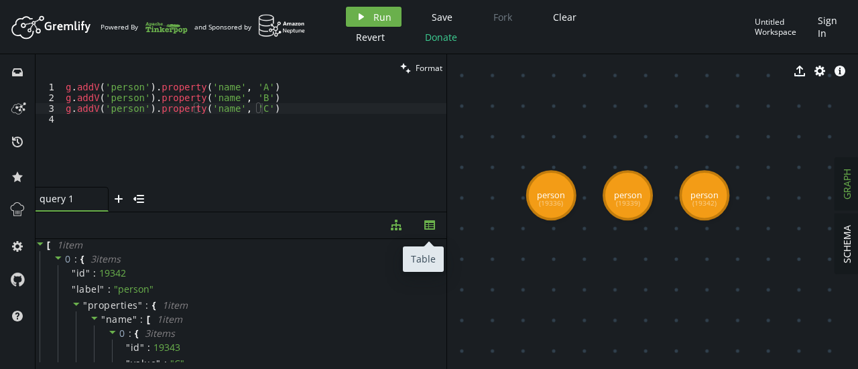
click at [437, 227] on button "th" at bounding box center [430, 225] width 34 height 26
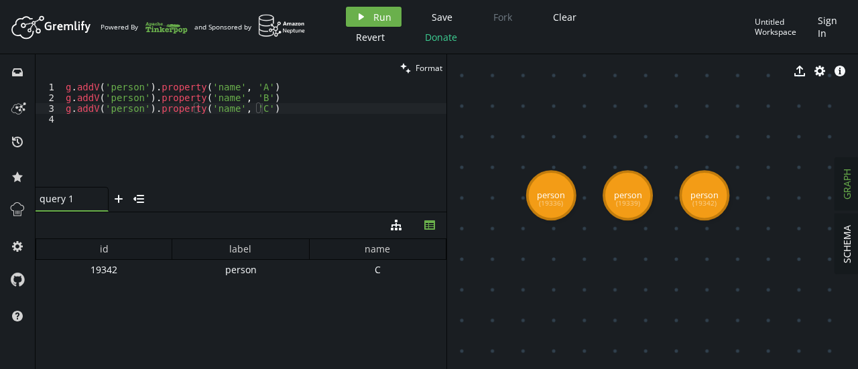
click at [275, 324] on div "id label name 19342 person C" at bounding box center [241, 301] width 411 height 124
click at [422, 59] on button "clean Format" at bounding box center [421, 67] width 50 height 27
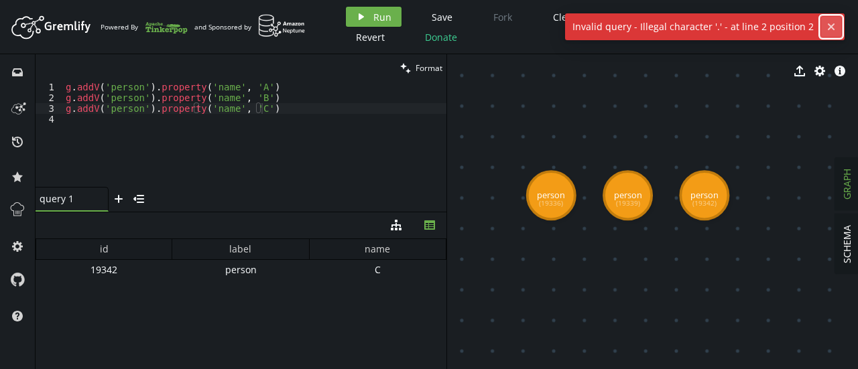
click at [832, 23] on icon "cross" at bounding box center [831, 26] width 11 height 11
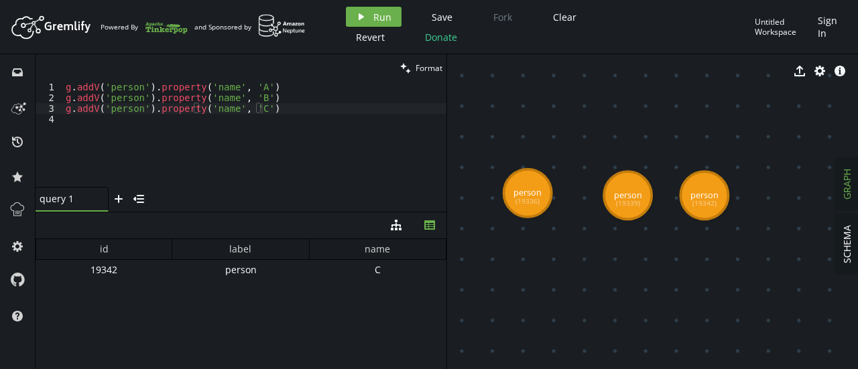
drag, startPoint x: 548, startPoint y: 191, endPoint x: 522, endPoint y: 194, distance: 25.6
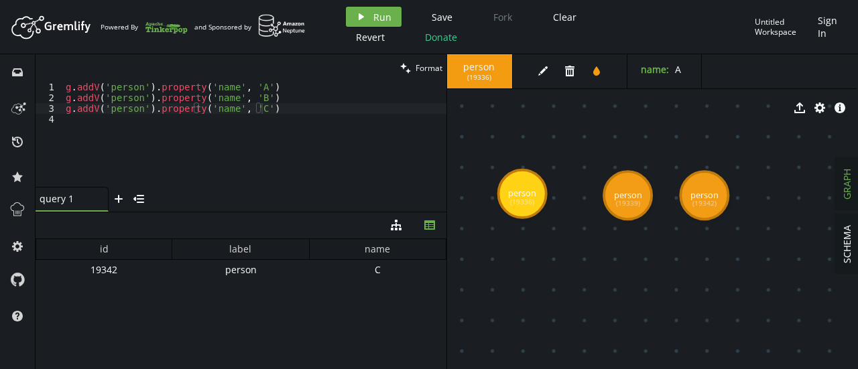
drag, startPoint x: 627, startPoint y: 200, endPoint x: 612, endPoint y: 200, distance: 14.8
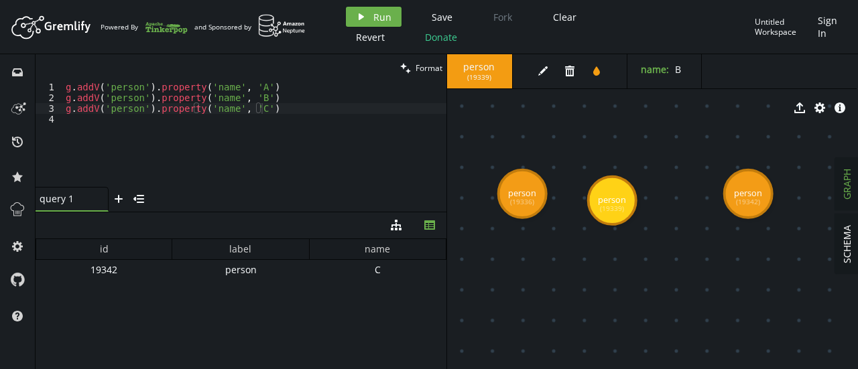
drag, startPoint x: 696, startPoint y: 199, endPoint x: 748, endPoint y: 194, distance: 52.6
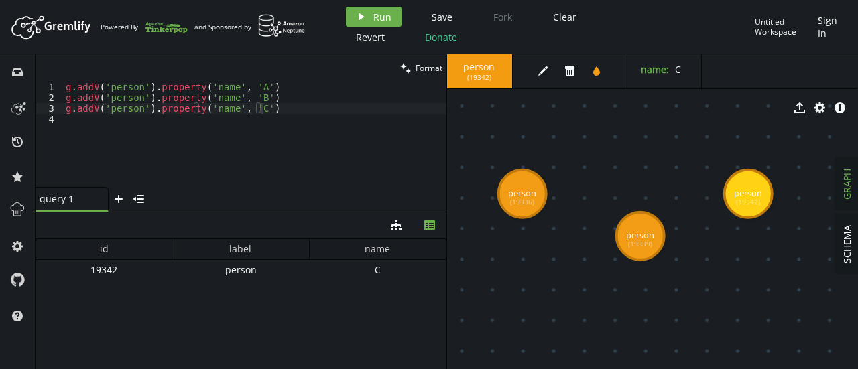
drag, startPoint x: 609, startPoint y: 192, endPoint x: 641, endPoint y: 238, distance: 55.8
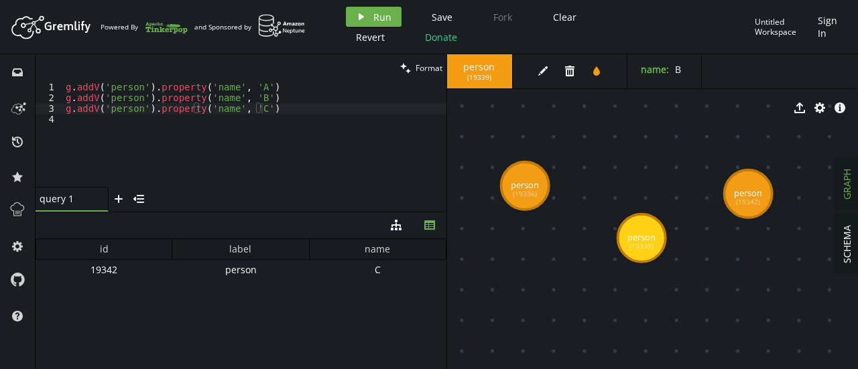
drag, startPoint x: 524, startPoint y: 189, endPoint x: 529, endPoint y: 175, distance: 14.8
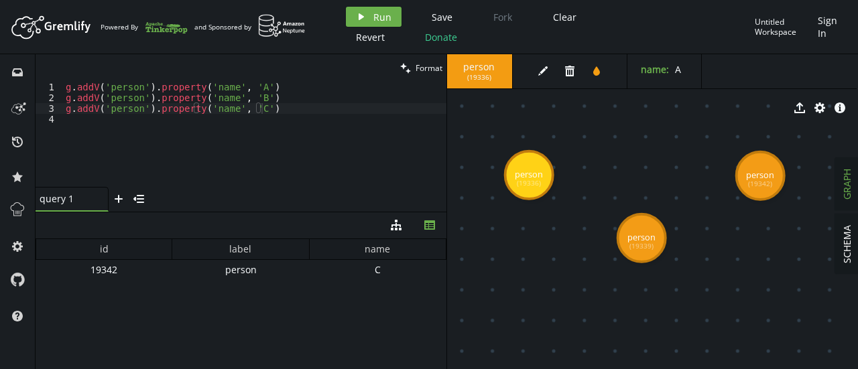
drag, startPoint x: 754, startPoint y: 195, endPoint x: 760, endPoint y: 176, distance: 20.4
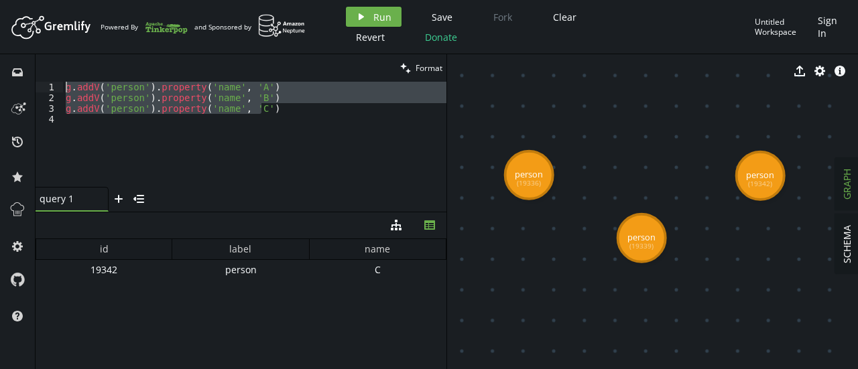
drag, startPoint x: 263, startPoint y: 112, endPoint x: 43, endPoint y: 87, distance: 221.2
click at [43, 87] on div "g.addV('person').property('name', 'C') 1 2 3 4 g . addV ( 'person' ) . property…" at bounding box center [241, 134] width 411 height 105
type textarea "g.addV('person').property('name', 'A') g.addV('person').property('name', 'B')"
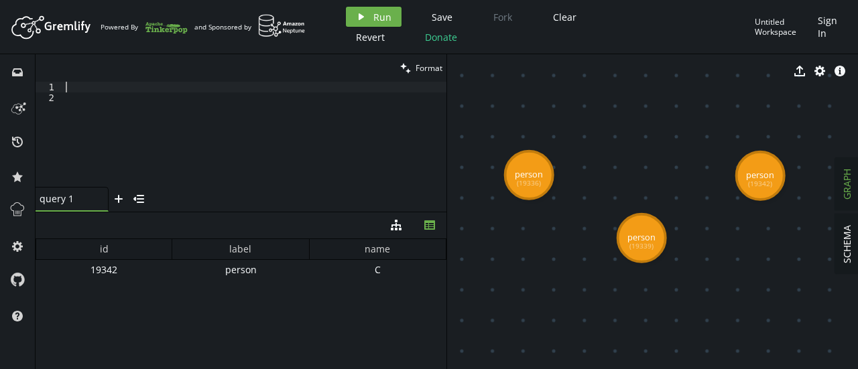
paste textarea ".addE('classmate').from('a').to('b')"
type textarea ".addE('classmate').from('a').to('b')"
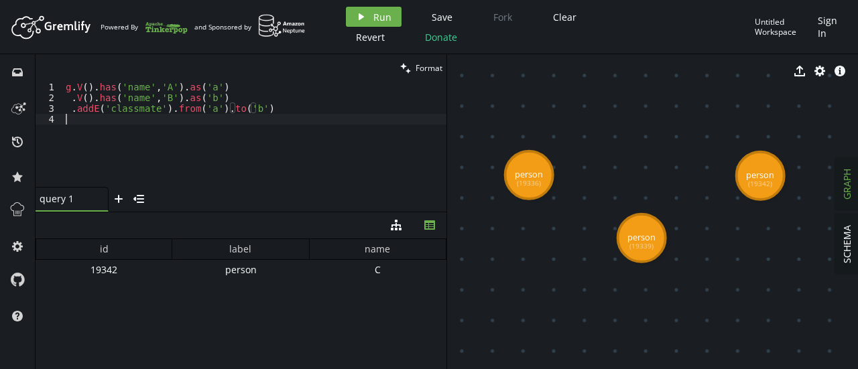
click at [117, 136] on div "g . V ( ) . has ( 'name' , 'A' ) . as ( 'a' ) . V ( ) . has ( 'name' , 'B' ) . …" at bounding box center [254, 145] width 383 height 127
click at [379, 12] on span "Run" at bounding box center [382, 17] width 18 height 13
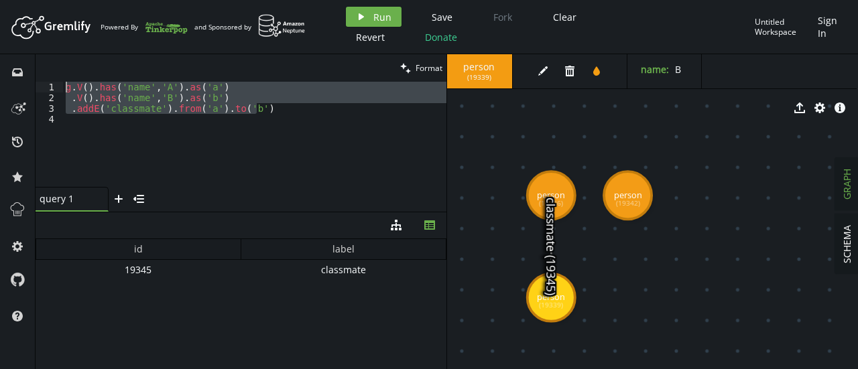
drag, startPoint x: 280, startPoint y: 105, endPoint x: 64, endPoint y: 69, distance: 218.7
click at [64, 69] on div "clean Format .addE('classmate').from('a').to('b') 1 2 3 4 g . V ( ) . has ( 'na…" at bounding box center [241, 132] width 411 height 157
paste textarea ".addE('classmate').from('b').to('c"
type textarea ".addE('classmate').from('b').to('c')"
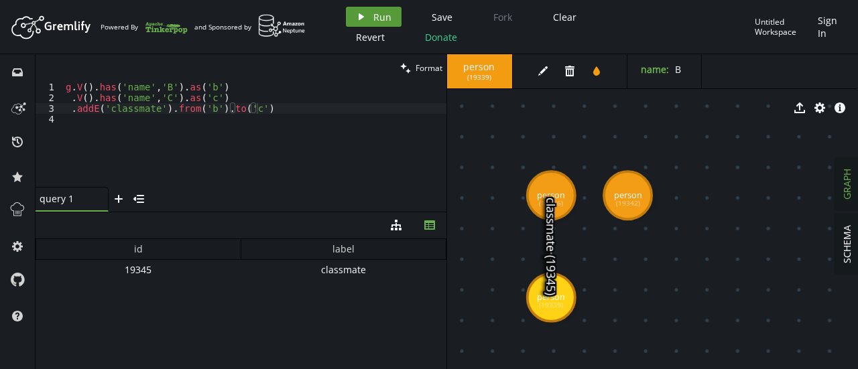
click at [384, 13] on span "Run" at bounding box center [382, 17] width 18 height 13
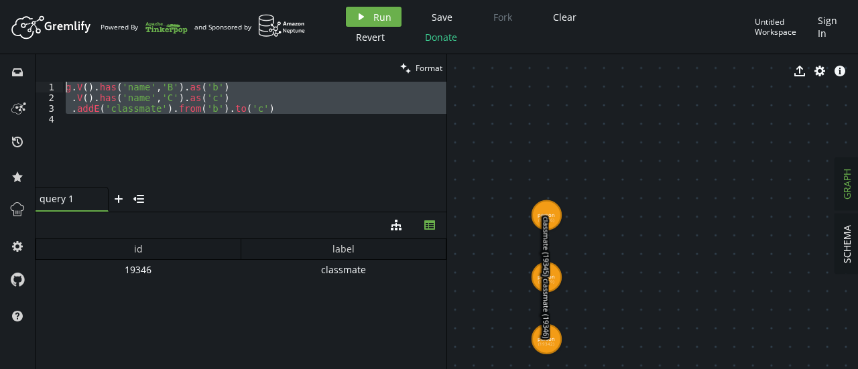
drag, startPoint x: 278, startPoint y: 119, endPoint x: 46, endPoint y: 69, distance: 237.8
click at [46, 69] on div "clean Format 1 2 3 4 g . V ( ) . has ( 'name' , 'B' ) . as ( 'b' ) . V ( ) . ha…" at bounding box center [241, 132] width 411 height 157
type textarea "g.V().has('name','B').as('b') .V().has('name','C').as('c')"
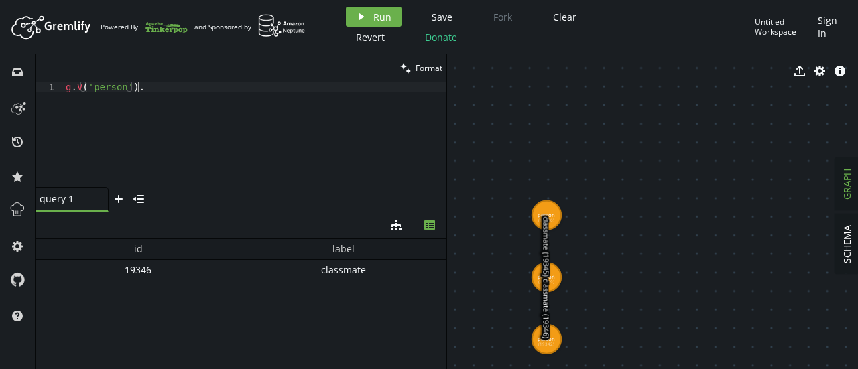
scroll to position [0, 71]
click at [76, 89] on div "g . V ( 'person' ) ." at bounding box center [254, 145] width 383 height 127
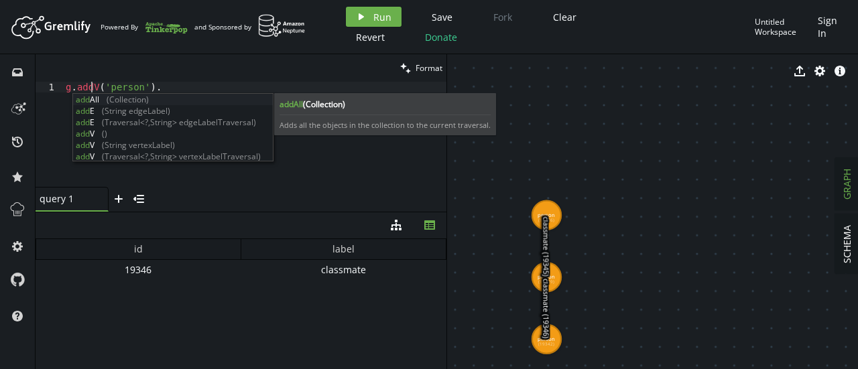
scroll to position [0, 25]
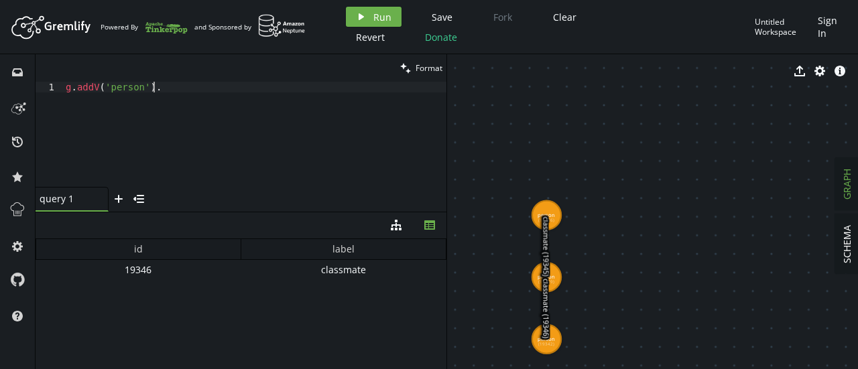
click at [181, 87] on div "g . addV ( 'person' ) ." at bounding box center [254, 145] width 383 height 127
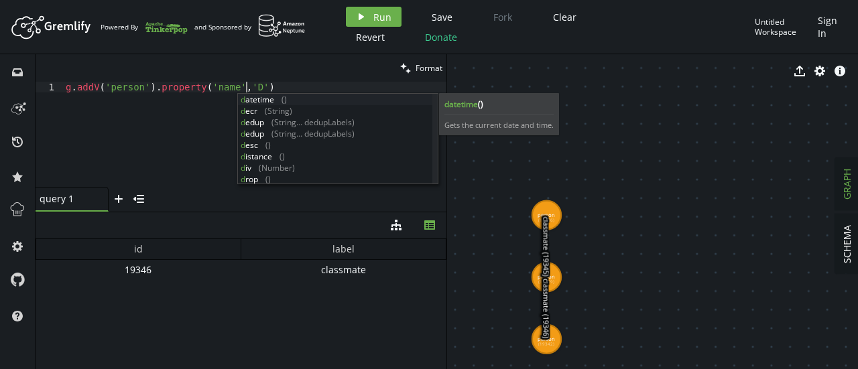
scroll to position [0, 180]
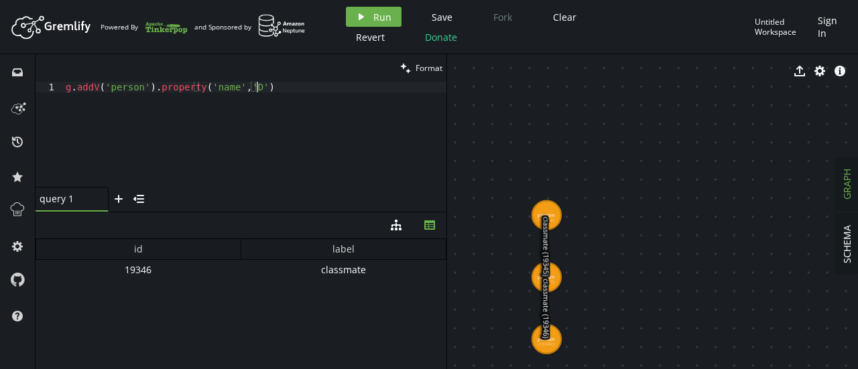
click at [273, 82] on div "g . addV ( 'person' ) . property ( 'name' , 'D' )" at bounding box center [254, 145] width 383 height 127
click at [263, 117] on div "g . addV ( 'person' ) . property ( 'name' , 'D' )" at bounding box center [254, 145] width 383 height 127
type textarea "g.addV('person').property('name','D')"
click at [389, 11] on span "Run" at bounding box center [382, 17] width 18 height 13
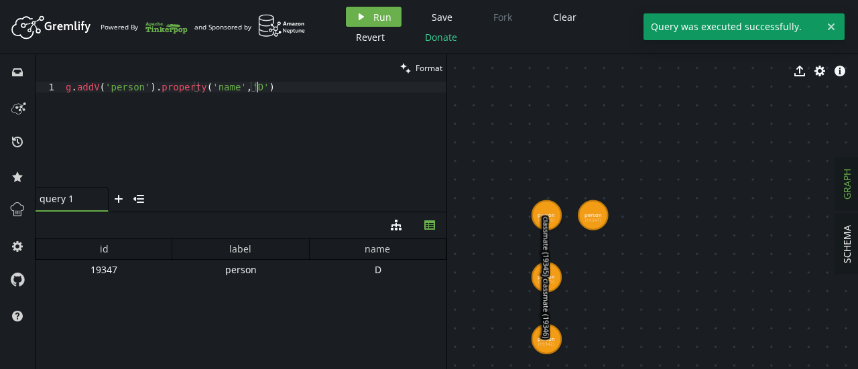
click at [279, 83] on div "g . addV ( 'person' ) . property ( 'name' , 'D' )" at bounding box center [254, 145] width 383 height 127
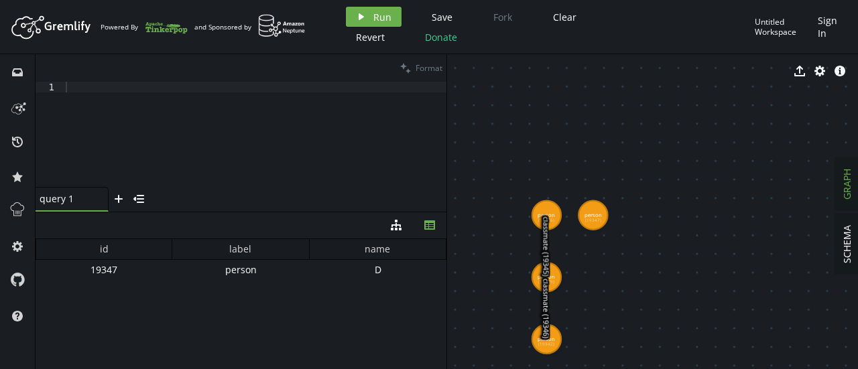
click at [166, 289] on div "id label name 19347 person D" at bounding box center [241, 301] width 411 height 124
click at [137, 84] on div at bounding box center [254, 145] width 383 height 127
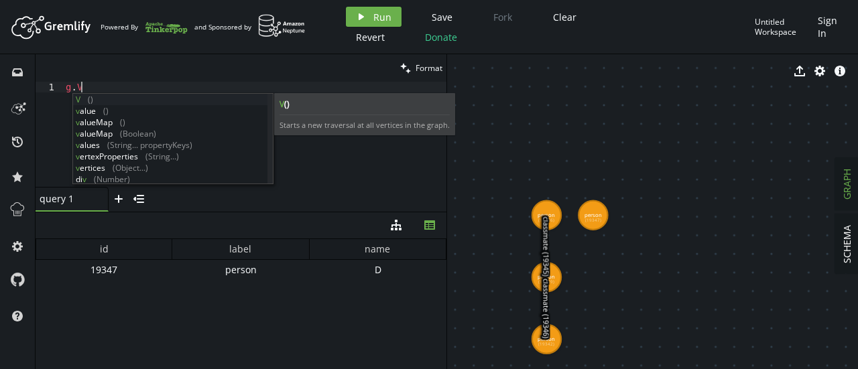
scroll to position [0, 20]
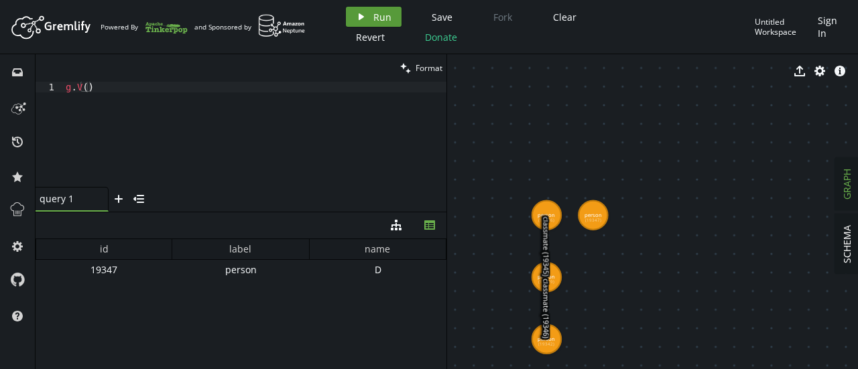
click at [365, 15] on icon "play" at bounding box center [361, 16] width 11 height 11
click at [119, 86] on div "g . V ( )" at bounding box center [254, 145] width 383 height 127
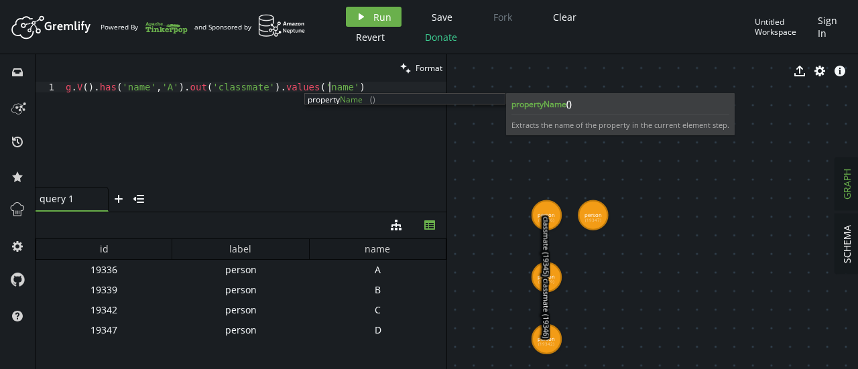
scroll to position [0, 263]
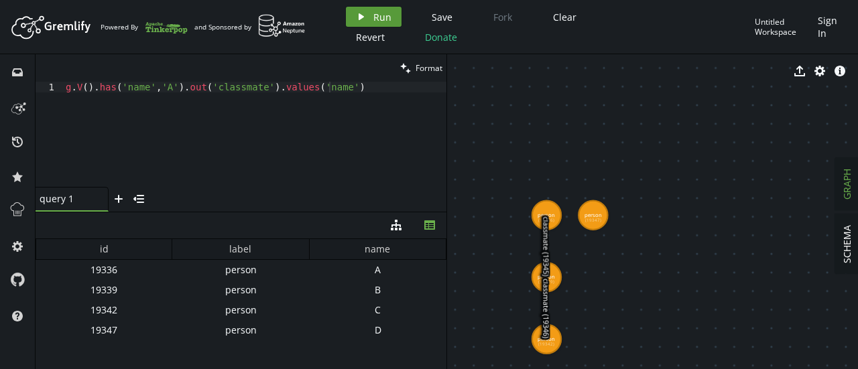
click at [367, 19] on button "play Run" at bounding box center [374, 17] width 56 height 20
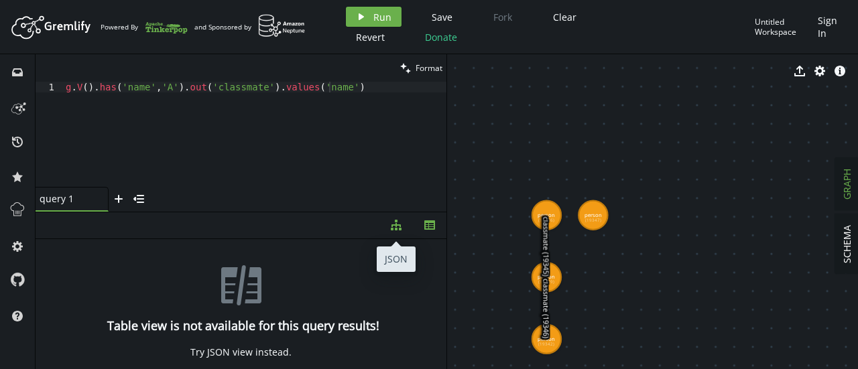
click at [395, 237] on button "diagram-tree" at bounding box center [396, 225] width 34 height 26
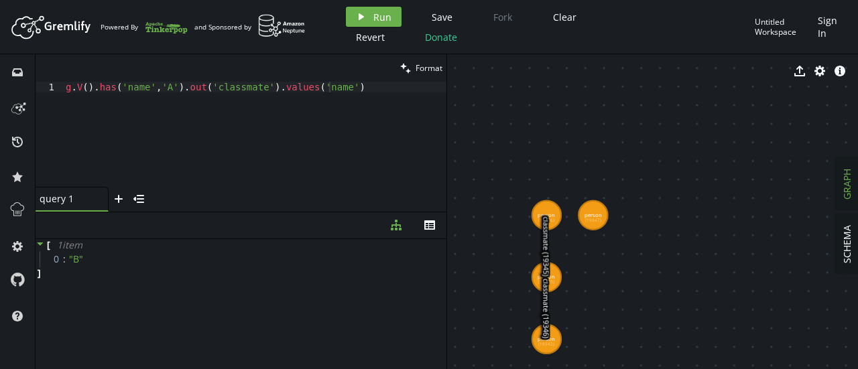
click at [178, 340] on div "[ 1 item 0 : " B " ]" at bounding box center [241, 301] width 411 height 124
click at [235, 133] on div "g . V ( ) . has ( 'name' , 'A' ) . out ( 'classmate' ) . values ( 'name' )" at bounding box center [254, 145] width 383 height 127
click at [161, 89] on div "g . V ( ) . has ( 'name' , 'A' ) . out ( 'classmate' ) . values ( 'name' )" at bounding box center [254, 145] width 383 height 127
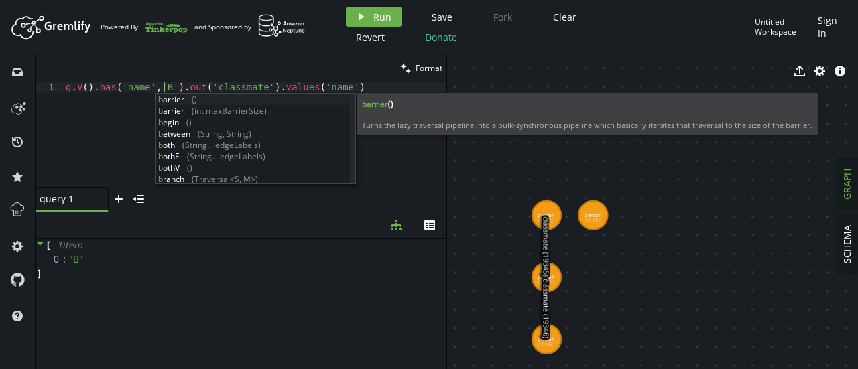
scroll to position [0, 98]
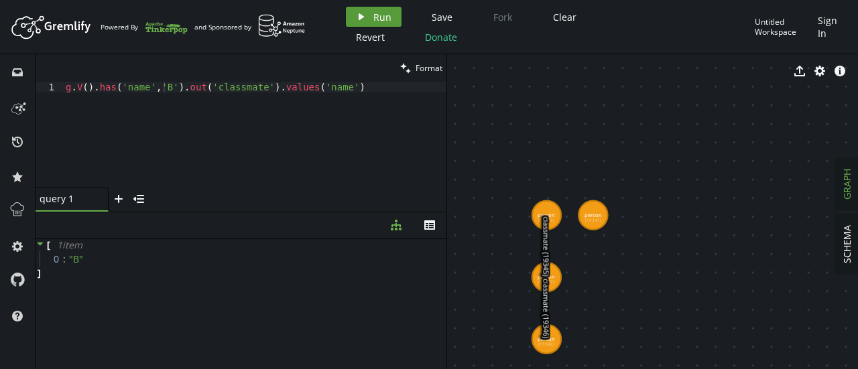
click at [383, 19] on span "Run" at bounding box center [382, 17] width 18 height 13
click at [160, 84] on div "g . V ( ) . has ( 'name' , 'B' ) . out ( 'classmate' ) . values ( 'name' )" at bounding box center [254, 145] width 383 height 127
click at [162, 88] on div "g . V ( ) . has ( 'name' , 'B' ) . out ( 'classmate' ) . values ( 'name' )" at bounding box center [254, 145] width 383 height 127
click at [377, 21] on span "Run" at bounding box center [382, 17] width 18 height 13
click at [192, 86] on div "g . V ( ) . has ( 'name' , 'C' ) . out ( 'classmate' ) . values ( 'name' )" at bounding box center [254, 145] width 383 height 127
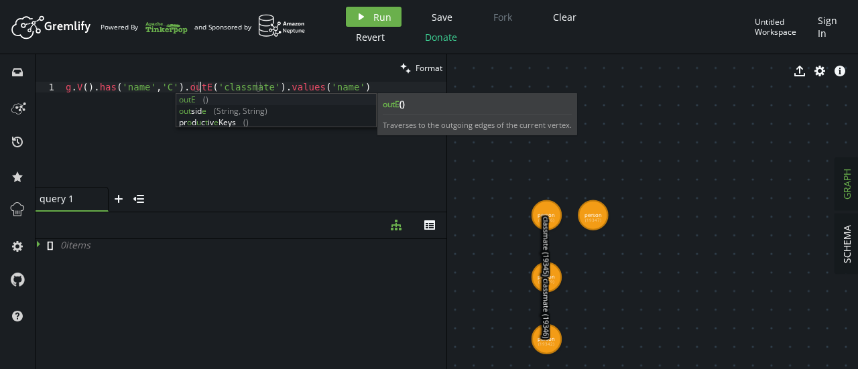
scroll to position [0, 133]
click at [275, 166] on div "g . V ( ) . has ( 'name' , 'C' ) . outE ( 'classmate' ) . values ( 'name' )" at bounding box center [254, 145] width 383 height 127
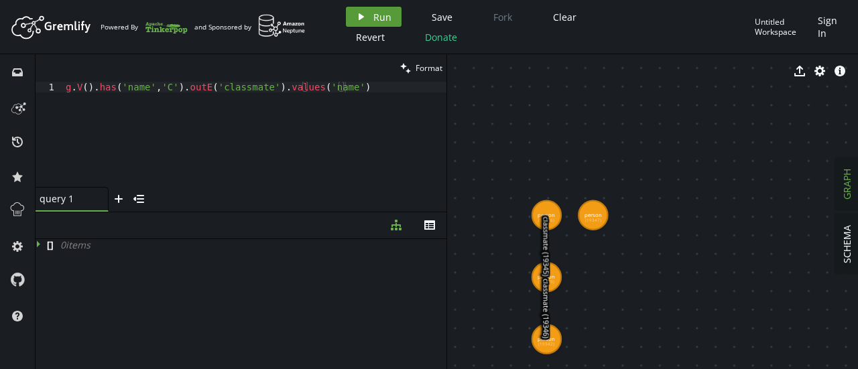
click at [373, 19] on span "Run" at bounding box center [382, 17] width 18 height 13
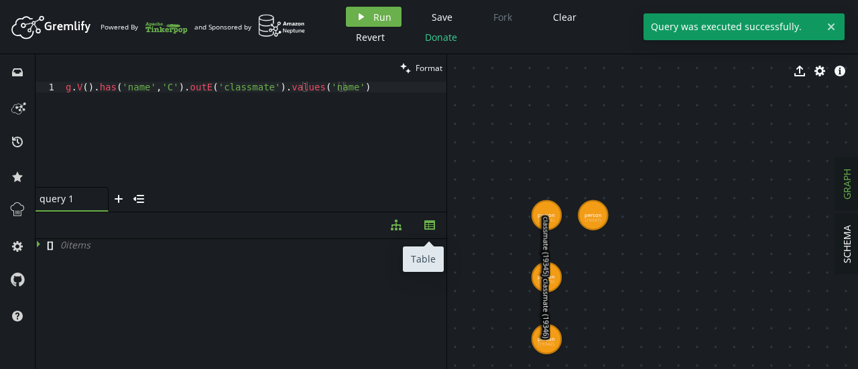
click at [434, 226] on icon "button" at bounding box center [429, 224] width 11 height 9
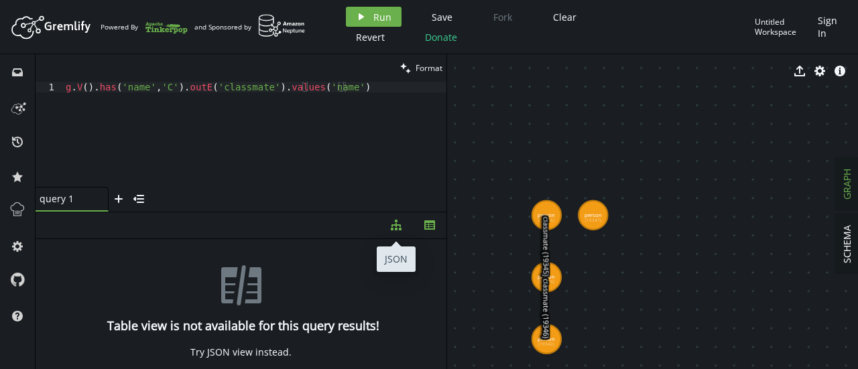
click at [406, 226] on button "diagram-tree" at bounding box center [396, 225] width 34 height 26
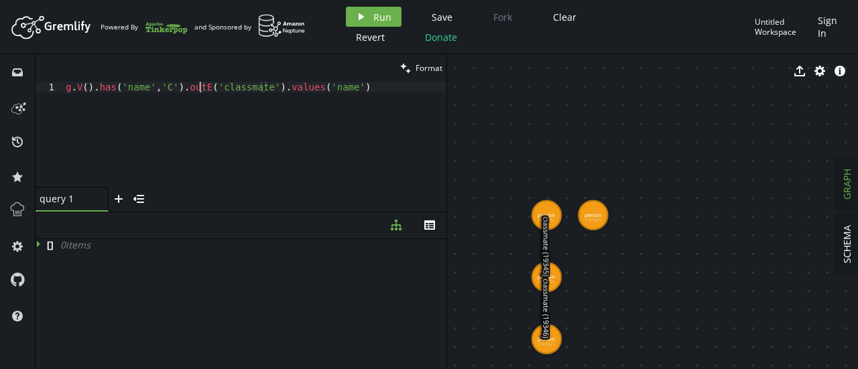
click at [198, 90] on div "g . V ( ) . has ( 'name' , 'C' ) . outE ( 'classmate' ) . values ( 'name' )" at bounding box center [254, 145] width 383 height 127
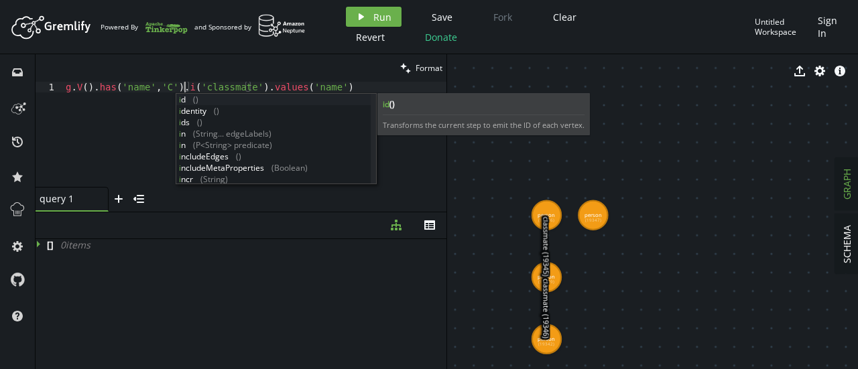
scroll to position [0, 123]
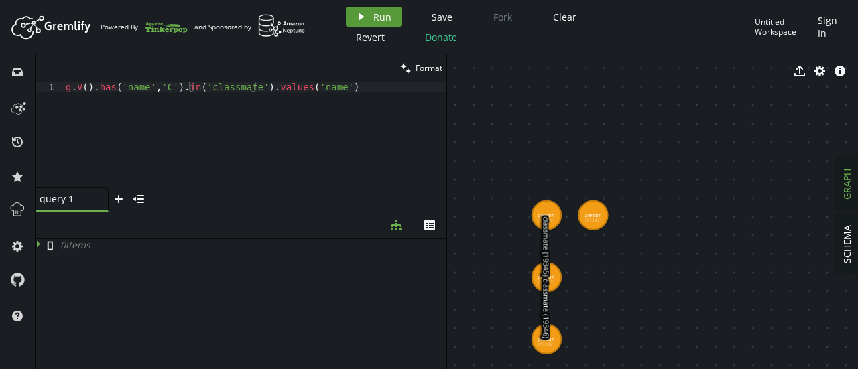
click at [370, 15] on button "play Run" at bounding box center [374, 17] width 56 height 20
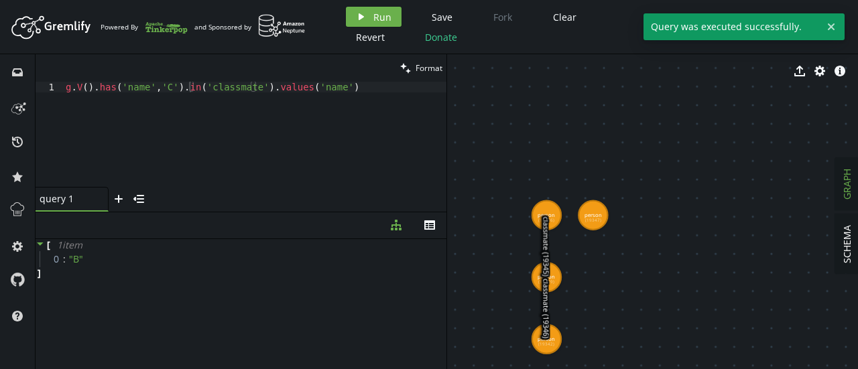
click at [355, 303] on div "[ 1 item 0 : " B " ]" at bounding box center [241, 301] width 411 height 124
click at [292, 154] on div "g . V ( ) . has ( 'name' , 'C' ) . in ( 'classmate' ) . values ( 'name' )" at bounding box center [254, 145] width 383 height 127
click at [377, 84] on div "g . V ( ) . has ( 'name' , 'C' ) . in ( 'classmate' ) . values ( 'name' )" at bounding box center [254, 145] width 383 height 127
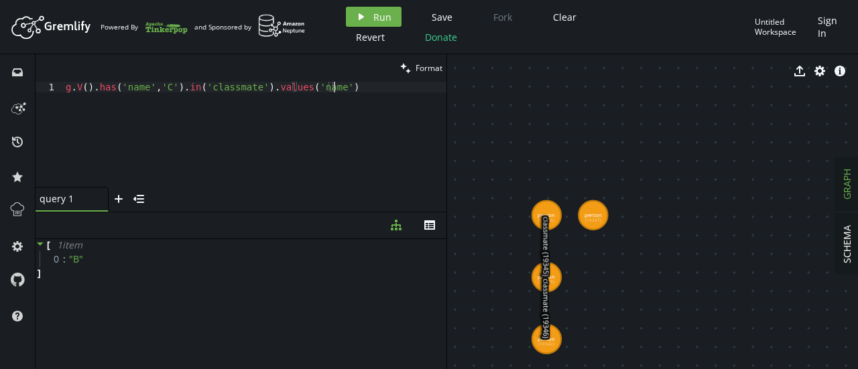
click at [189, 92] on div "g . V ( ) . has ( 'name' , 'C' ) . in ( 'classmate' ) . values ( 'name' )" at bounding box center [254, 145] width 383 height 127
click at [363, 16] on icon "play" at bounding box center [361, 16] width 11 height 11
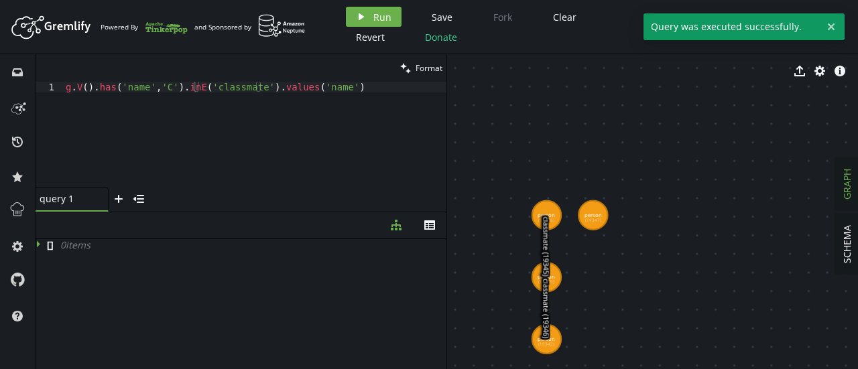
click at [34, 243] on div "inbox history star cog help" at bounding box center [18, 211] width 36 height 315
click at [39, 244] on icon at bounding box center [38, 244] width 3 height 7
click at [39, 244] on icon at bounding box center [40, 244] width 7 height 3
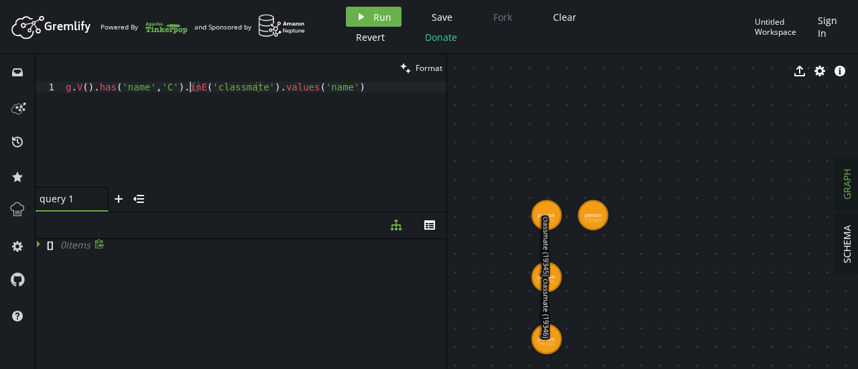
click at [190, 90] on div "g . V ( ) . has ( 'name' , 'C' ) . inE ( 'classmate' ) . values ( 'name' )" at bounding box center [254, 145] width 383 height 127
click at [196, 84] on div "g . V ( ) . has ( 'name' , 'C' ) . inE ( 'classmate' ) . values ( 'name' )" at bounding box center [254, 145] width 383 height 127
type textarea "g.V().has('name','C').in('classmate').values('name')"
click at [373, 18] on span "Run" at bounding box center [382, 17] width 18 height 13
click at [348, 90] on div "g . V ( ) . has ( 'name' , 'C' ) . in ( 'classmate' ) . values ( 'name' )" at bounding box center [254, 145] width 383 height 127
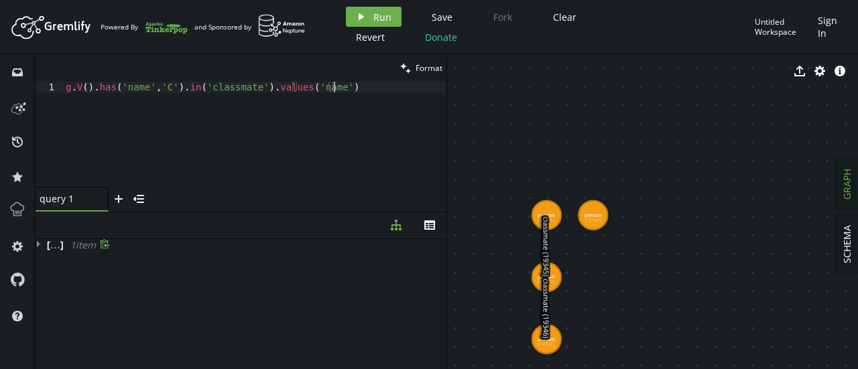
click at [348, 90] on div "g . V ( ) . has ( 'name' , 'C' ) . in ( 'classmate' ) . values ( 'name' )" at bounding box center [254, 145] width 383 height 127
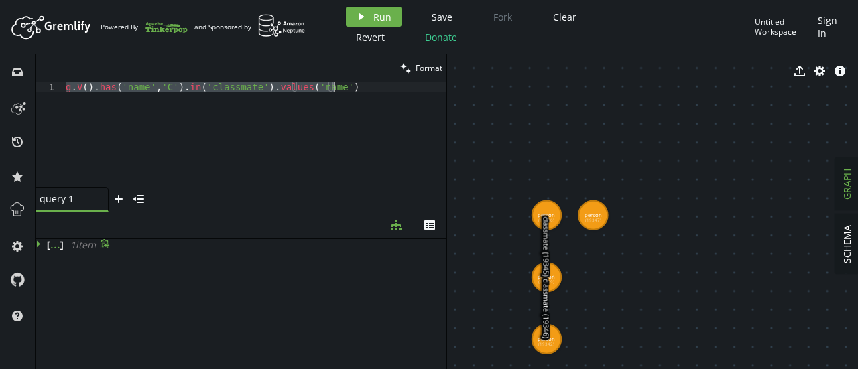
click at [348, 90] on div "g . V ( ) . has ( 'name' , 'C' ) . in ( 'classmate' ) . values ( 'name' )" at bounding box center [254, 145] width 383 height 127
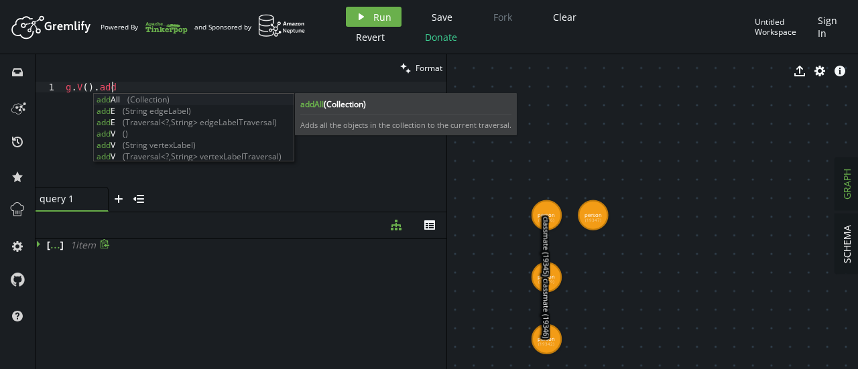
scroll to position [0, 51]
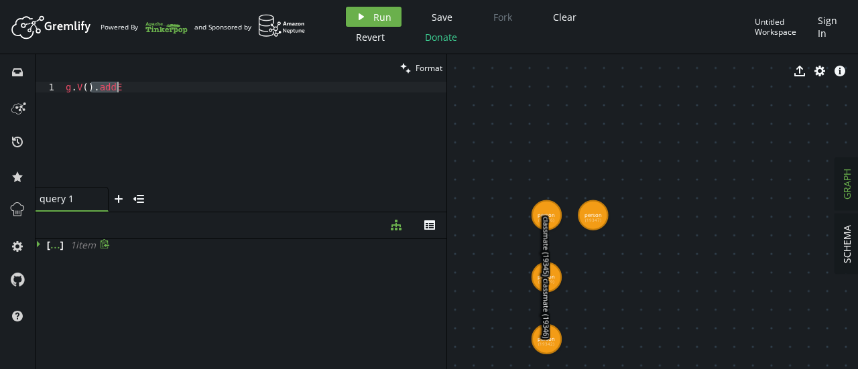
drag, startPoint x: 92, startPoint y: 88, endPoint x: 128, endPoint y: 86, distance: 36.3
click at [128, 86] on div "g . V ( ) . addE" at bounding box center [254, 145] width 383 height 127
paste textarea ".addE('classmate').from('b').to('a')"
click at [114, 129] on div "g . V ( ) . addE ( 'classmate' ) . from ( 'b' ) . to ( 'a' )" at bounding box center [254, 145] width 383 height 127
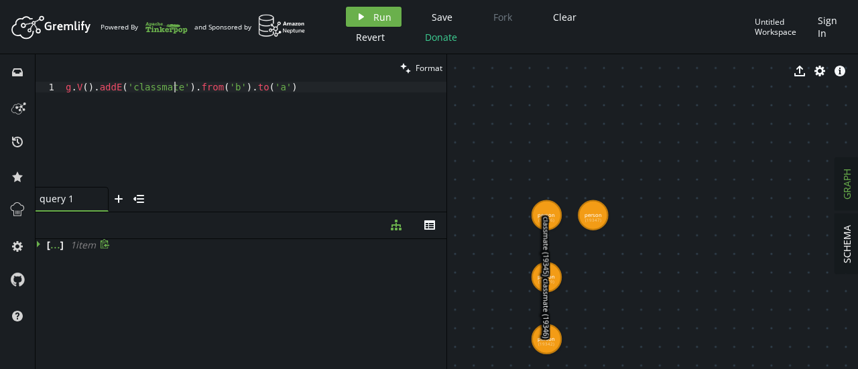
click at [174, 92] on div "g . V ( ) . addE ( 'classmate' ) . from ( 'b' ) . to ( 'a' )" at bounding box center [254, 145] width 383 height 127
click at [226, 124] on div "g . V ( ) . addE ( 'classmateReverse' ) . from ( 'b' ) . to ( 'a' )" at bounding box center [254, 145] width 383 height 127
click at [368, 14] on button "play Run" at bounding box center [374, 17] width 56 height 20
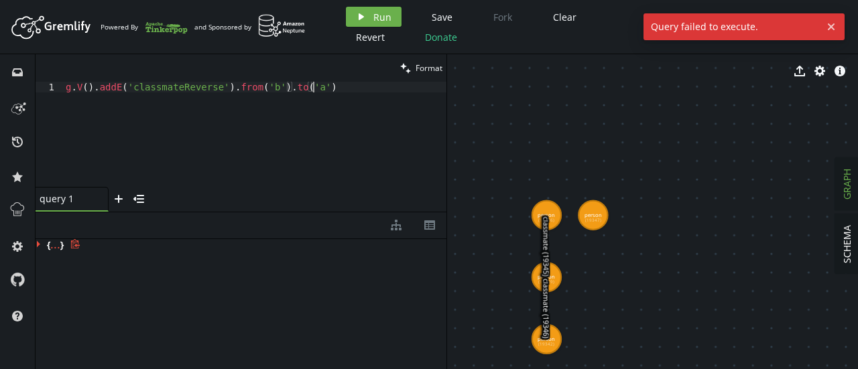
click at [290, 141] on div "g . V ( ) . addE ( 'classmateReverse' ) . from ( 'b' ) . to ( 'a' )" at bounding box center [254, 145] width 383 height 127
click at [379, 20] on span "Run" at bounding box center [382, 17] width 18 height 13
click at [318, 90] on div "g . V ( ) . addE ( 'classmateReverse' ) . from ( 'b' ) . to ( 'a' )" at bounding box center [254, 145] width 383 height 127
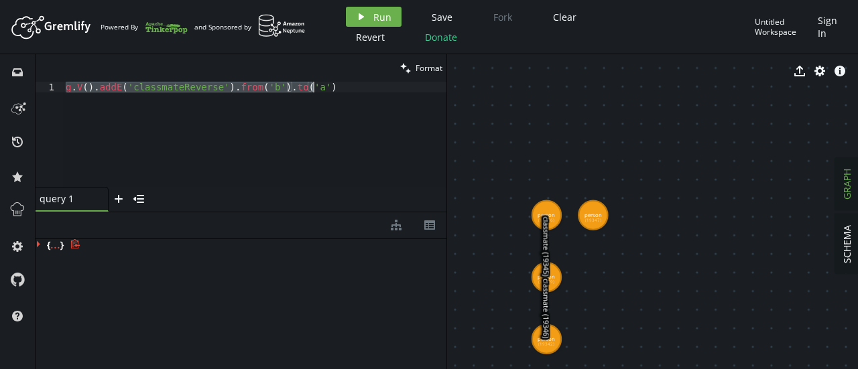
click at [230, 120] on div "g . V ( ) . addE ( 'classmateReverse' ) . from ( 'b' ) . to ( 'a' )" at bounding box center [254, 134] width 383 height 105
click at [230, 120] on div "g . V ( ) . addE ( 'classmateReverse' ) . from ( 'b' ) . to ( 'a' )" at bounding box center [254, 145] width 383 height 127
paste textarea
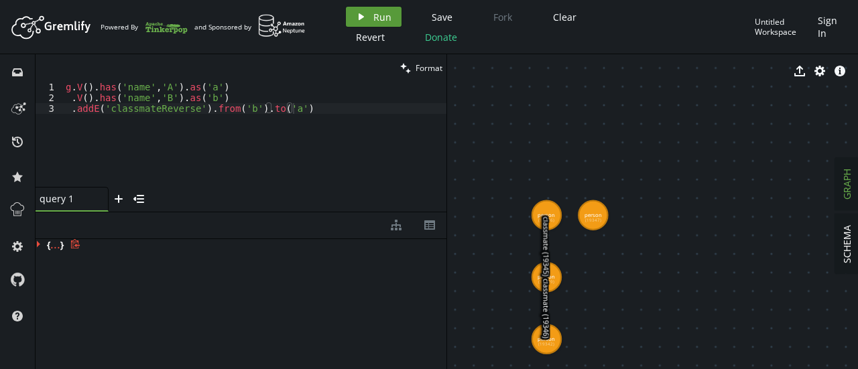
click at [380, 17] on span "Run" at bounding box center [382, 17] width 18 height 13
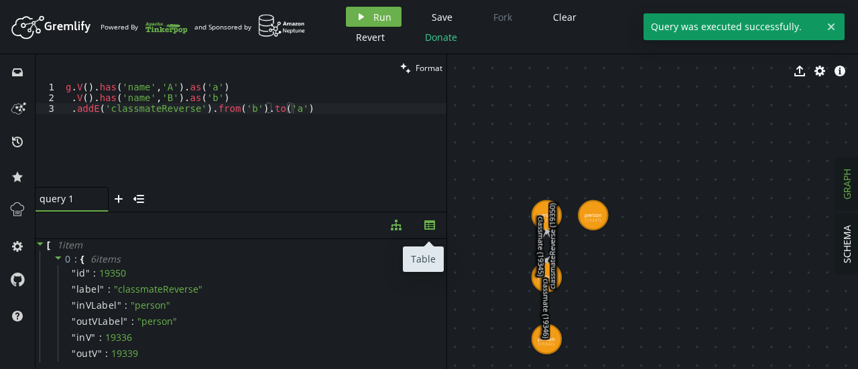
click at [416, 223] on button "th" at bounding box center [430, 225] width 34 height 26
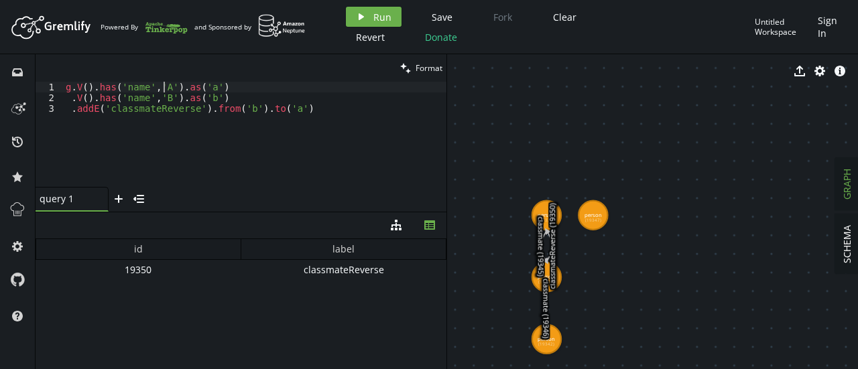
click at [165, 92] on div "g . V ( ) . has ( 'name' , 'A' ) . as ( 'a' ) . V ( ) . has ( 'name' , 'B' ) . …" at bounding box center [254, 145] width 383 height 127
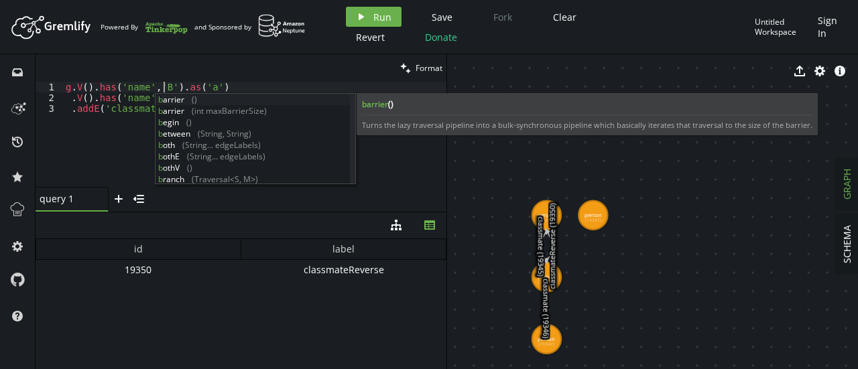
scroll to position [0, 98]
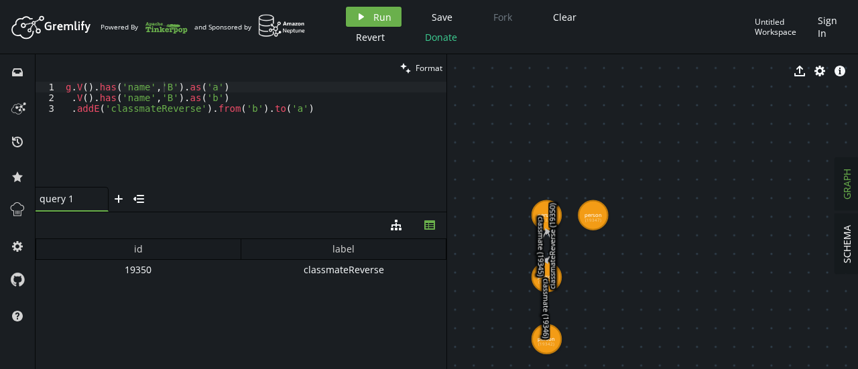
click at [243, 79] on div "clean Format" at bounding box center [241, 67] width 411 height 27
click at [203, 90] on div "g . V ( ) . has ( 'name' , 'B' ) . as ( 'a' ) . V ( ) . has ( 'name' , 'B' ) . …" at bounding box center [254, 145] width 383 height 127
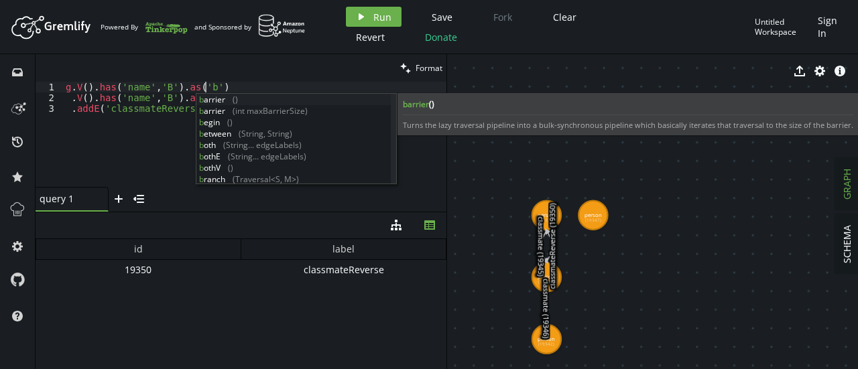
scroll to position [0, 139]
click at [164, 98] on div "g . V ( ) . has ( 'name' , 'B' ) . as ( 'b' ) . V ( ) . has ( 'name' , 'B' ) . …" at bounding box center [254, 145] width 383 height 127
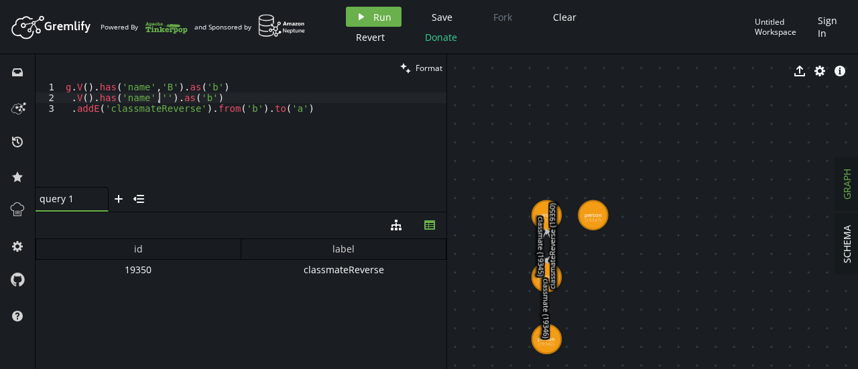
scroll to position [0, 98]
click at [206, 98] on div "g . V ( ) . has ( 'name' , 'B' ) . as ( 'b' ) . V ( ) . has ( 'name' , 'C' ) . …" at bounding box center [254, 145] width 383 height 127
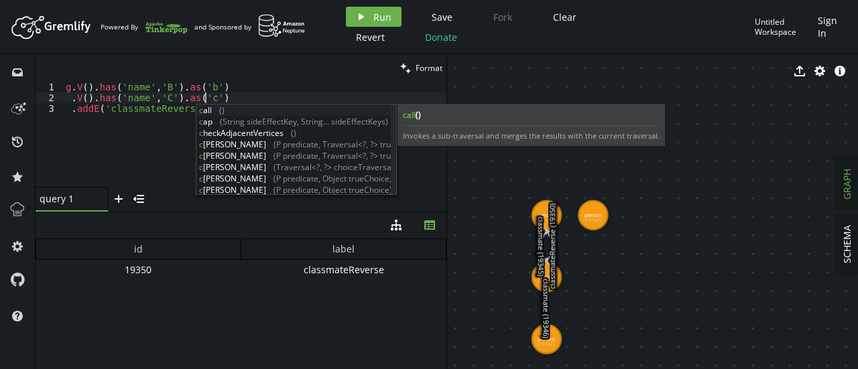
scroll to position [0, 139]
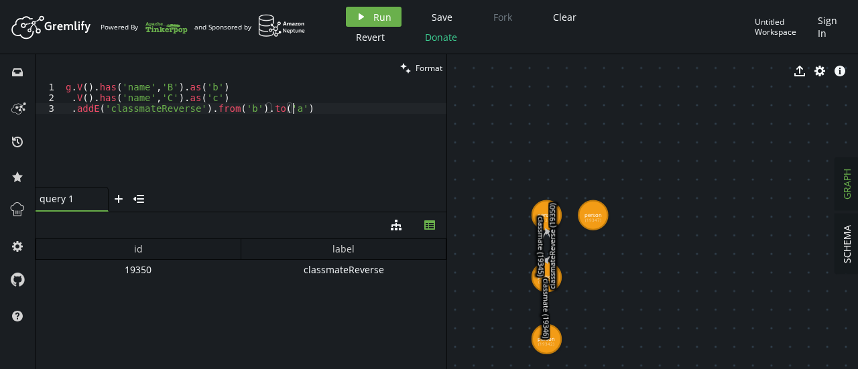
click at [121, 156] on div "g . V ( ) . has ( 'name' , 'B' ) . as ( 'b' ) . V ( ) . has ( 'name' , 'C' ) . …" at bounding box center [254, 145] width 383 height 127
click at [240, 111] on div "g . V ( ) . has ( 'name' , 'B' ) . as ( 'b' ) . V ( ) . has ( 'name' , 'C' ) . …" at bounding box center [254, 145] width 383 height 127
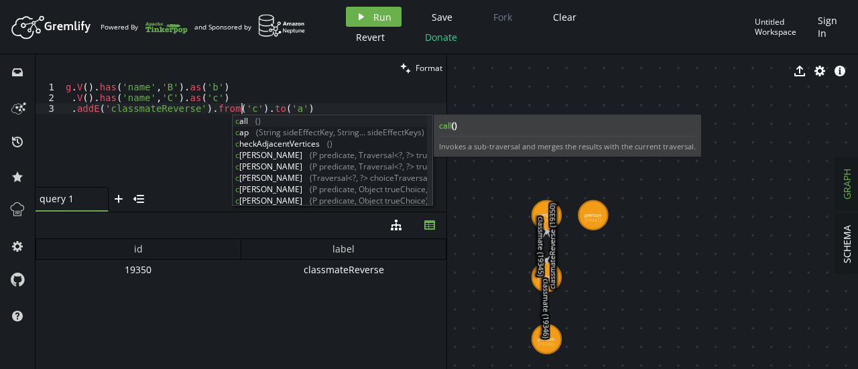
scroll to position [0, 175]
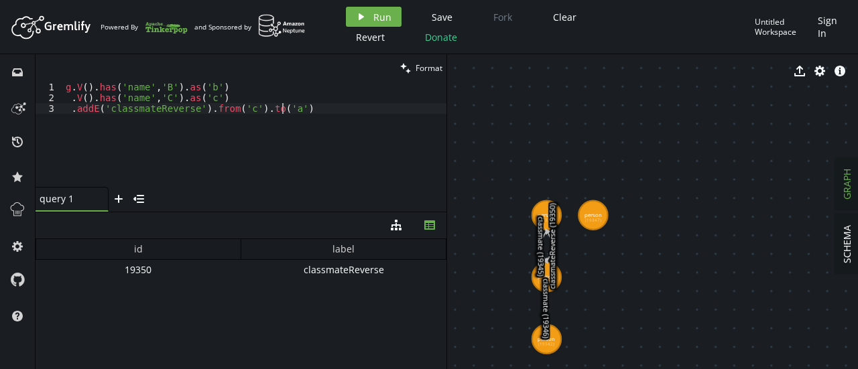
click at [283, 111] on div "g . V ( ) . has ( 'name' , 'B' ) . as ( 'b' ) . V ( ) . has ( 'name' , 'C' ) . …" at bounding box center [254, 145] width 383 height 127
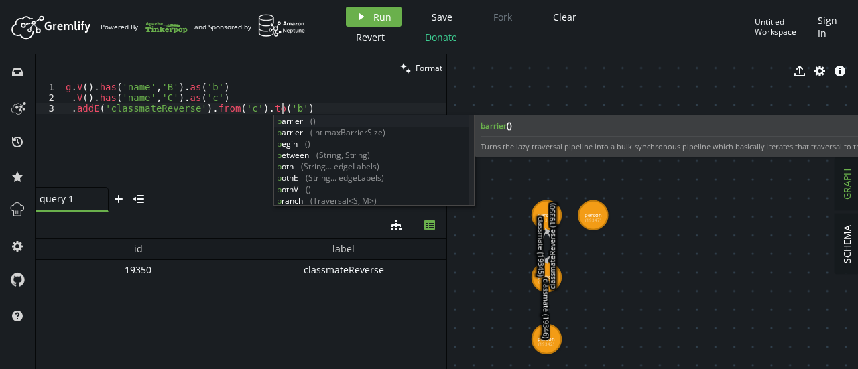
scroll to position [0, 216]
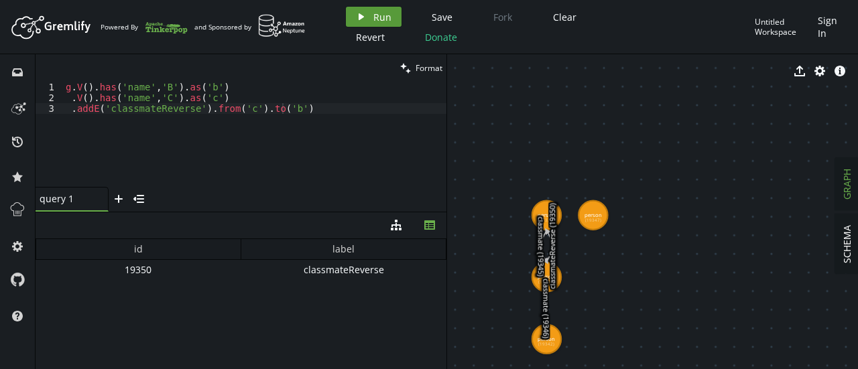
click at [365, 17] on icon "play" at bounding box center [361, 16] width 11 height 11
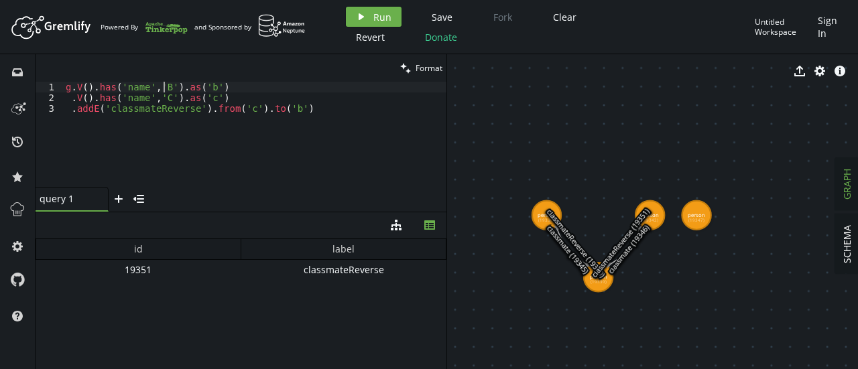
scroll to position [0, 149]
click at [163, 84] on div "g . V ( ) . has ( 'name' , 'B' ) . as ( 'b' ) . V ( ) . has ( 'name' , 'C' ) . …" at bounding box center [254, 145] width 383 height 127
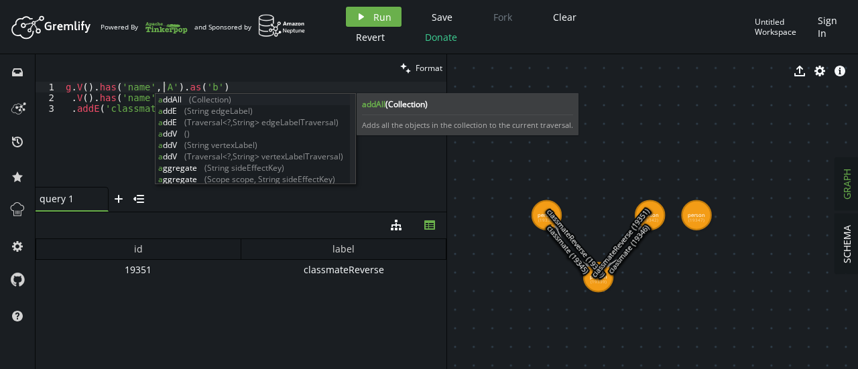
scroll to position [0, 98]
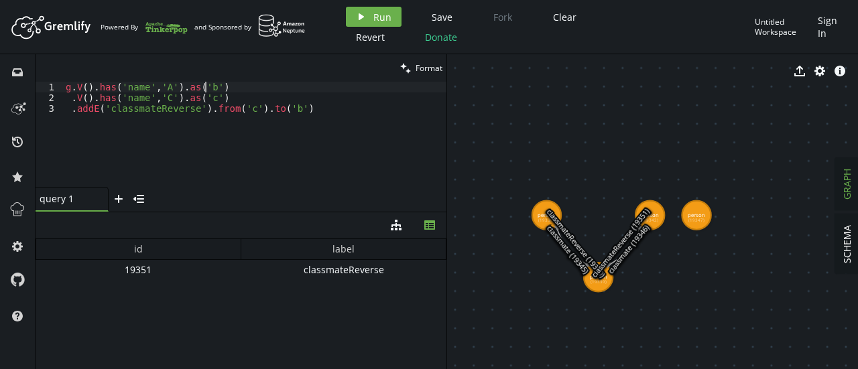
click at [202, 88] on div "g . V ( ) . has ( 'name' , 'A' ) . as ( 'b' ) . V ( ) . has ( 'name' , 'C' ) . …" at bounding box center [254, 145] width 383 height 127
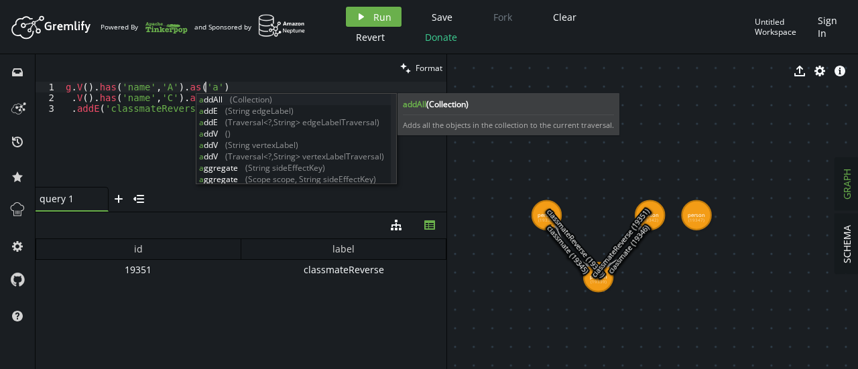
scroll to position [0, 139]
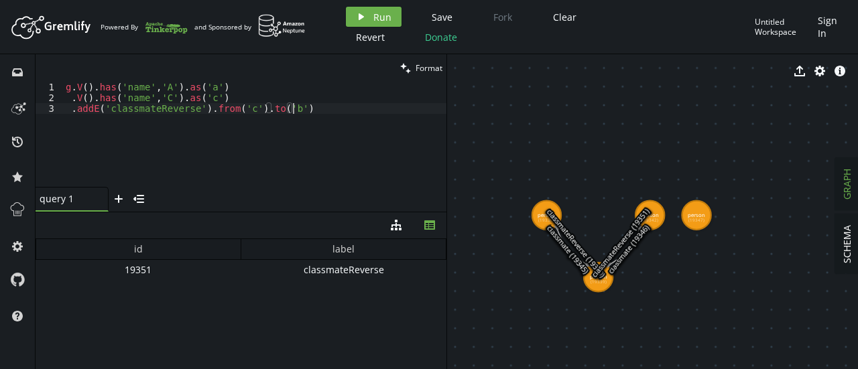
click at [157, 157] on div "g . V ( ) . has ( 'name' , 'A' ) . as ( 'a' ) . V ( ) . has ( 'name' , 'C' ) . …" at bounding box center [254, 145] width 383 height 127
click at [162, 95] on div "g . V ( ) . has ( 'name' , 'A' ) . as ( 'a' ) . V ( ) . has ( 'name' , 'C' ) . …" at bounding box center [254, 145] width 383 height 127
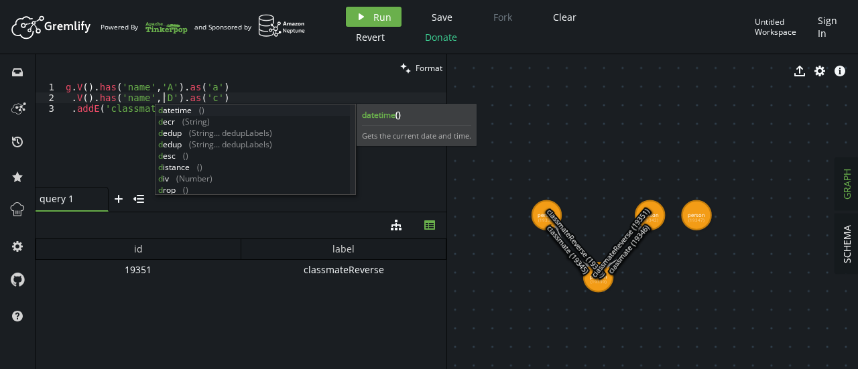
scroll to position [0, 98]
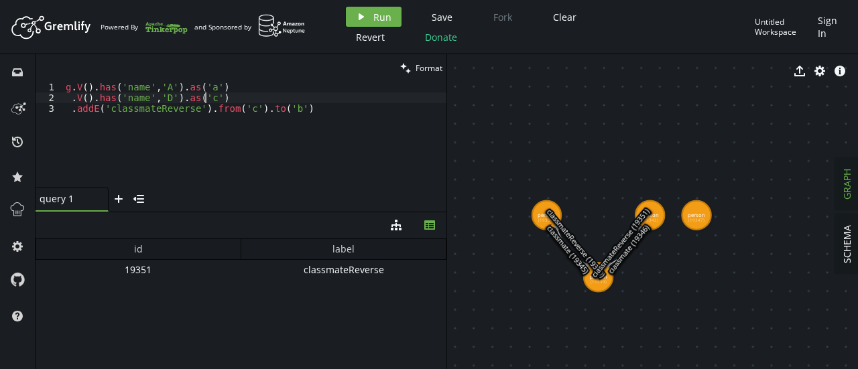
click at [204, 97] on div "g . V ( ) . has ( 'name' , 'A' ) . as ( 'a' ) . V ( ) . has ( 'name' , 'D' ) . …" at bounding box center [254, 145] width 383 height 127
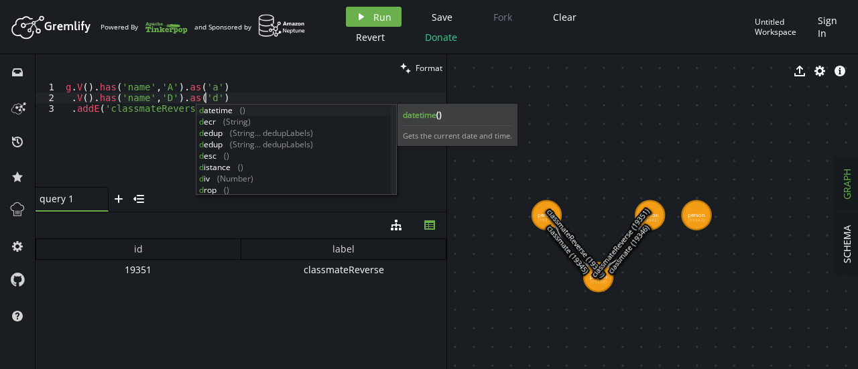
scroll to position [0, 139]
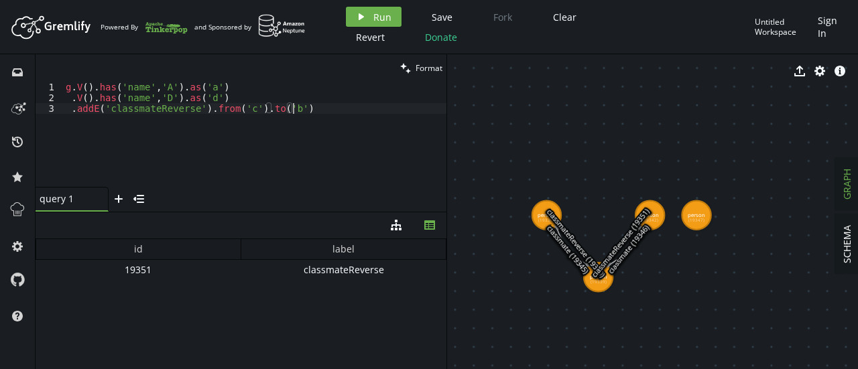
click at [186, 139] on div "g . V ( ) . has ( 'name' , 'A' ) . as ( 'a' ) . V ( ) . has ( 'name' , 'D' ) . …" at bounding box center [254, 145] width 383 height 127
click at [240, 114] on div "g . V ( ) . has ( 'name' , 'A' ) . as ( 'a' ) . V ( ) . has ( 'name' , 'D' ) . …" at bounding box center [254, 145] width 383 height 127
click at [240, 111] on div "g . V ( ) . has ( 'name' , 'A' ) . as ( 'a' ) . V ( ) . has ( 'name' , 'D' ) . …" at bounding box center [254, 145] width 383 height 127
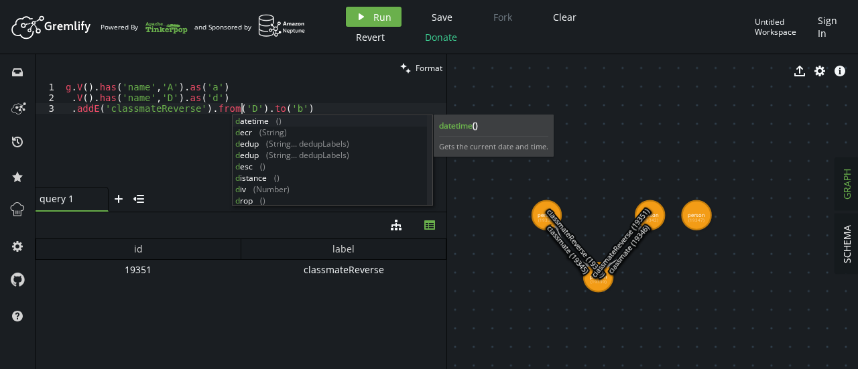
scroll to position [0, 175]
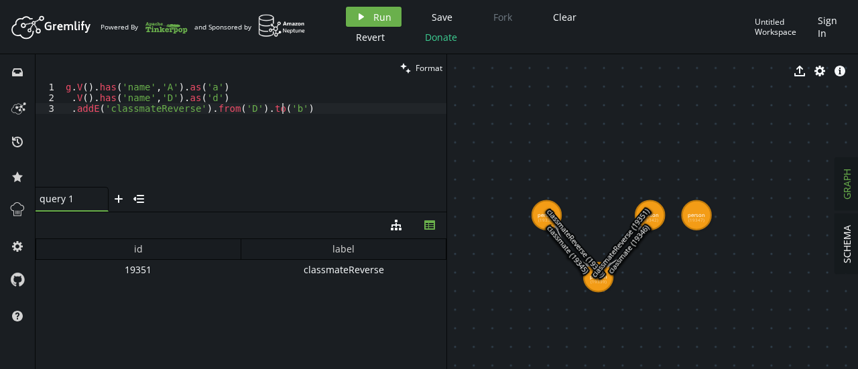
click at [284, 108] on div "g . V ( ) . has ( 'name' , 'A' ) . as ( 'a' ) . V ( ) . has ( 'name' , 'D' ) . …" at bounding box center [254, 145] width 383 height 127
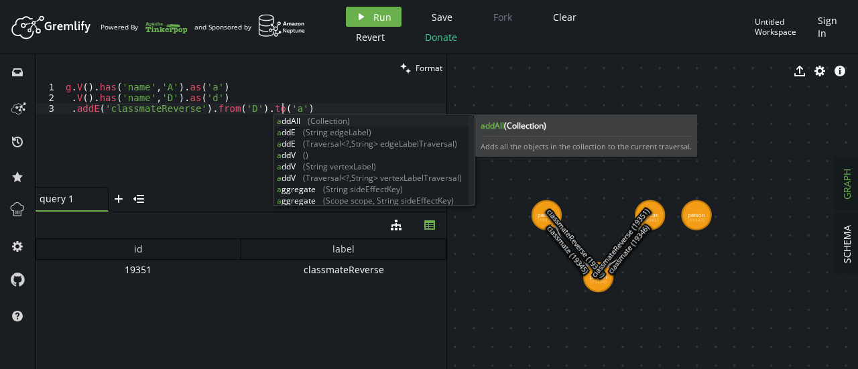
scroll to position [0, 216]
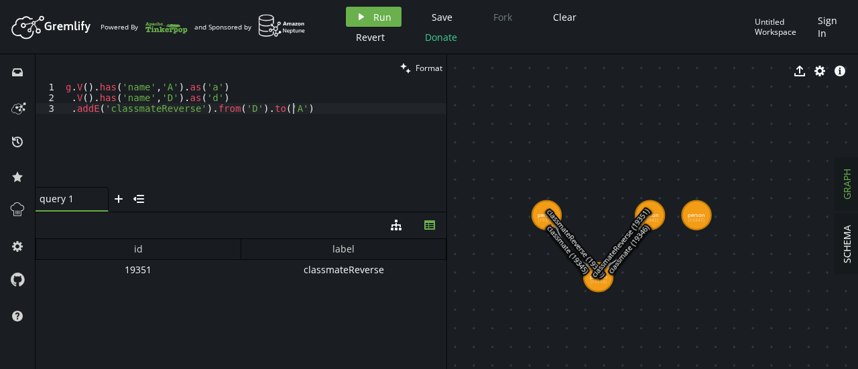
click at [235, 149] on div "g . V ( ) . has ( 'name' , 'A' ) . as ( 'a' ) . V ( ) . has ( 'name' , 'D' ) . …" at bounding box center [254, 145] width 383 height 127
click at [378, 17] on span "Run" at bounding box center [382, 17] width 18 height 13
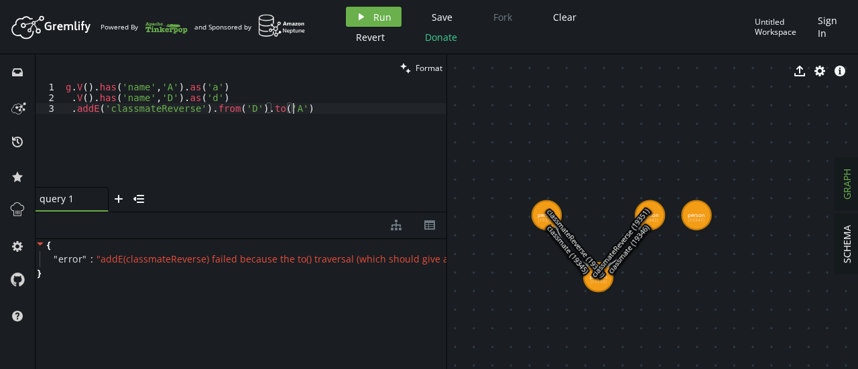
click at [239, 115] on div "g . V ( ) . has ( 'name' , 'A' ) . as ( 'a' ) . V ( ) . has ( 'name' , 'D' ) . …" at bounding box center [254, 145] width 383 height 127
click at [240, 107] on div "g . V ( ) . has ( 'name' , 'A' ) . as ( 'a' ) . V ( ) . has ( 'name' , 'D' ) . …" at bounding box center [254, 145] width 383 height 127
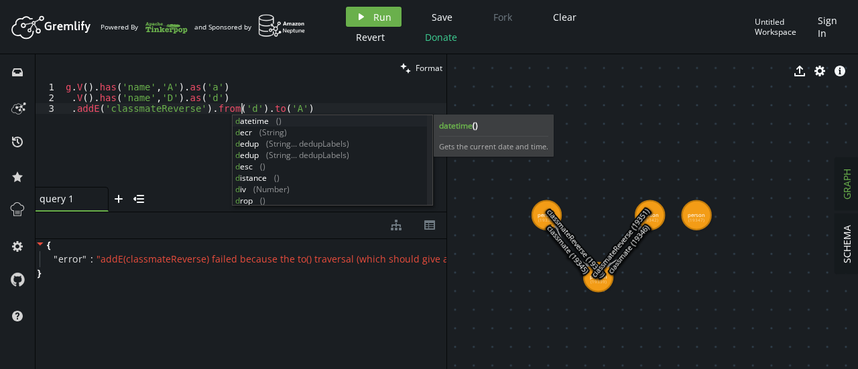
scroll to position [0, 176]
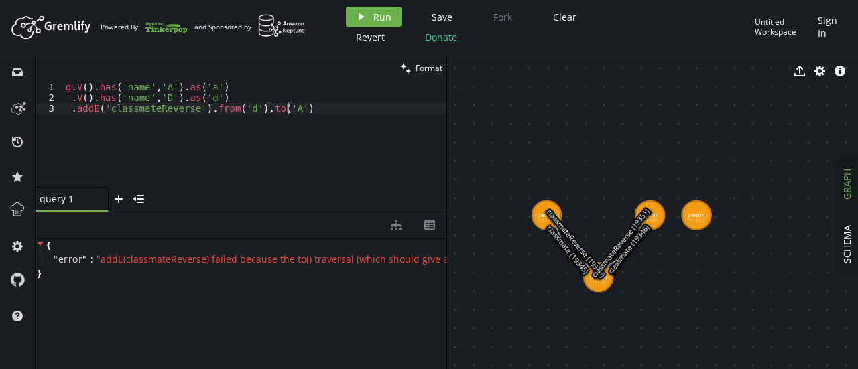
click at [286, 109] on div "g . V ( ) . has ( 'name' , 'A' ) . as ( 'a' ) . V ( ) . has ( 'name' , 'D' ) . …" at bounding box center [254, 145] width 383 height 127
click at [281, 109] on div "g . V ( ) . has ( 'name' , 'A' ) . as ( 'a' ) . V ( ) . has ( 'name' , 'D' ) . …" at bounding box center [254, 145] width 383 height 127
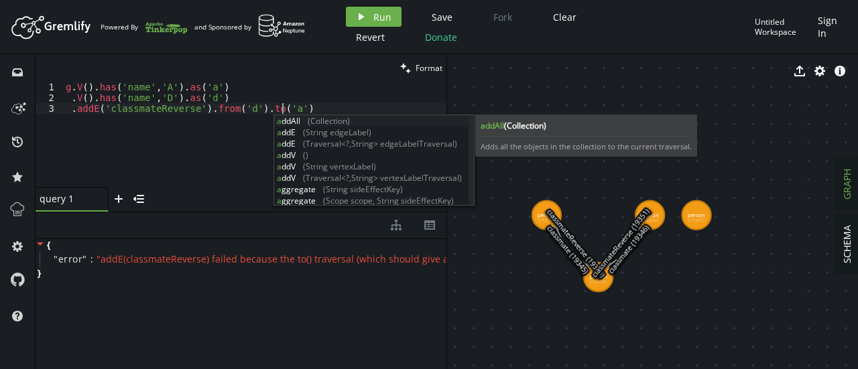
scroll to position [0, 216]
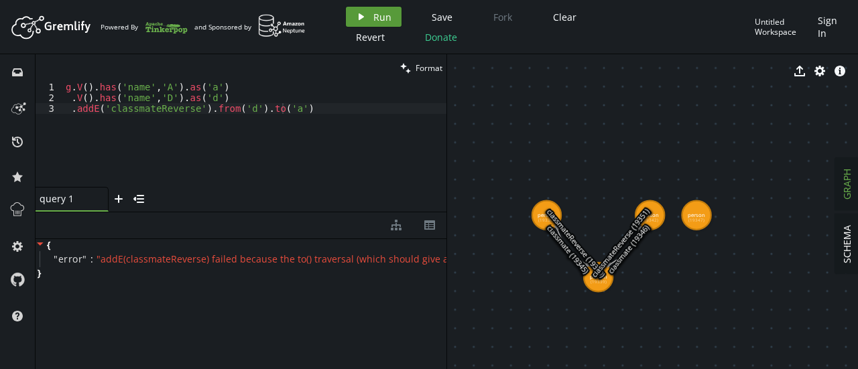
click at [367, 14] on button "play Run" at bounding box center [374, 17] width 56 height 20
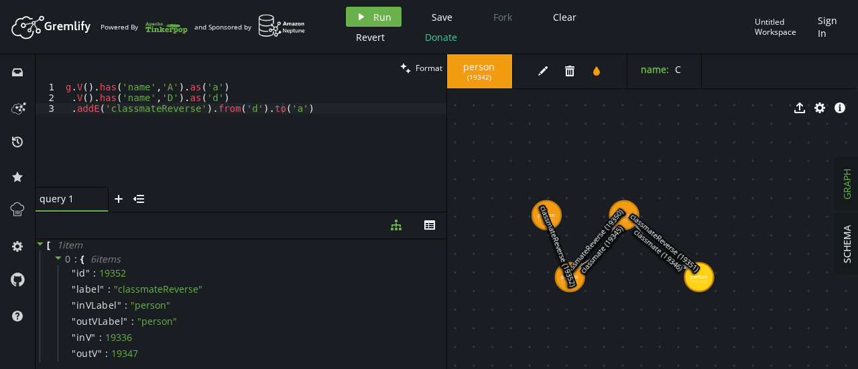
click at [572, 286] on text "classmateReverse (19352)" at bounding box center [558, 246] width 40 height 84
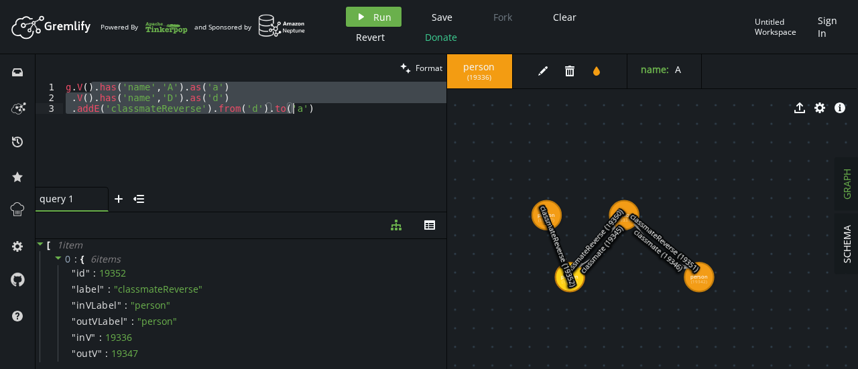
drag, startPoint x: 92, startPoint y: 84, endPoint x: 308, endPoint y: 115, distance: 218.0
click at [308, 115] on div "g . V ( ) . has ( 'name' , 'A' ) . as ( 'a' ) . V ( ) . has ( 'name' , 'D' ) . …" at bounding box center [254, 145] width 383 height 127
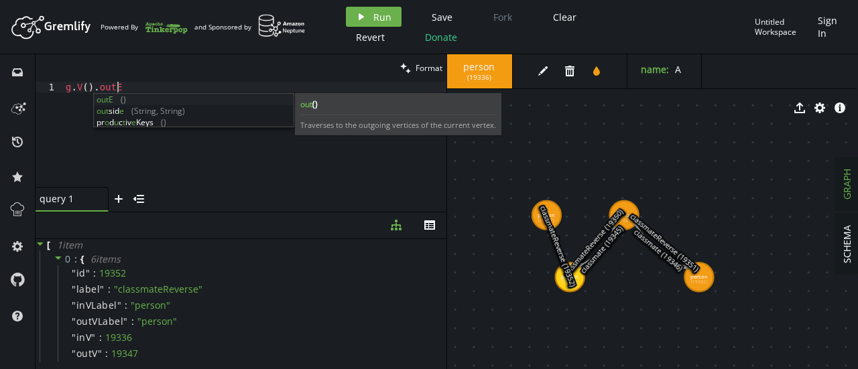
scroll to position [0, 56]
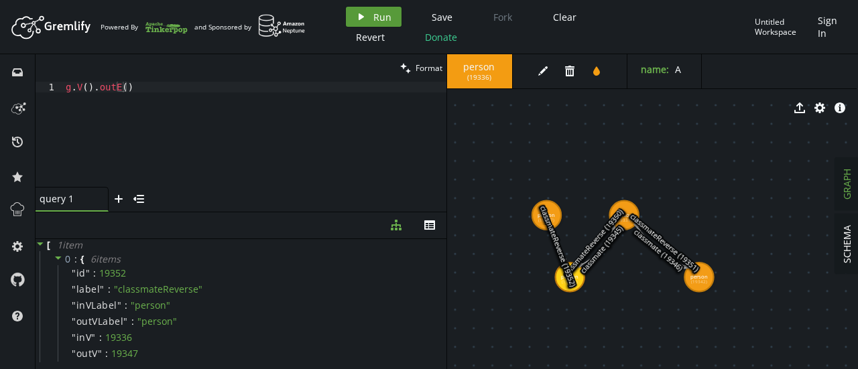
click at [378, 16] on span "Run" at bounding box center [382, 17] width 18 height 13
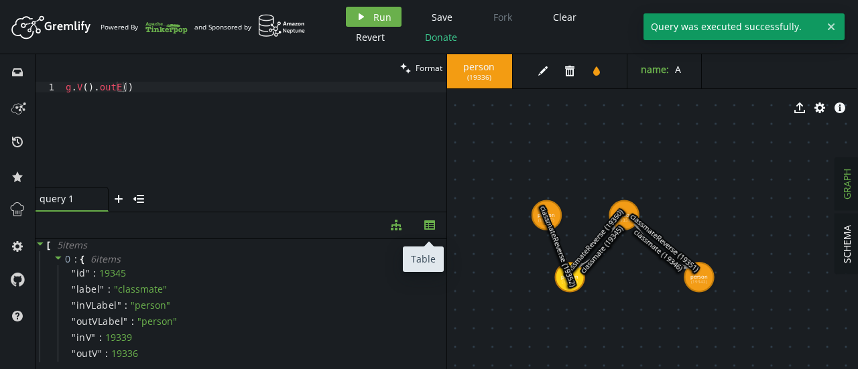
click at [438, 227] on button "th" at bounding box center [430, 225] width 34 height 26
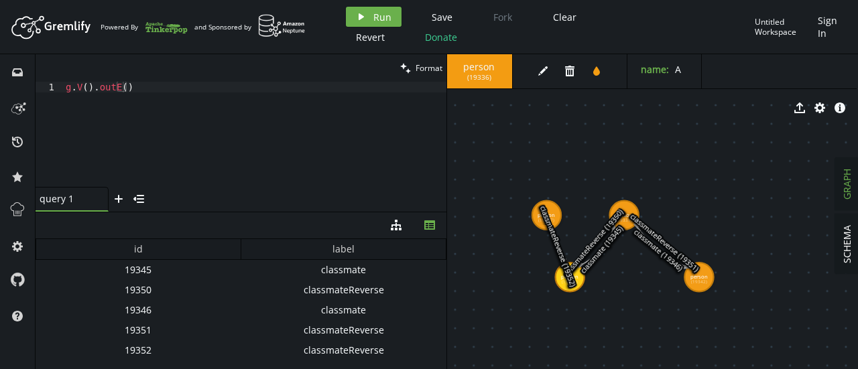
click at [143, 266] on div "19345" at bounding box center [139, 270] width 206 height 20
click at [164, 320] on div "19351" at bounding box center [139, 330] width 206 height 20
click at [156, 123] on div "g . V ( ) . outE ( )" at bounding box center [254, 145] width 383 height 127
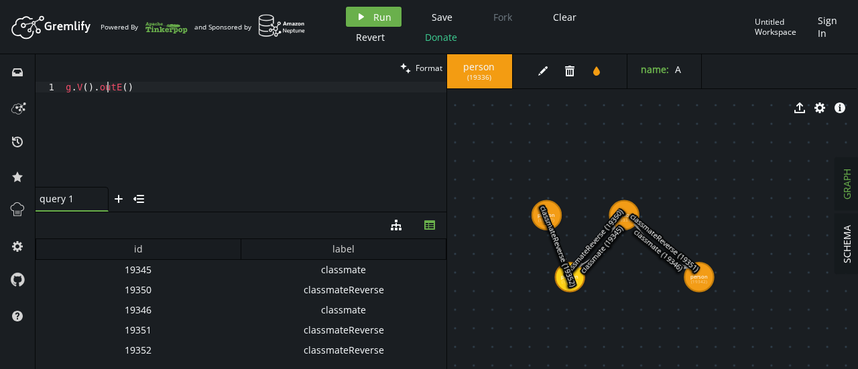
click at [109, 88] on div "g . V ( ) . outE ( )" at bounding box center [254, 145] width 383 height 127
click at [111, 89] on div "g . V ( ) . outE ( )" at bounding box center [254, 145] width 383 height 127
click at [115, 88] on div "g . V ( ) . outE ( )" at bounding box center [254, 145] width 383 height 127
click at [388, 11] on span "Run" at bounding box center [382, 17] width 18 height 13
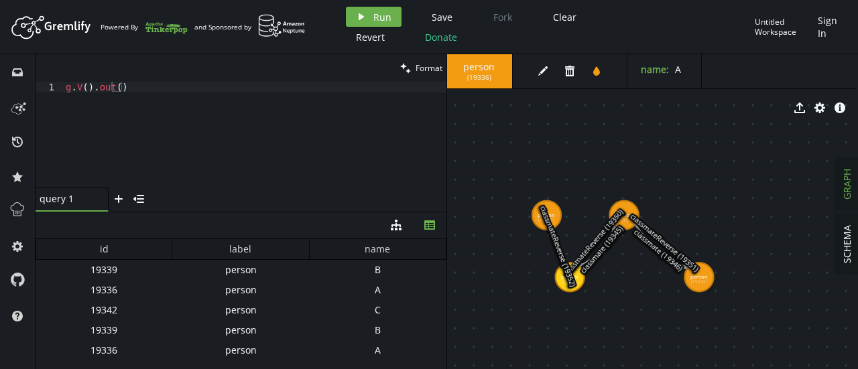
click at [111, 271] on div "19339" at bounding box center [104, 270] width 137 height 20
click at [101, 326] on div "19339" at bounding box center [104, 330] width 137 height 20
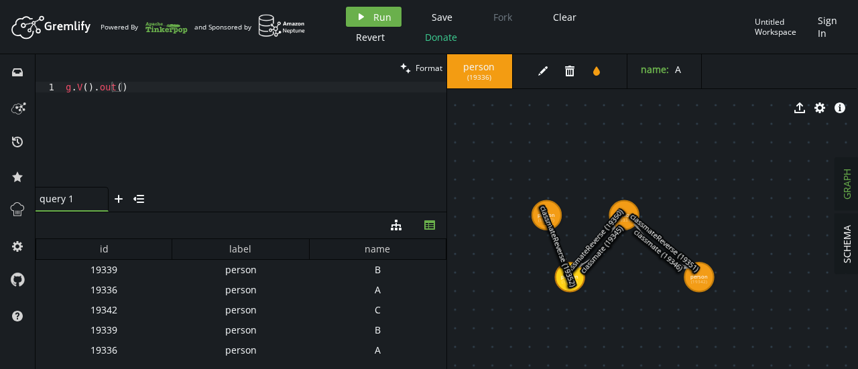
click at [105, 292] on div "19336" at bounding box center [104, 290] width 137 height 20
click at [105, 351] on div "19336" at bounding box center [104, 350] width 137 height 20
click at [106, 313] on div "19342" at bounding box center [104, 310] width 137 height 20
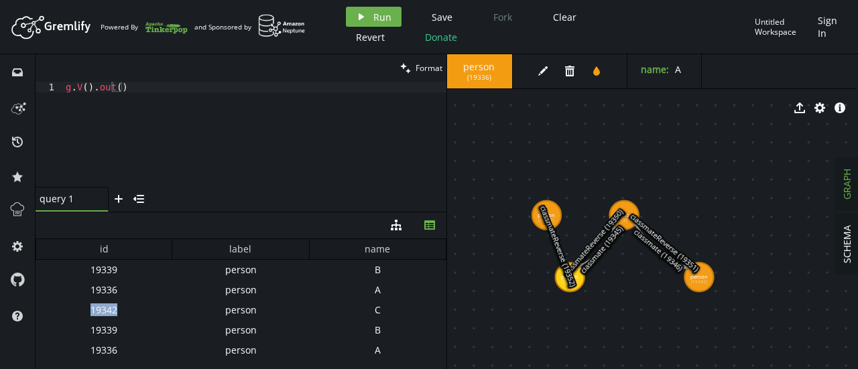
click at [106, 313] on div "19342" at bounding box center [104, 310] width 137 height 20
click at [135, 318] on div "19342" at bounding box center [104, 310] width 137 height 20
click at [105, 88] on div "g . V ( ) . out ( )" at bounding box center [254, 145] width 383 height 127
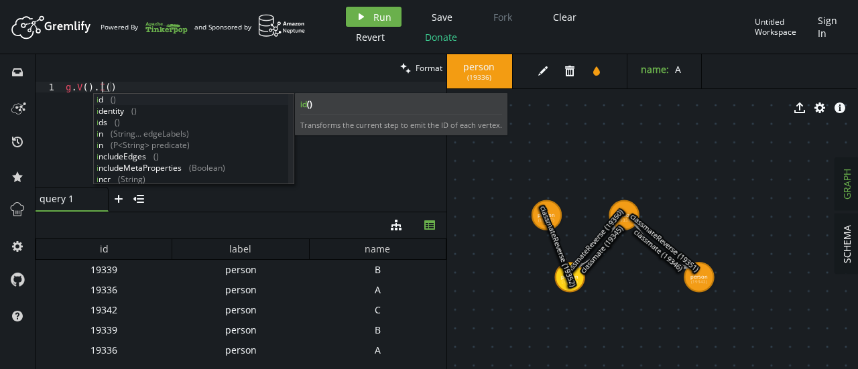
scroll to position [0, 41]
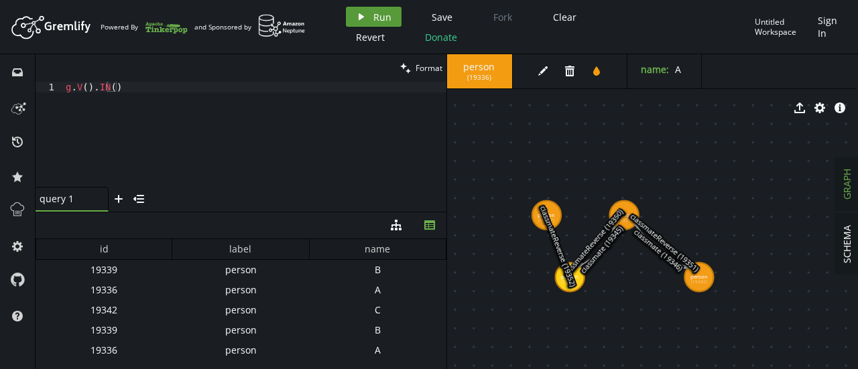
click at [375, 11] on span "Run" at bounding box center [382, 17] width 18 height 13
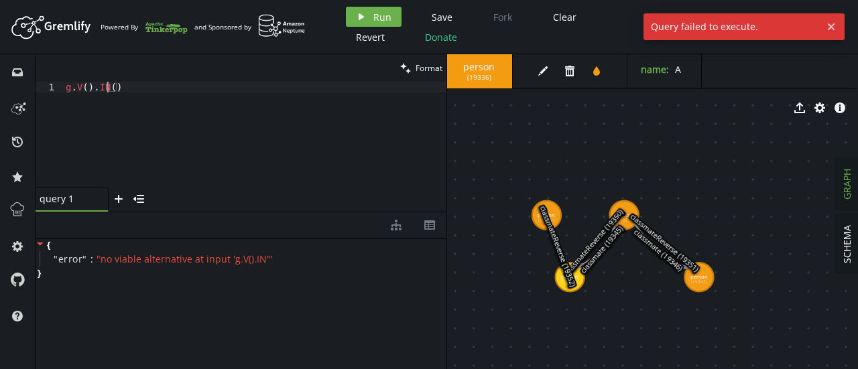
click at [106, 88] on div "g . V ( ) . IN ( )" at bounding box center [254, 145] width 383 height 127
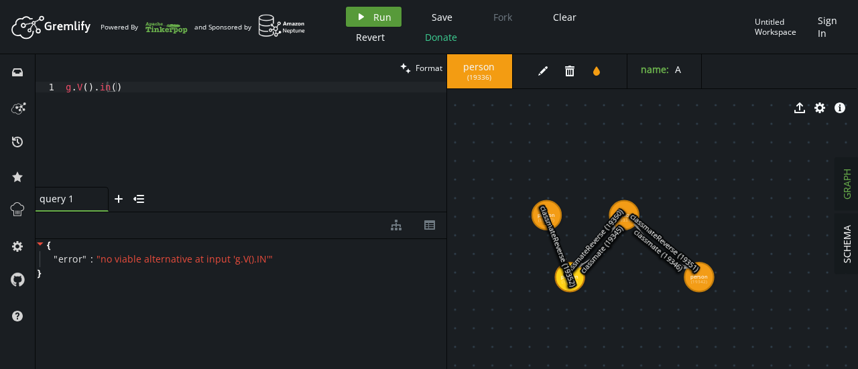
click at [382, 18] on span "Run" at bounding box center [382, 17] width 18 height 13
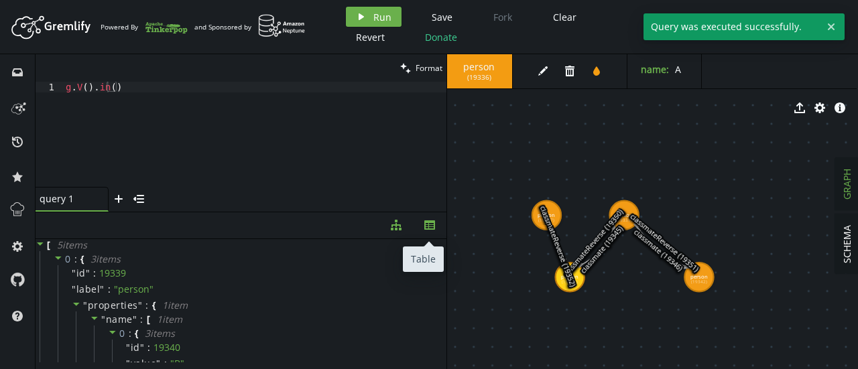
click at [426, 228] on icon "th" at bounding box center [429, 225] width 11 height 11
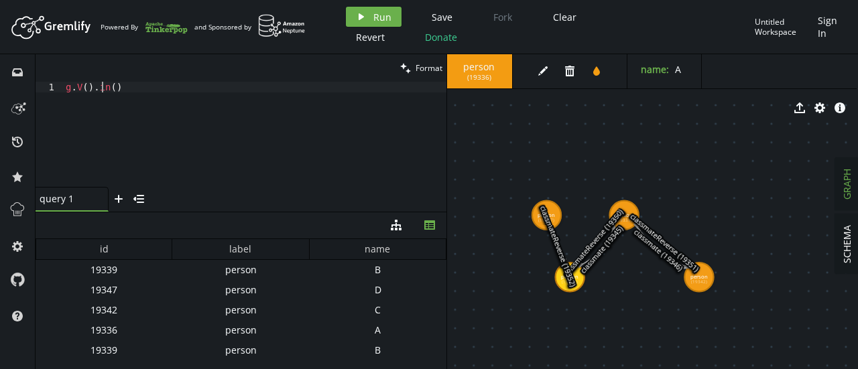
click at [104, 85] on div "g . V ( ) . in ( )" at bounding box center [254, 145] width 383 height 127
click at [105, 86] on div "g . V ( ) . in ( )" at bounding box center [254, 145] width 383 height 127
click at [371, 21] on button "play Run" at bounding box center [374, 17] width 56 height 20
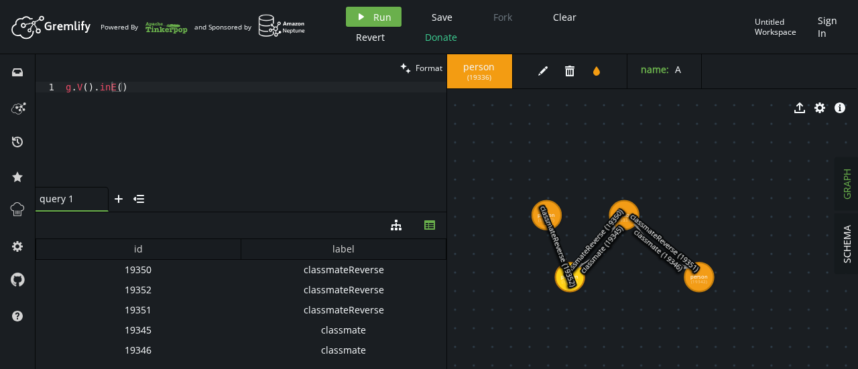
click at [141, 85] on div "g . V ( ) . inE ( )" at bounding box center [254, 145] width 383 height 127
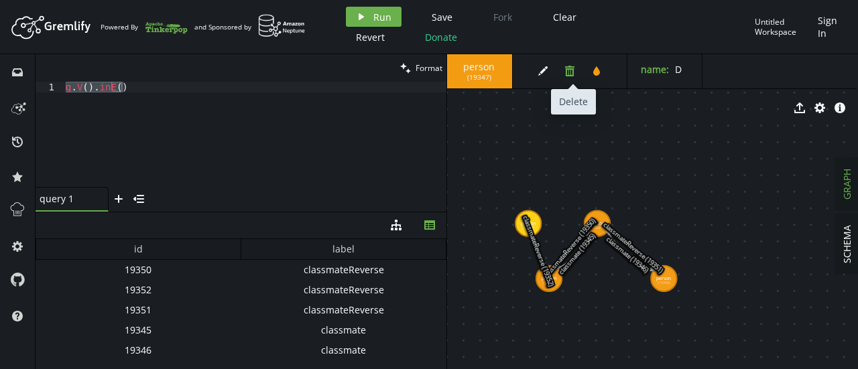
click at [567, 72] on icon "trash" at bounding box center [569, 71] width 11 height 11
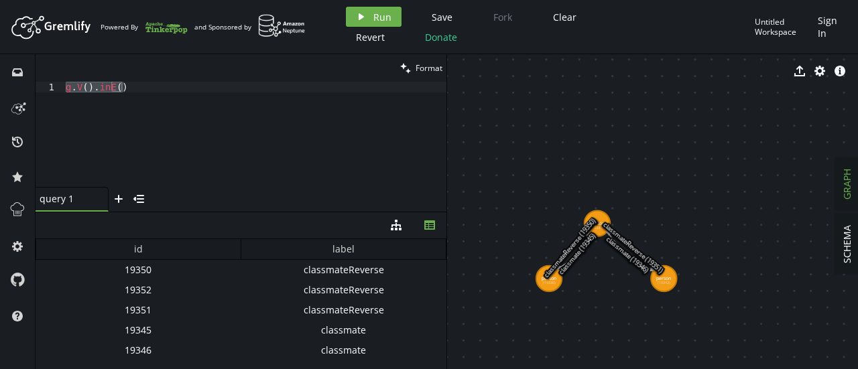
click at [568, 70] on div "export cog info-sign person (19336) person (19339) person (19342) classmate (19…" at bounding box center [651, 211] width 411 height 315
click at [186, 90] on div "g . V ( ) . inE ( )" at bounding box center [254, 134] width 383 height 105
click at [393, 23] on button "play Run" at bounding box center [374, 17] width 56 height 20
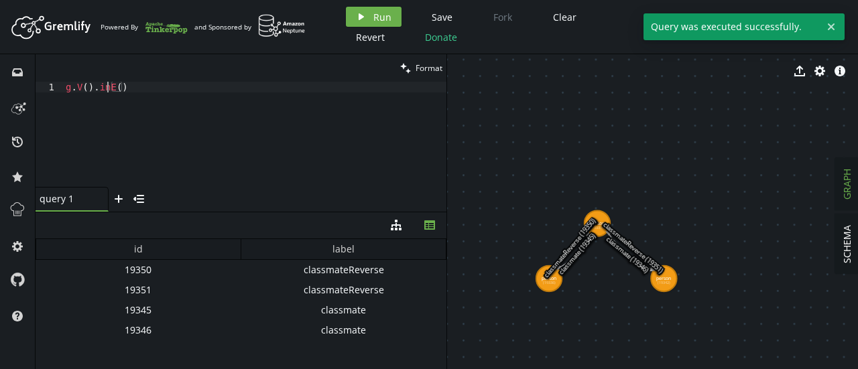
click at [105, 92] on div "g . V ( ) . inE ( )" at bounding box center [254, 145] width 383 height 127
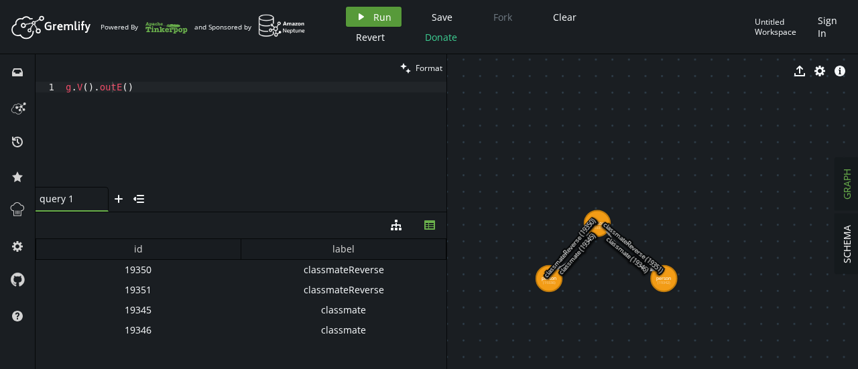
click at [376, 9] on button "play Run" at bounding box center [374, 17] width 56 height 20
click at [633, 245] on icon at bounding box center [631, 252] width 46 height 38
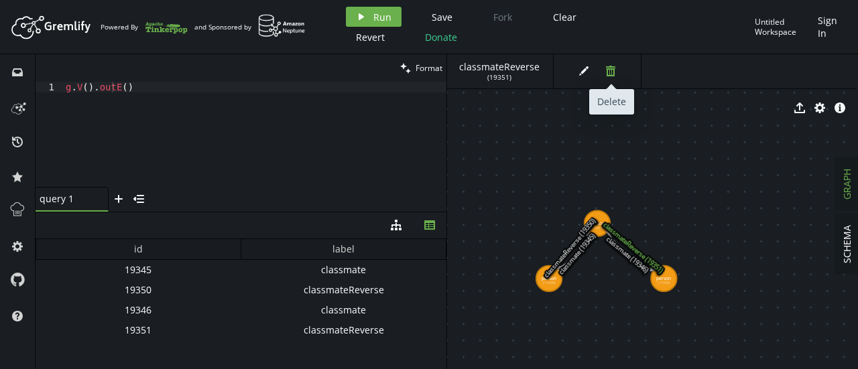
click at [605, 73] on icon "trash" at bounding box center [610, 71] width 11 height 11
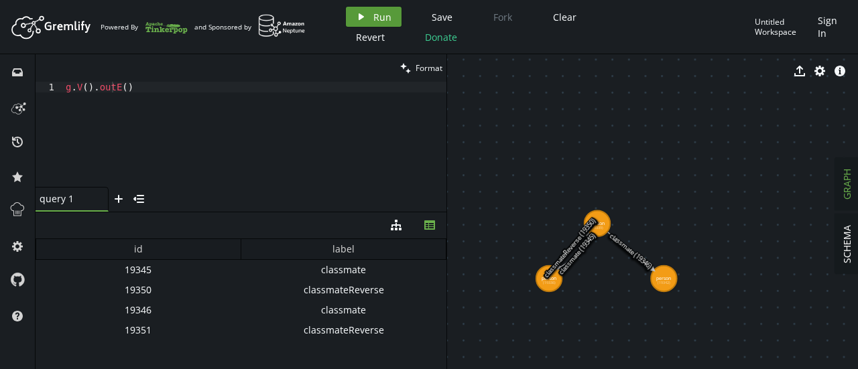
click at [375, 15] on span "Run" at bounding box center [382, 17] width 18 height 13
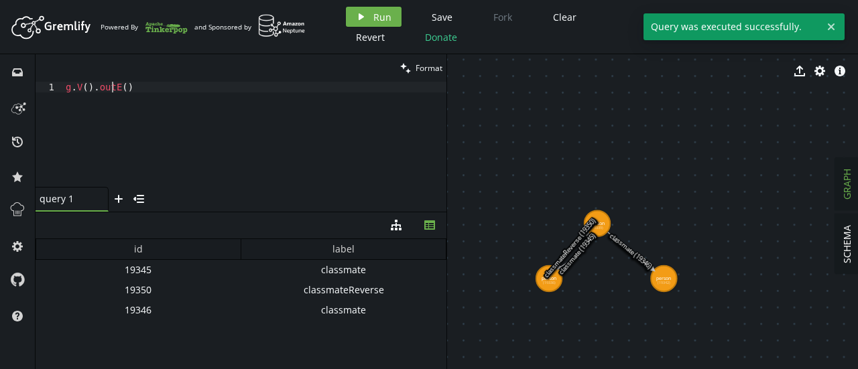
click at [112, 91] on div "g . V ( ) . outE ( )" at bounding box center [254, 145] width 383 height 127
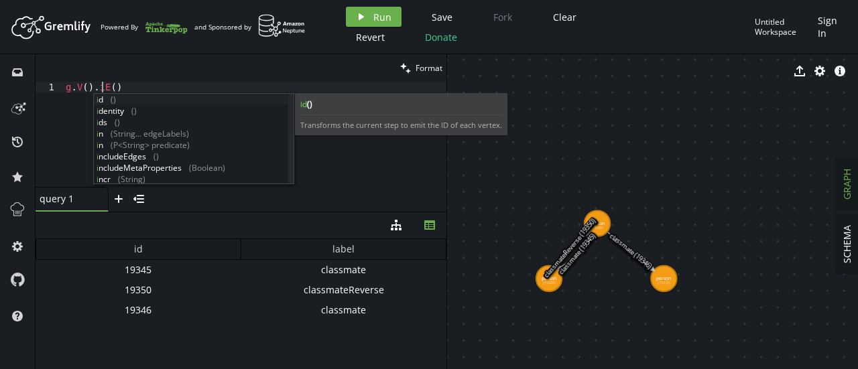
scroll to position [0, 41]
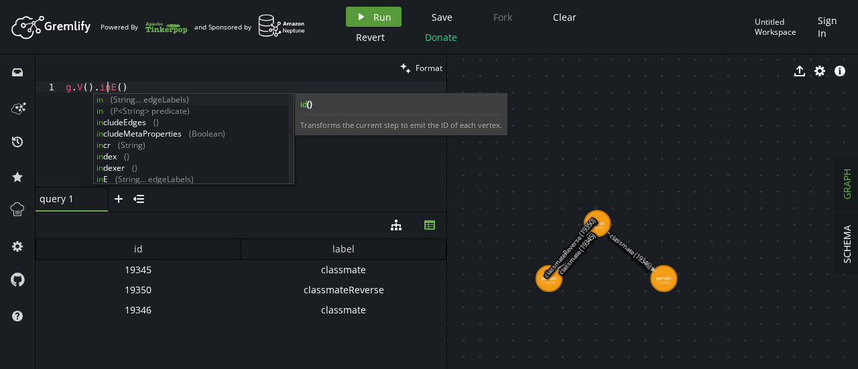
type textarea "g.V().inE()"
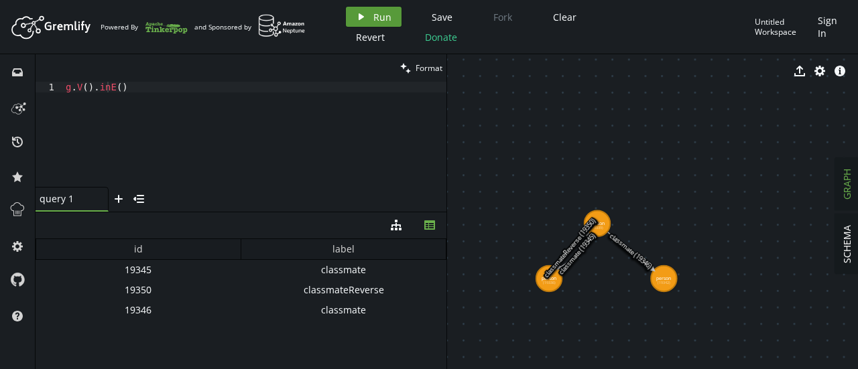
click at [357, 19] on icon "play" at bounding box center [361, 16] width 11 height 11
click at [205, 93] on div "g . V ( ) . inE ( )" at bounding box center [254, 145] width 383 height 127
click at [147, 103] on div "g . V ( ) . inE ( ) g . V ( ) . has ( 'name''A' )" at bounding box center [254, 145] width 383 height 127
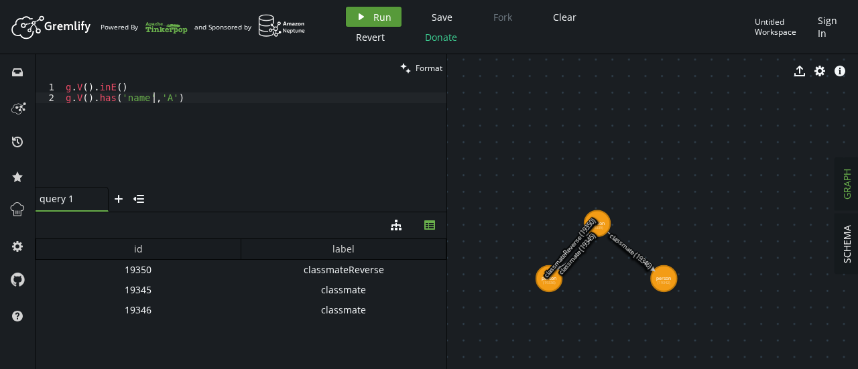
type textarea "g.V().has('name','A')"
click at [378, 14] on span "Run" at bounding box center [382, 17] width 18 height 13
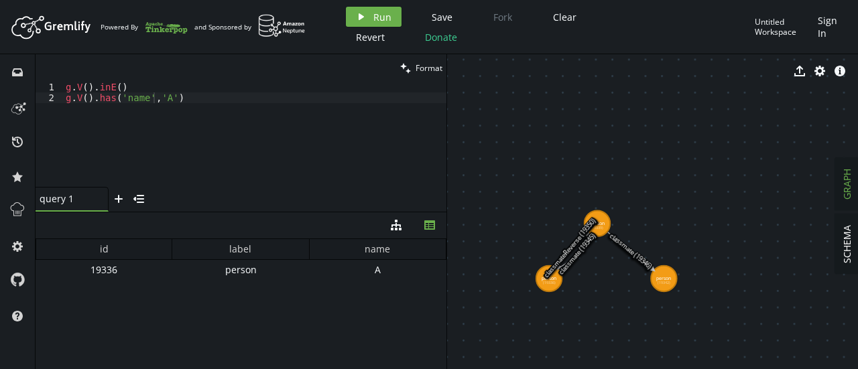
click at [237, 271] on div "person" at bounding box center [240, 270] width 137 height 20
click at [229, 303] on div "id label name 19336 person A" at bounding box center [241, 301] width 411 height 124
